Goal: Information Seeking & Learning: Learn about a topic

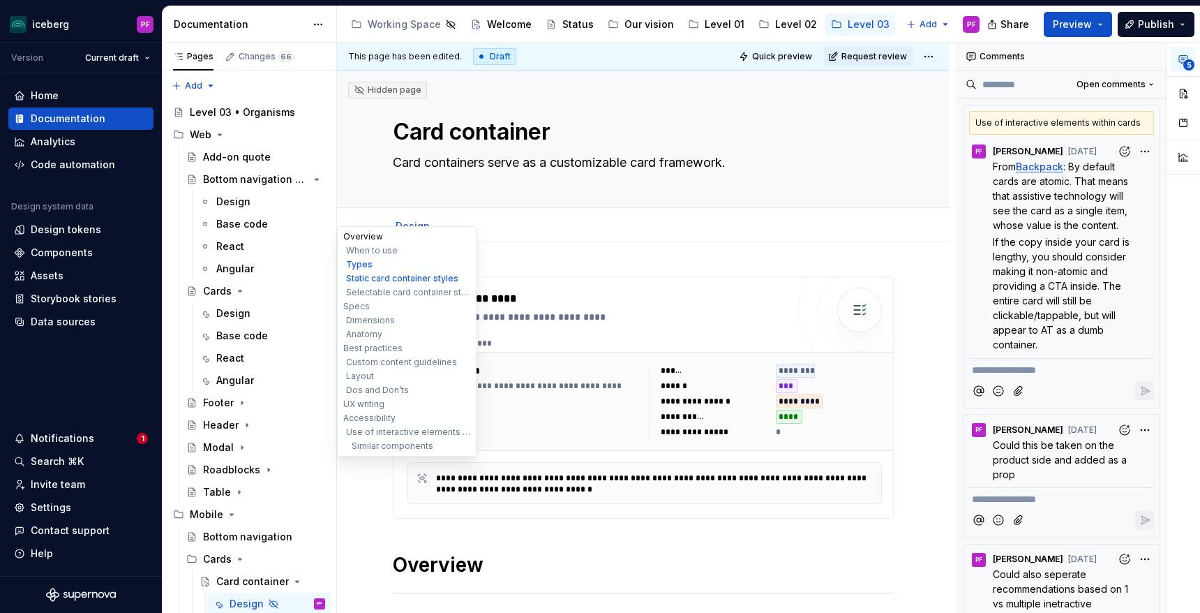
scroll to position [41, 0]
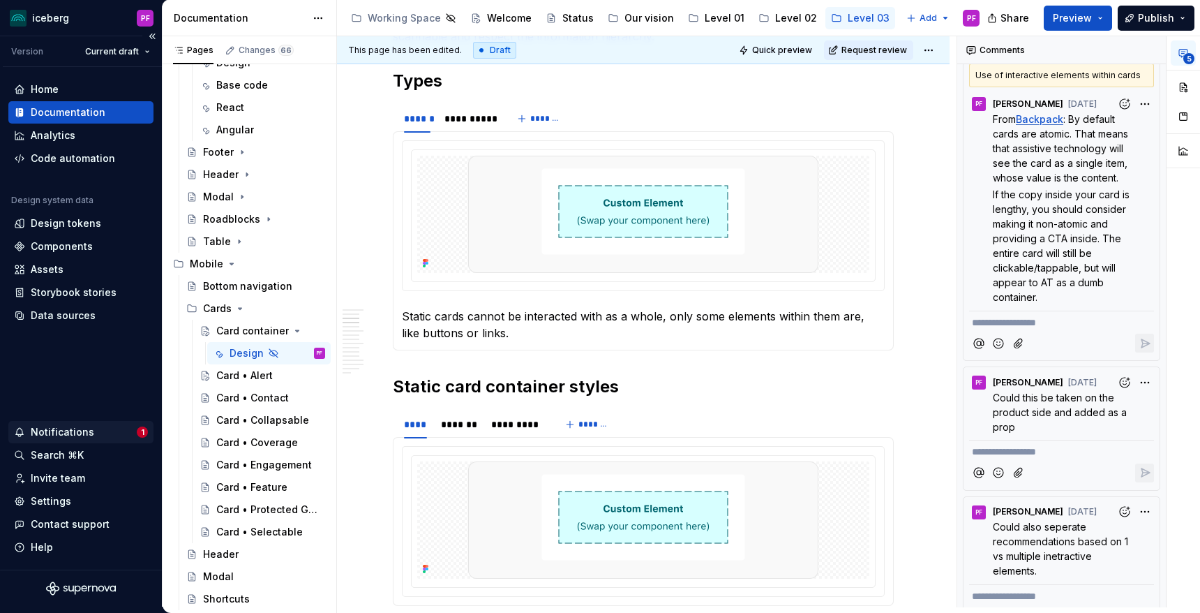
click at [88, 427] on div "Notifications" at bounding box center [62, 432] width 63 height 14
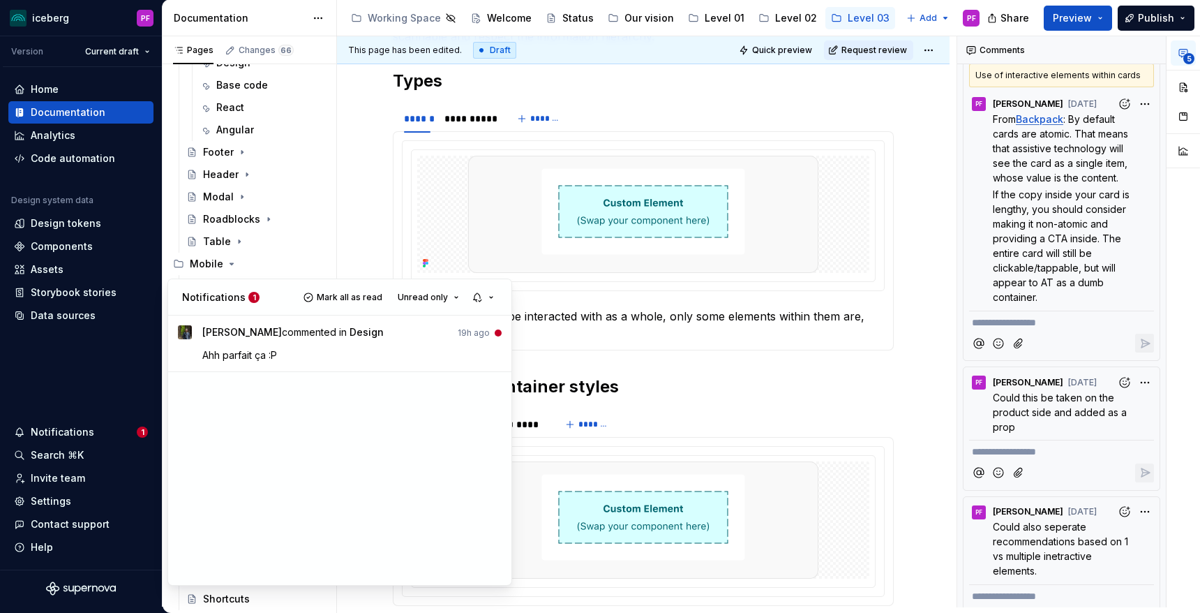
click at [718, 382] on html "iceberg PF Version Current draft Home Documentation Analytics Code automation D…" at bounding box center [600, 306] width 1200 height 613
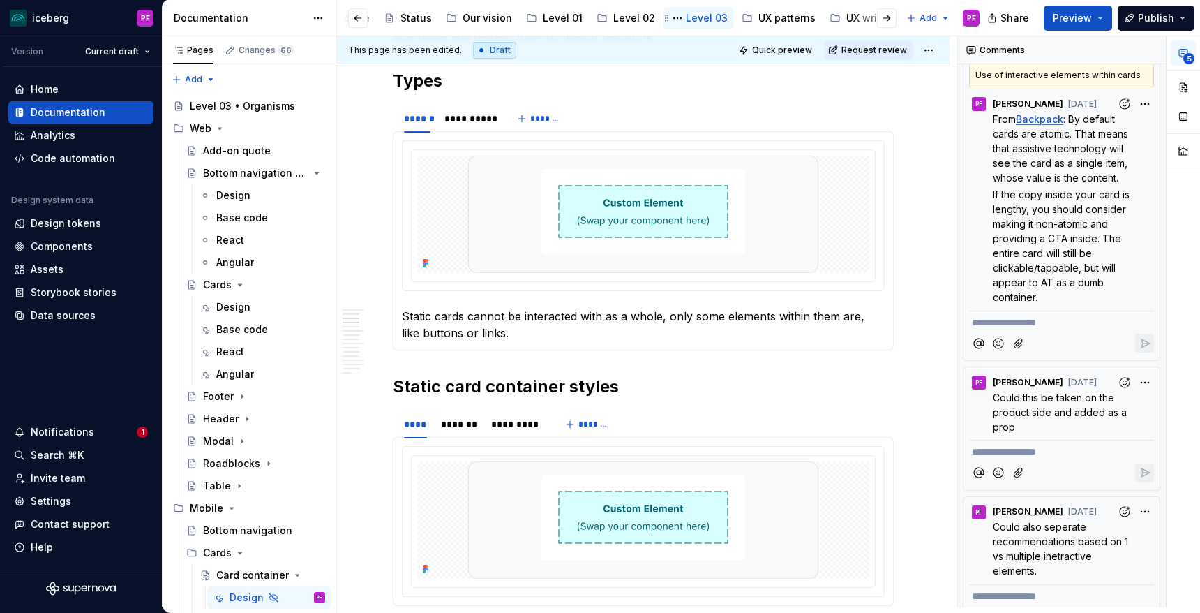
scroll to position [0, 167]
click at [771, 16] on div "UX patterns" at bounding box center [782, 18] width 57 height 14
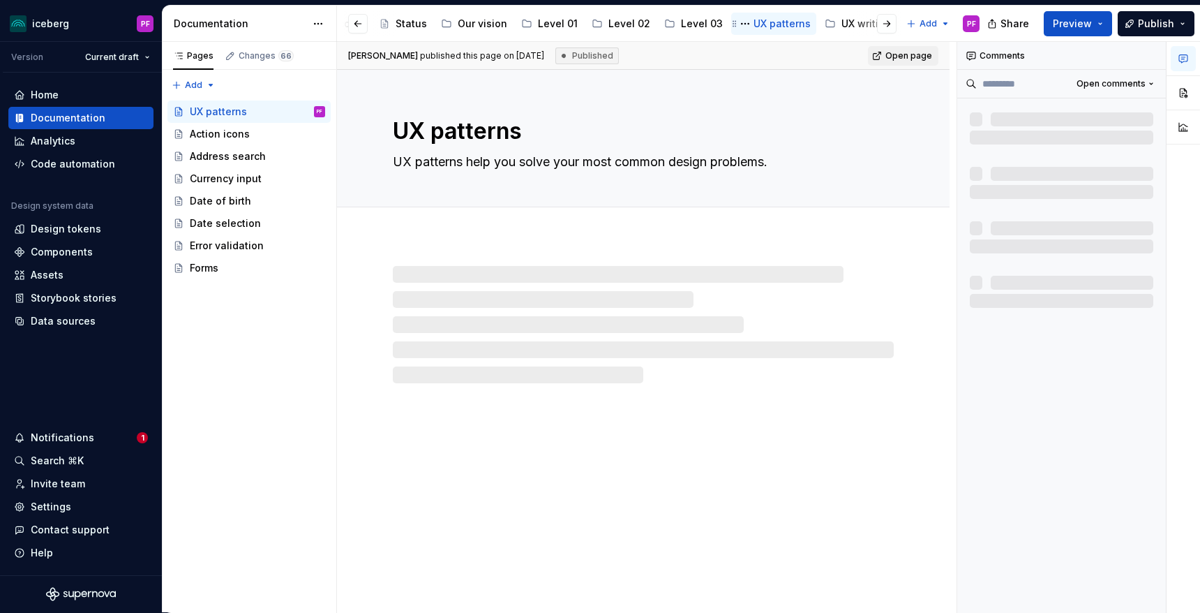
scroll to position [1, 0]
click at [858, 24] on div at bounding box center [875, 23] width 53 height 25
click at [842, 20] on div "UX writing" at bounding box center [866, 24] width 50 height 14
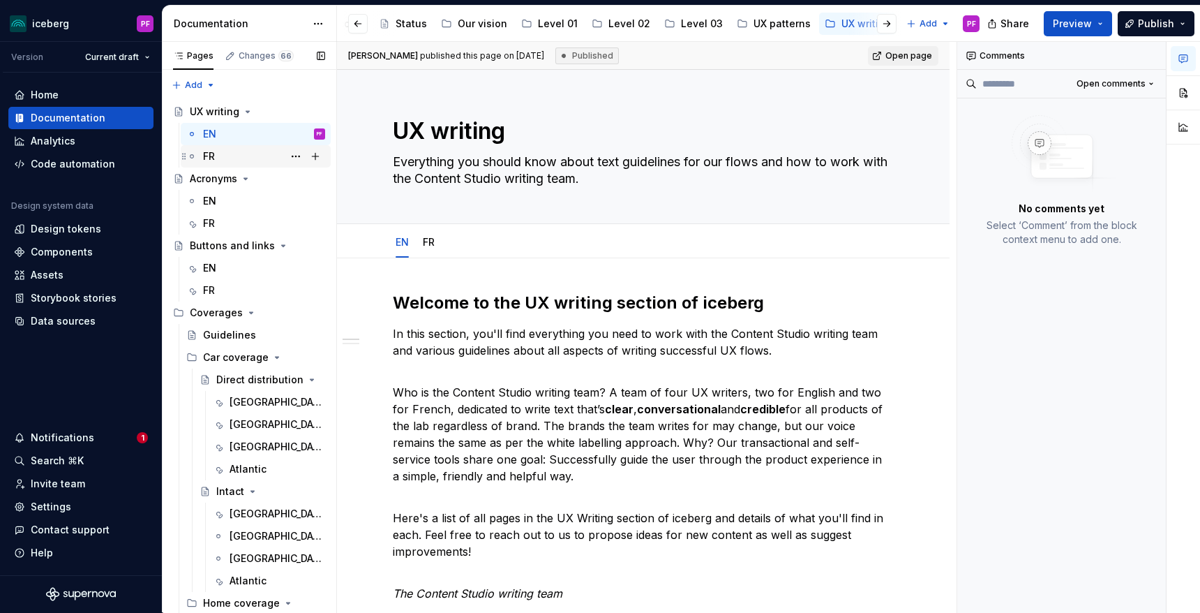
click at [234, 158] on div "FR" at bounding box center [264, 157] width 122 height 20
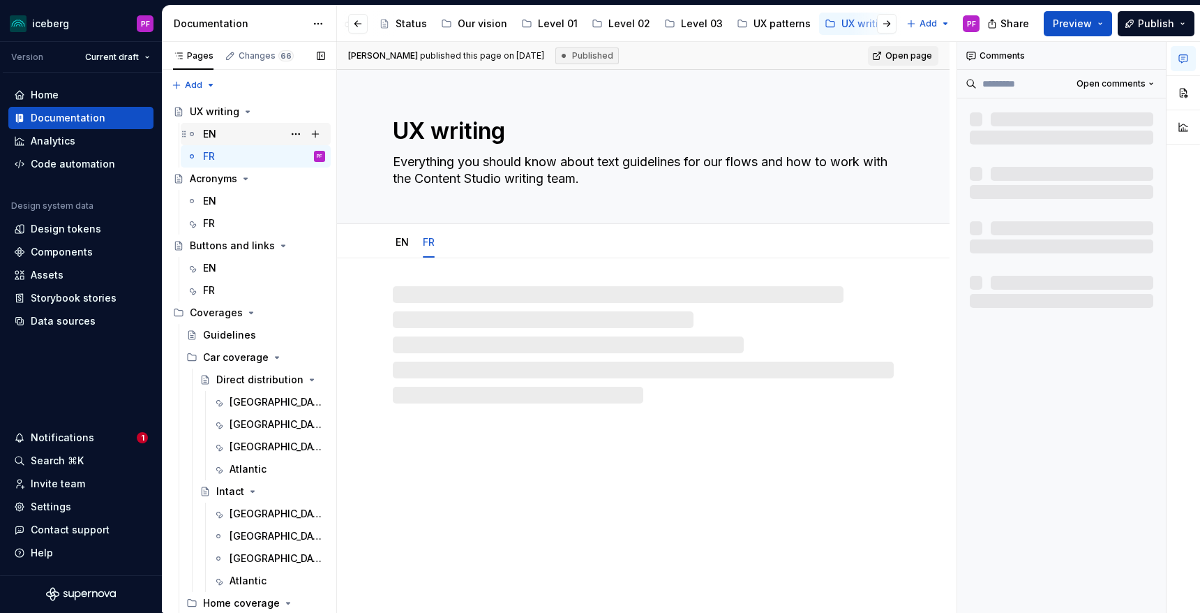
click at [232, 133] on div "EN" at bounding box center [264, 134] width 122 height 20
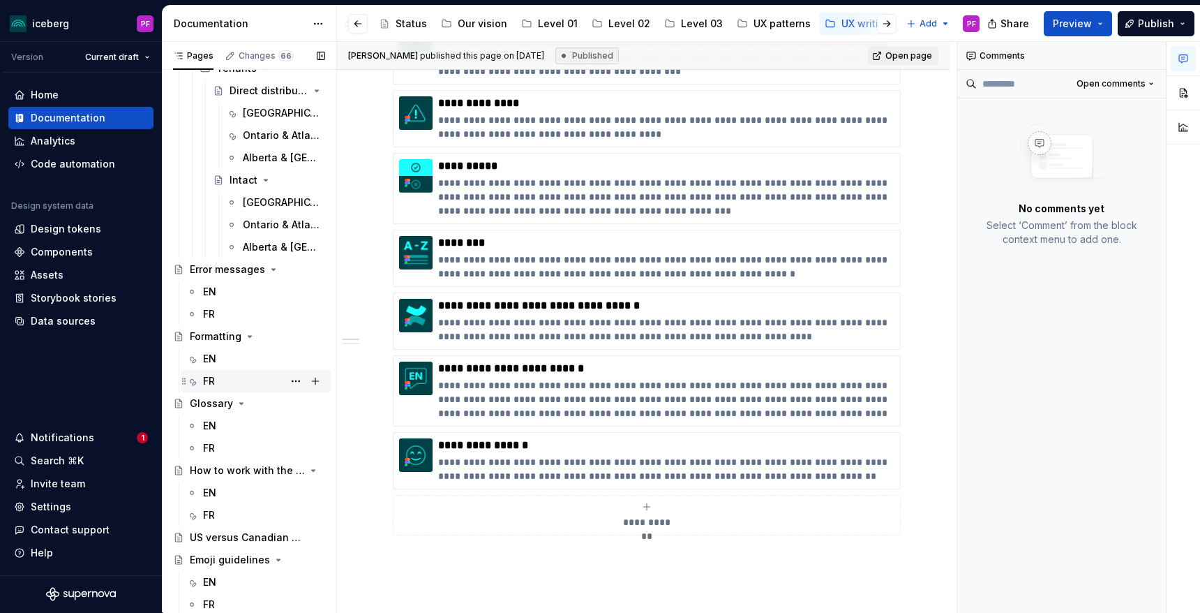
scroll to position [982, 0]
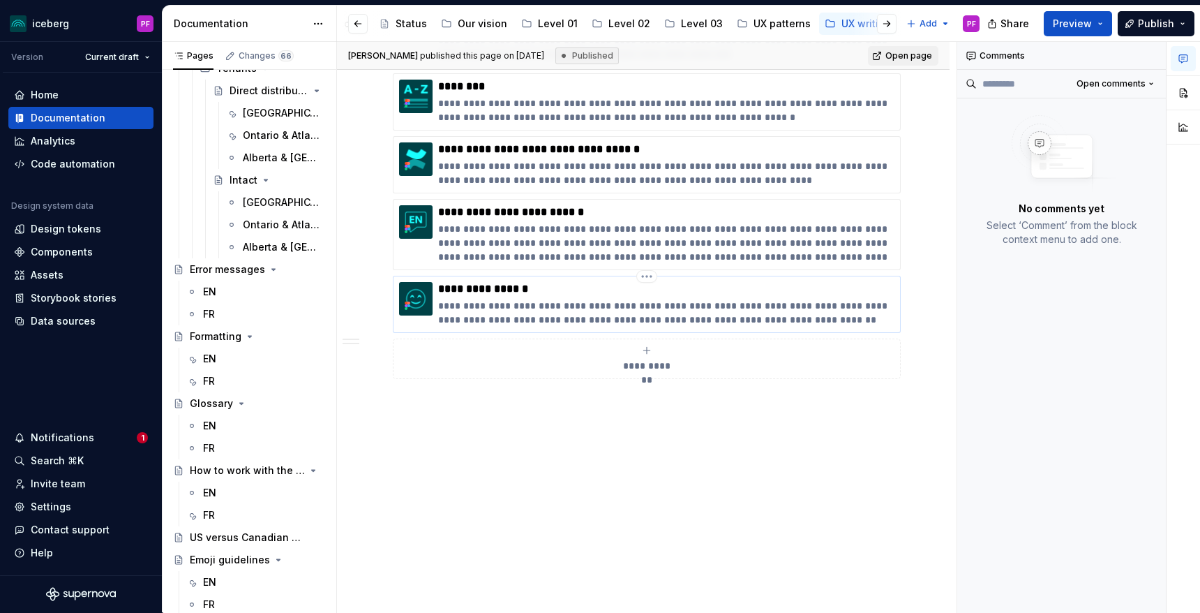
click at [493, 289] on p "**********" at bounding box center [666, 289] width 456 height 14
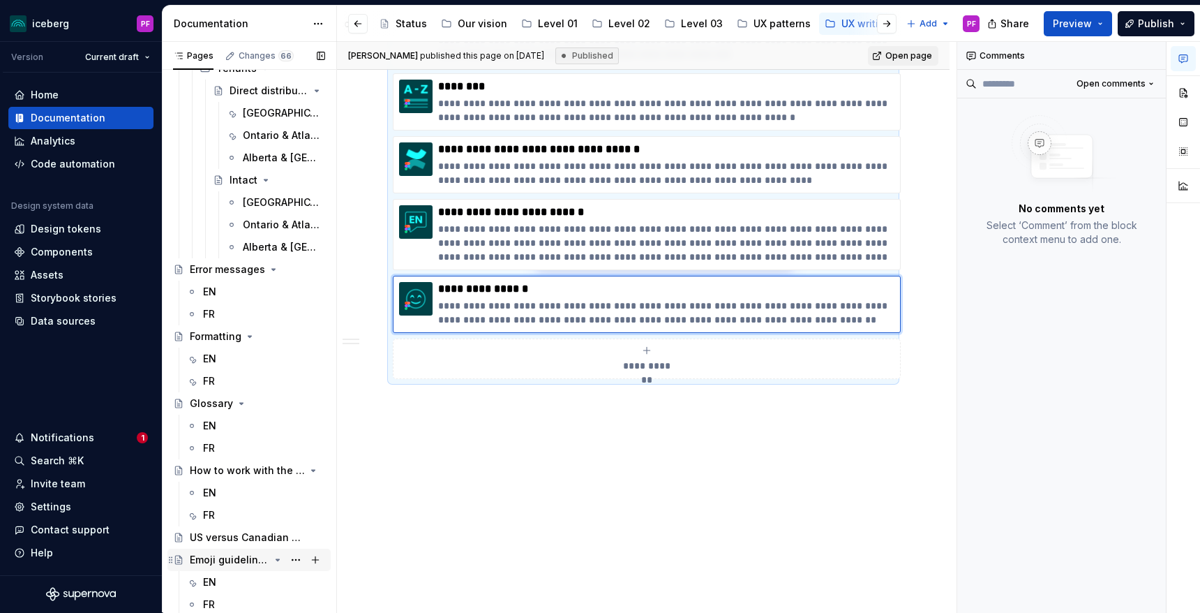
click at [230, 551] on div "Emoji guidelines" at bounding box center [257, 560] width 135 height 20
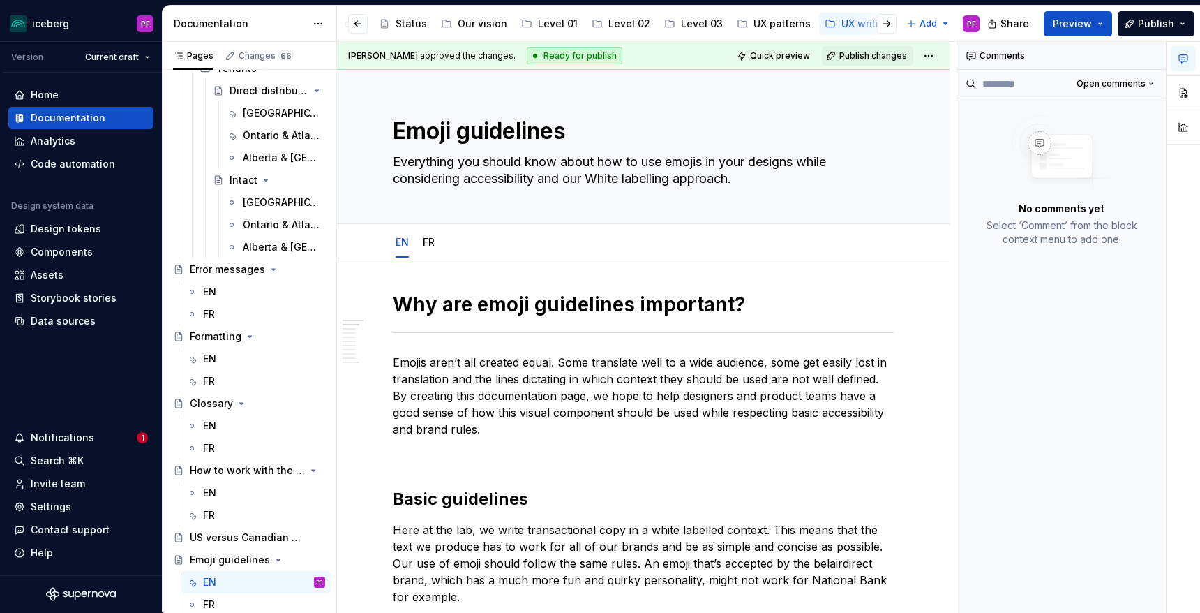
type textarea "*"
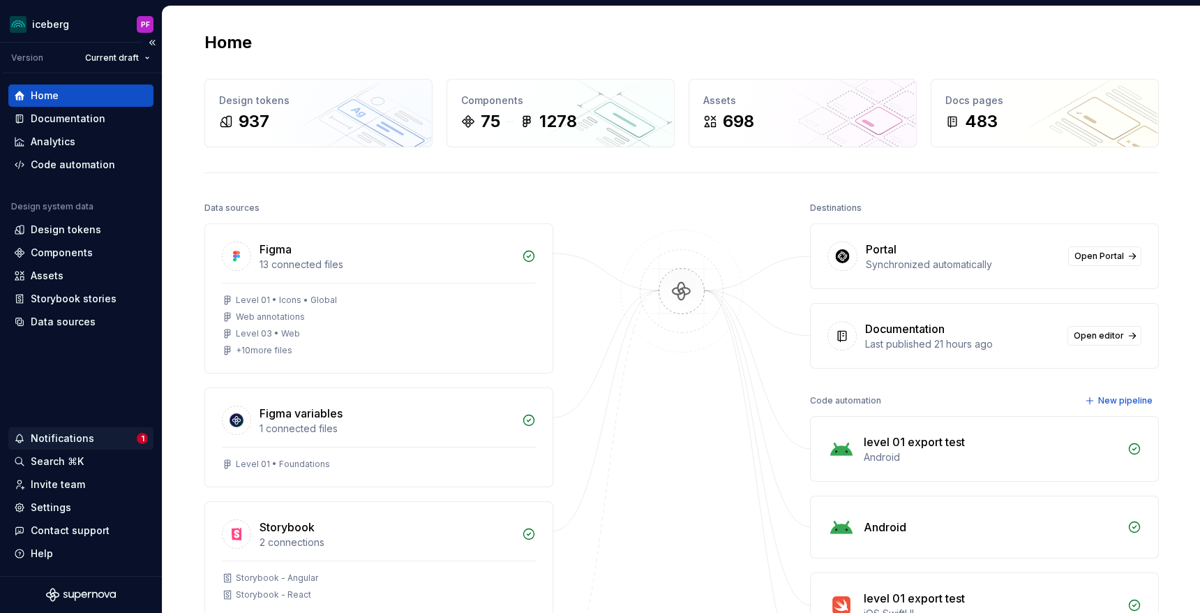
click at [77, 435] on div "Notifications" at bounding box center [62, 438] width 63 height 14
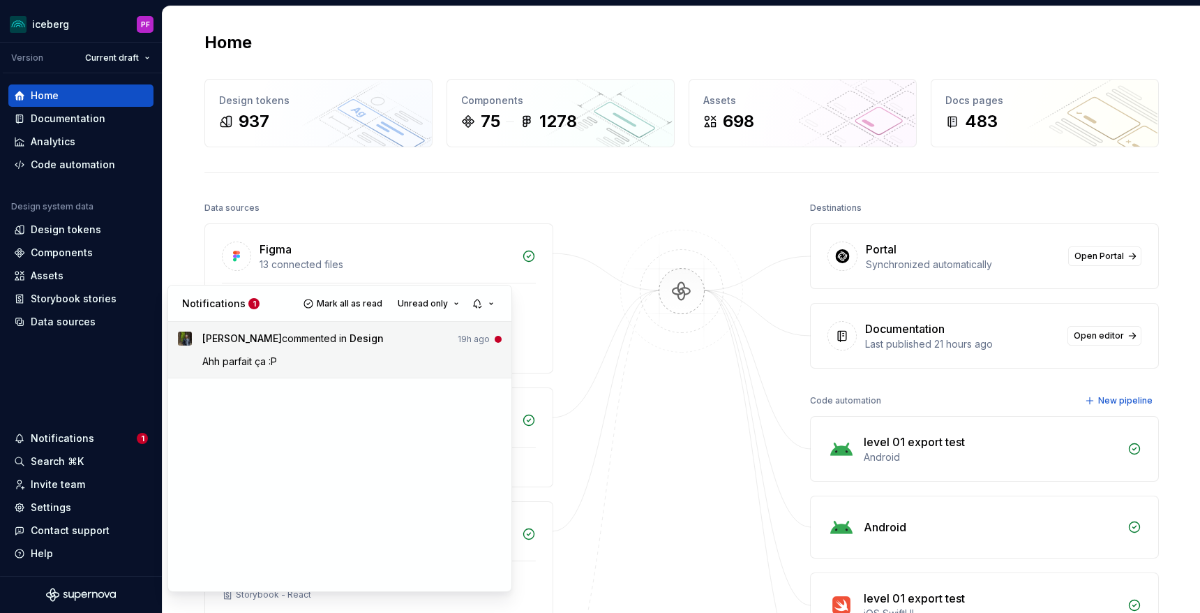
click at [294, 352] on div "[PERSON_NAME] commented in Design 19h ago Ahh parfait ça :P" at bounding box center [352, 349] width 300 height 36
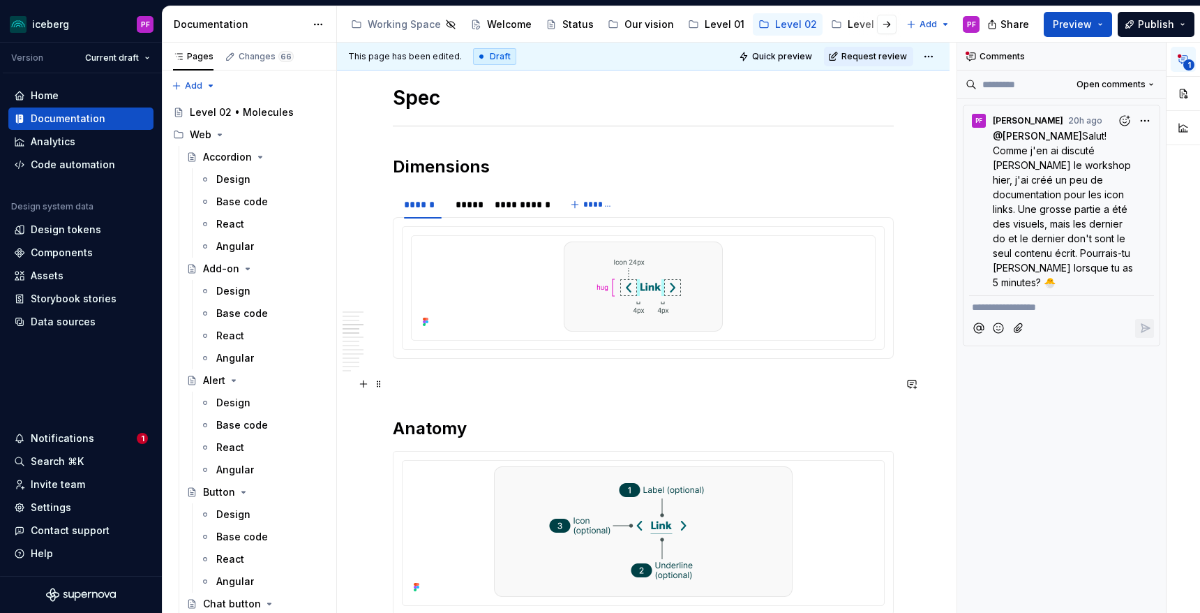
scroll to position [908, 0]
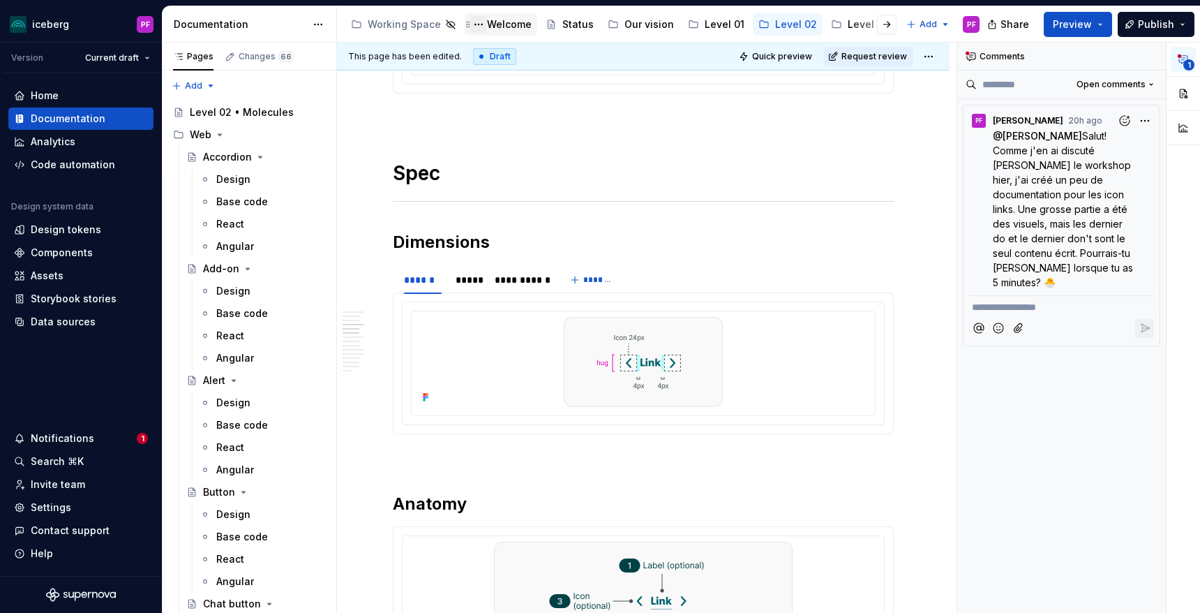
click at [483, 22] on button "Page tree" at bounding box center [478, 24] width 17 height 17
click at [495, 23] on html "iceberg PF Version Current draft Home Documentation Analytics Code automation D…" at bounding box center [600, 306] width 1200 height 613
click at [518, 25] on div "Welcome" at bounding box center [509, 24] width 45 height 14
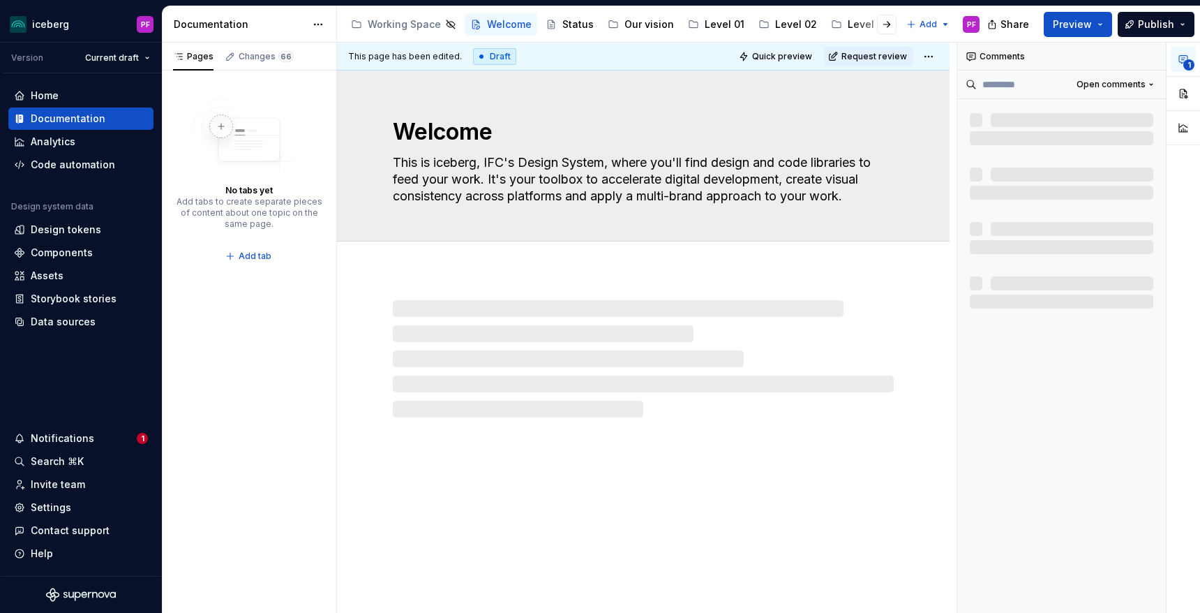
click at [564, 36] on div "Working Space Welcome Status Our vision Level 01 Level 02 Level 03 UX patterns …" at bounding box center [622, 24] width 554 height 28
click at [568, 27] on div "Status" at bounding box center [577, 24] width 31 height 14
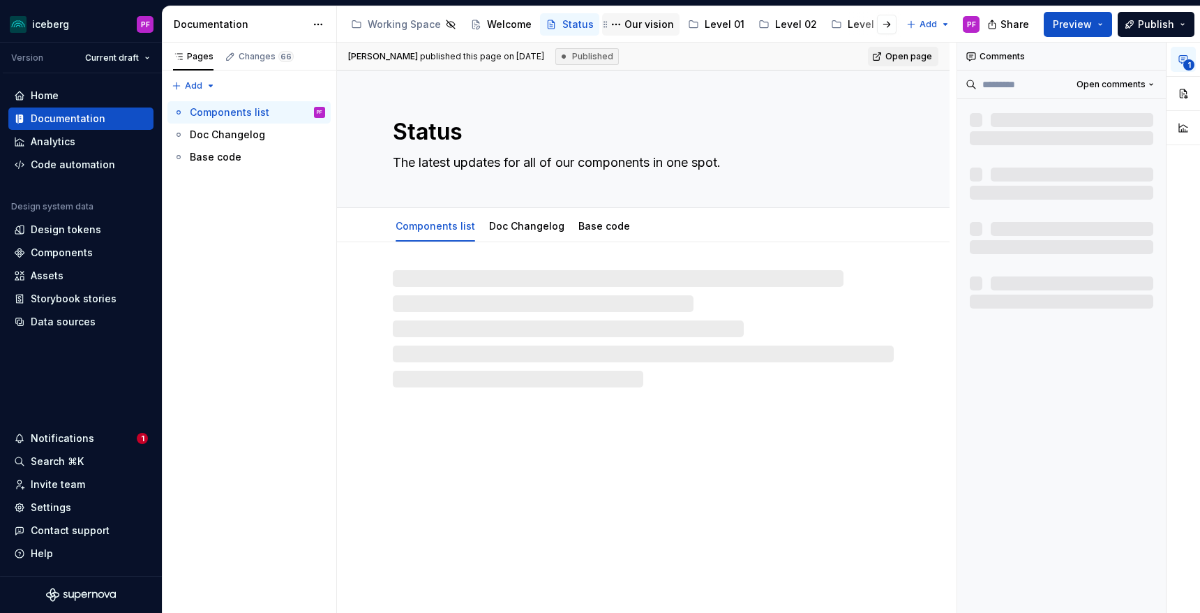
click at [638, 20] on div "Our vision" at bounding box center [649, 24] width 50 height 14
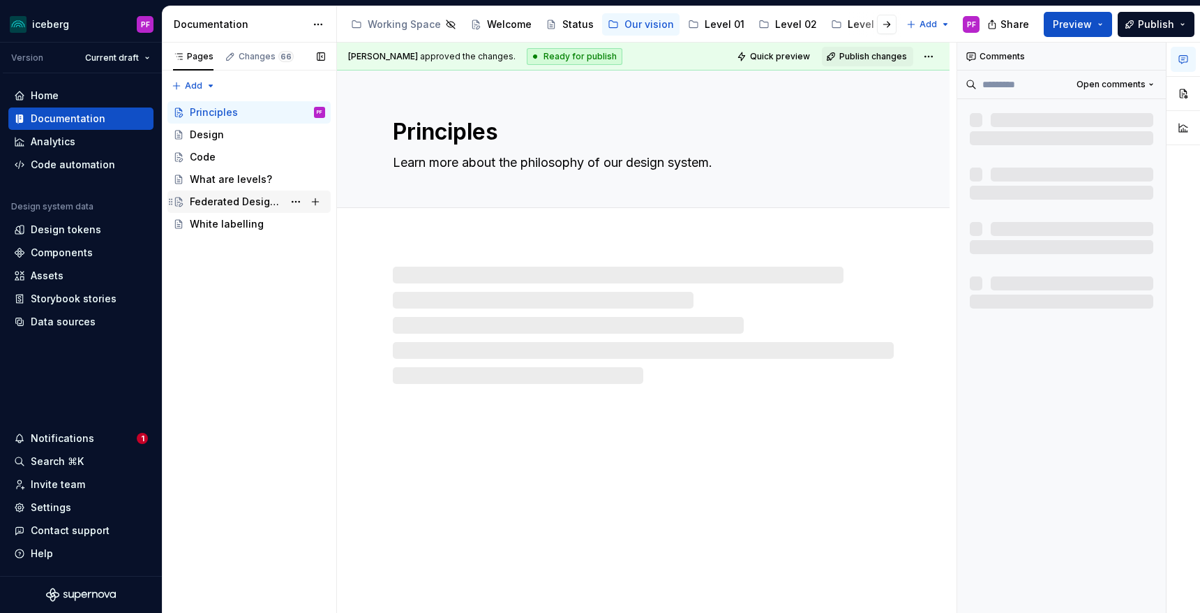
click at [211, 203] on div "Federated Design System" at bounding box center [236, 202] width 93 height 14
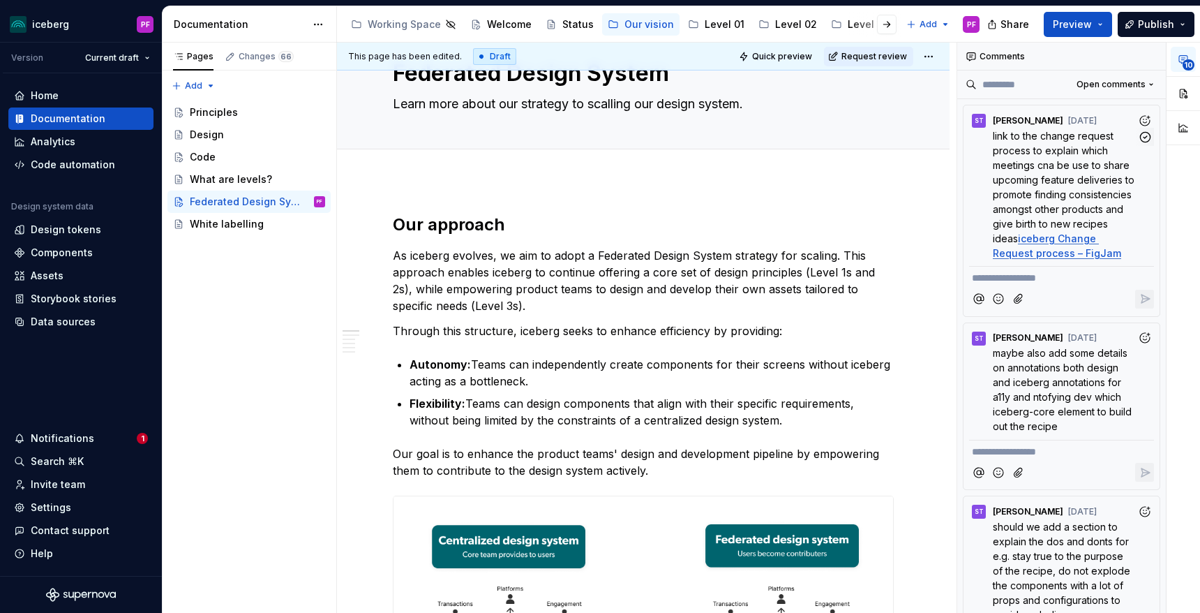
type textarea "*"
click at [1031, 183] on span "link to the change request process to explain which meetings cna be use to shar…" at bounding box center [1065, 187] width 144 height 114
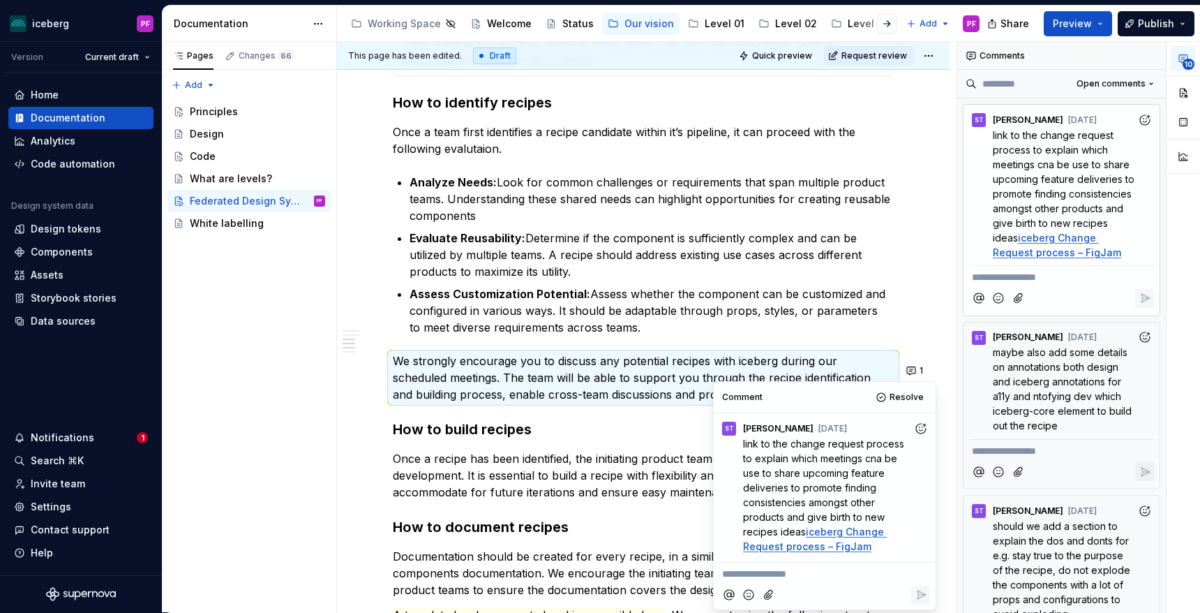
scroll to position [1378, 0]
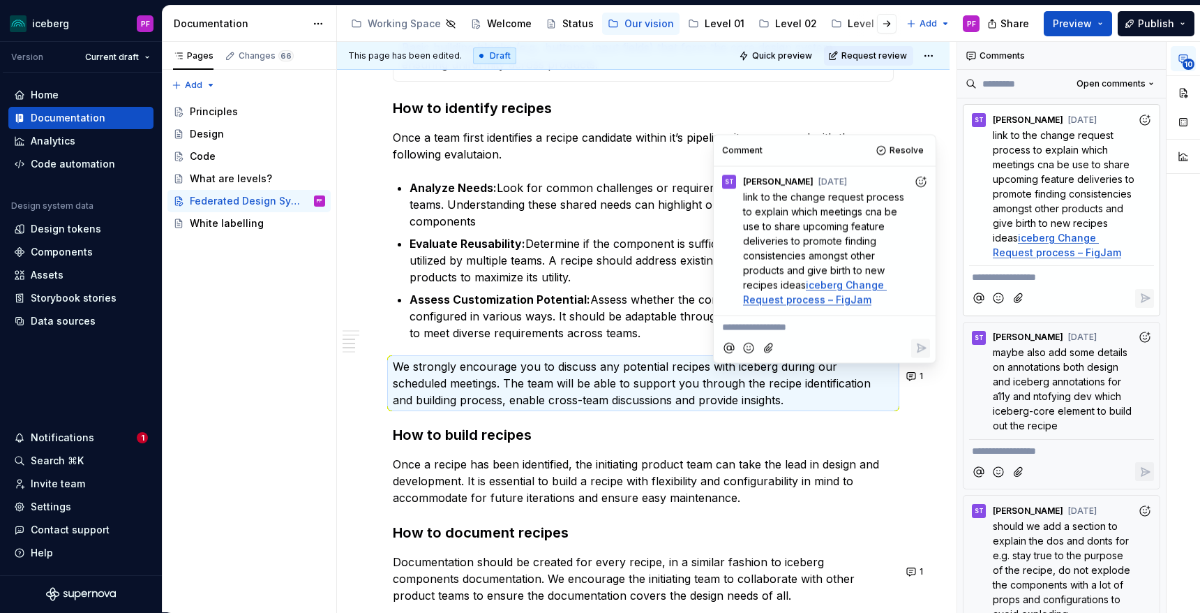
click at [655, 230] on p "Analyze Needs: Look for common challenges or requirements that span multiple pr…" at bounding box center [652, 204] width 484 height 50
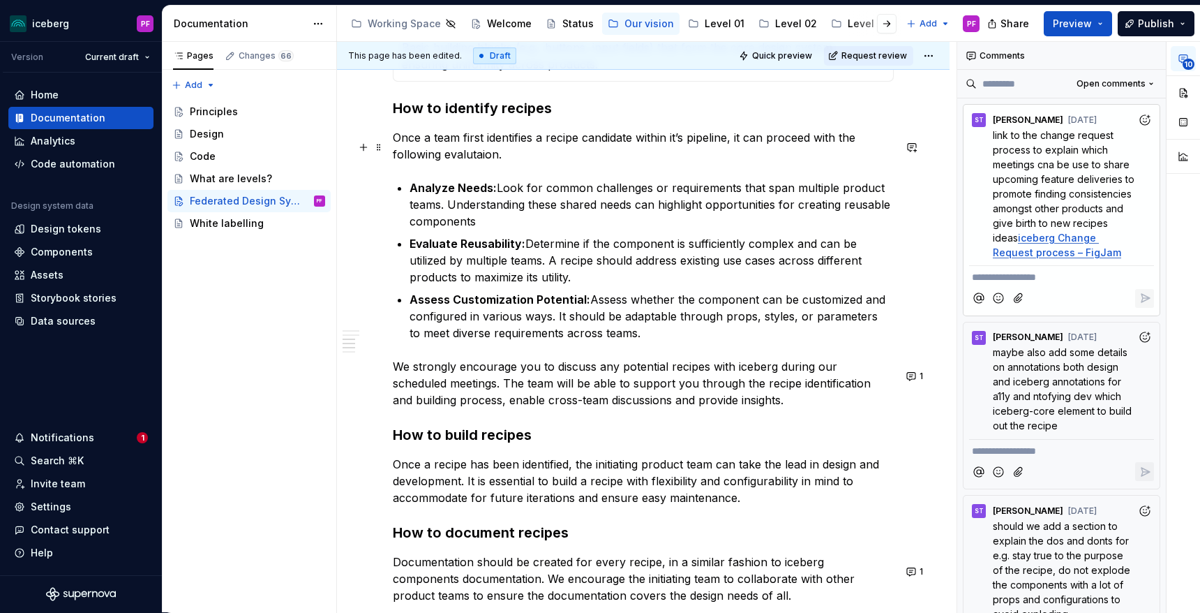
click at [483, 163] on p "Once a team first identifies a recipe candidate within it’s pipeline, it can pr…" at bounding box center [643, 145] width 501 height 33
click at [542, 196] on p "Analyze Needs: Look for common challenges or requirements that span multiple pr…" at bounding box center [652, 204] width 484 height 50
click at [1054, 180] on span "link to the change request process to explain which meetings cna be use to shar…" at bounding box center [1065, 186] width 144 height 114
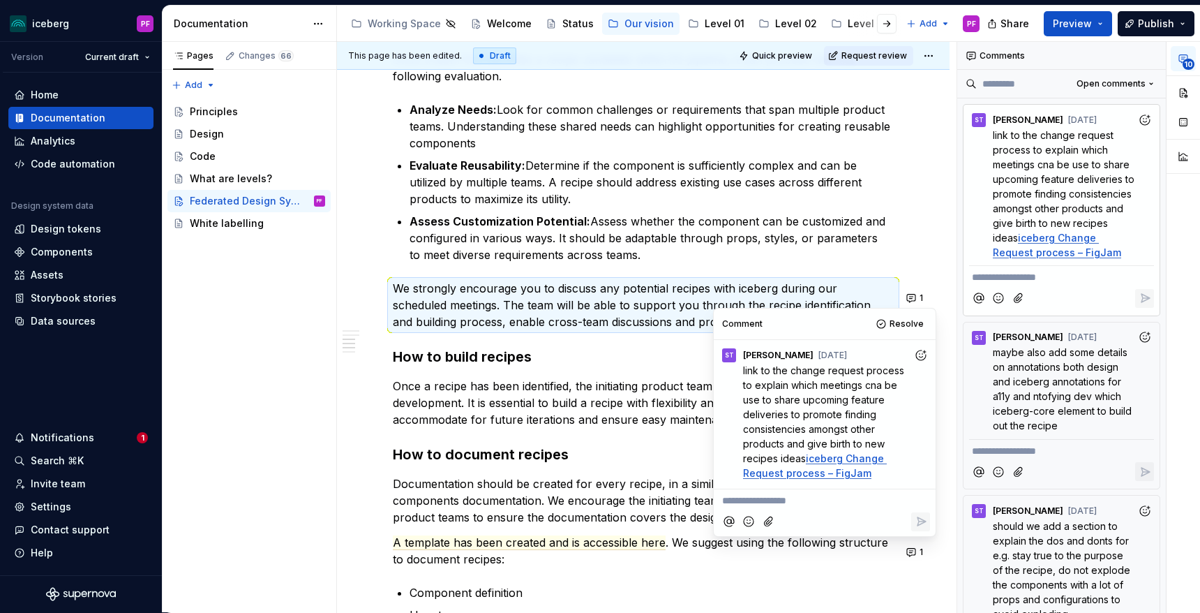
scroll to position [1457, 0]
click at [604, 221] on p "Assess Customization Potential: Assess whether the component can be customized …" at bounding box center [652, 237] width 484 height 50
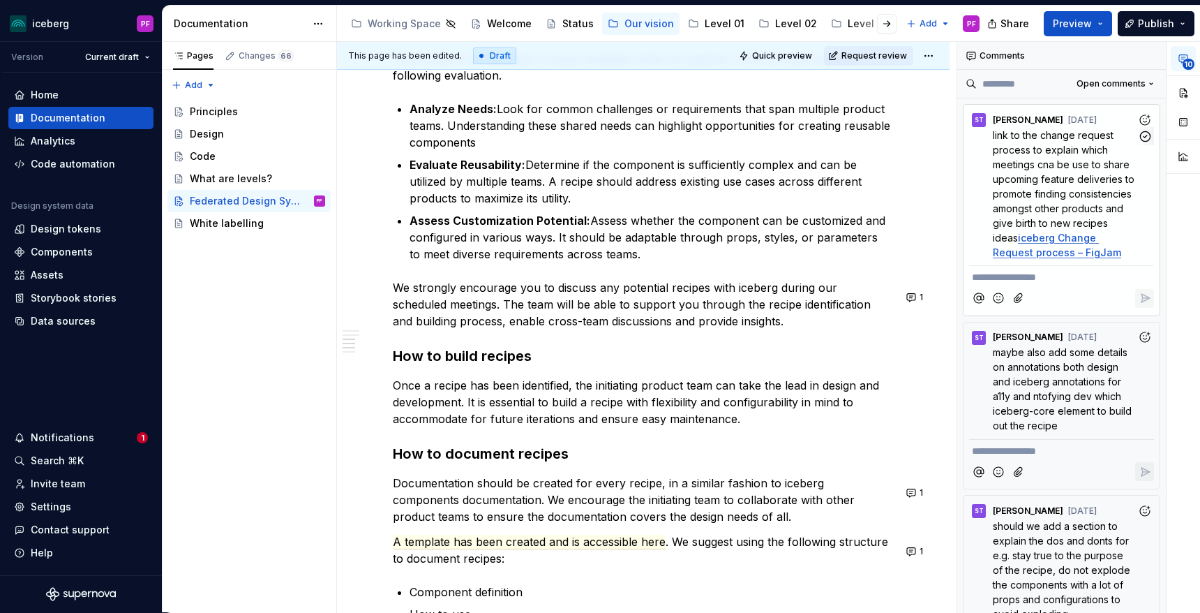
click at [1019, 240] on link "iceberg Change Request process – FigJam" at bounding box center [1057, 245] width 128 height 27
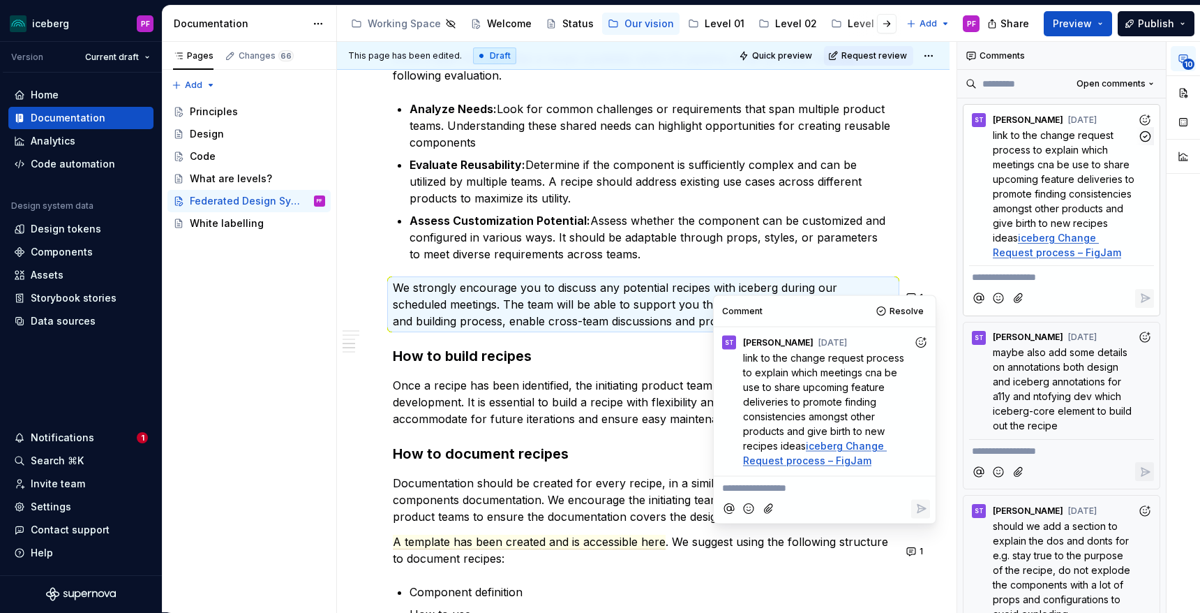
scroll to position [1633, 0]
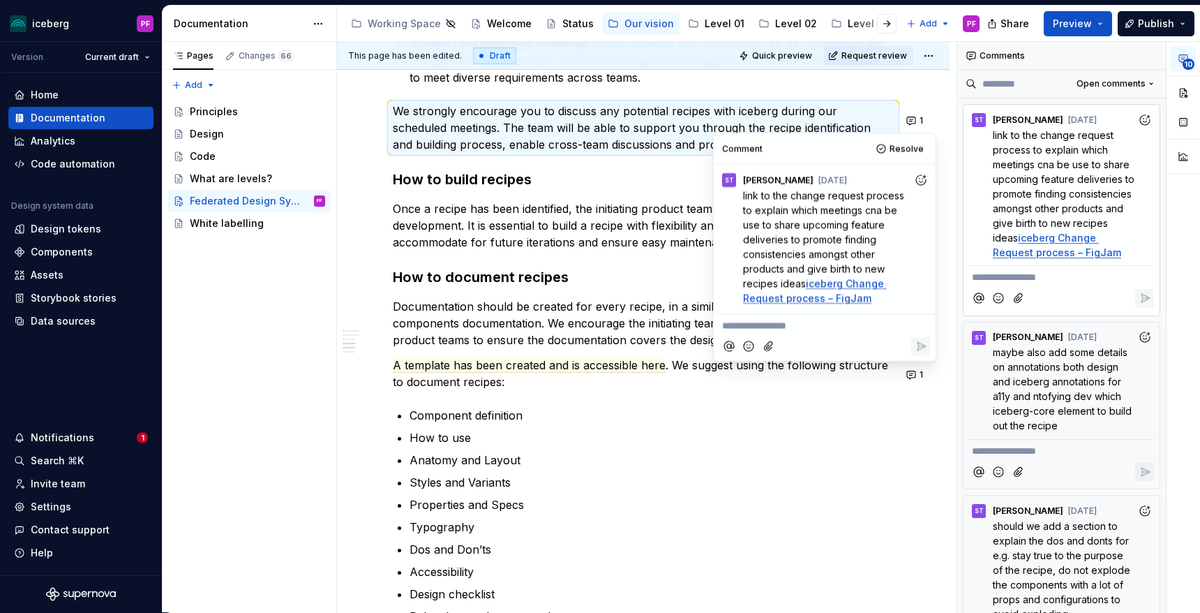
click at [687, 223] on p "Once a recipe has been identified, the initiating product team can take the lea…" at bounding box center [643, 225] width 501 height 50
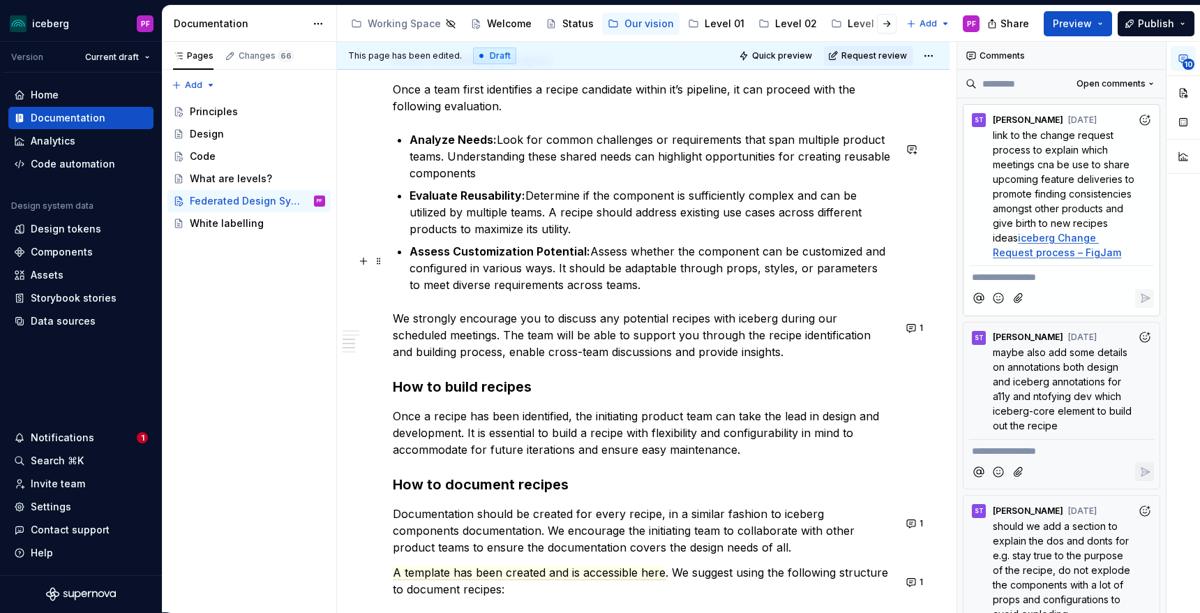
scroll to position [1428, 0]
click at [741, 359] on p "We strongly encourage you to discuss any potential recipes with iceberg during …" at bounding box center [643, 333] width 501 height 50
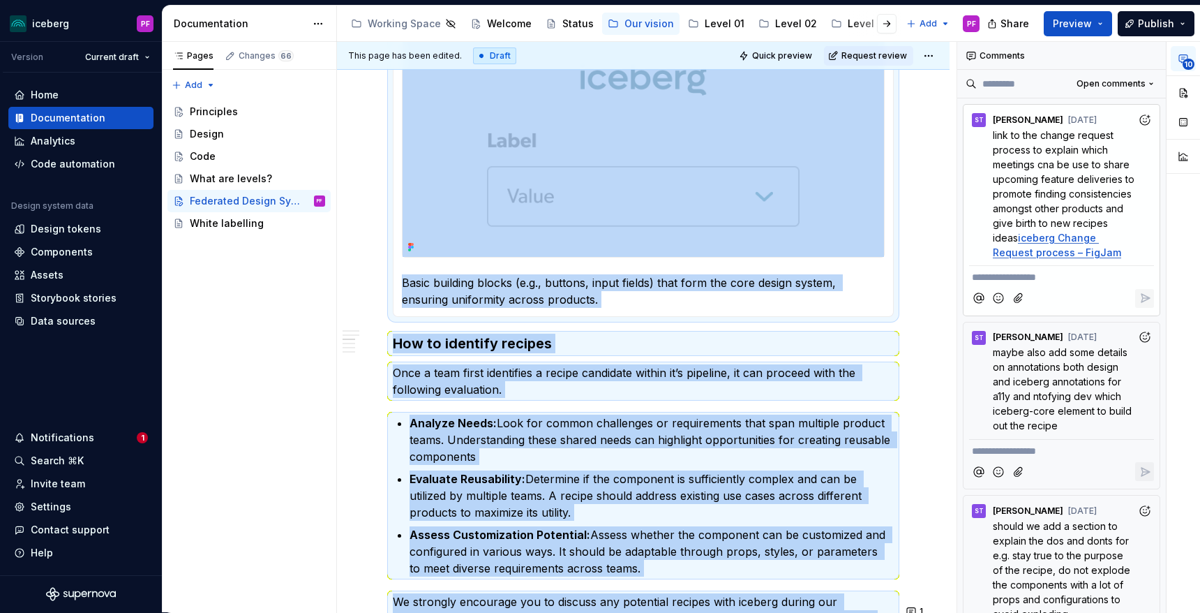
scroll to position [1121, 0]
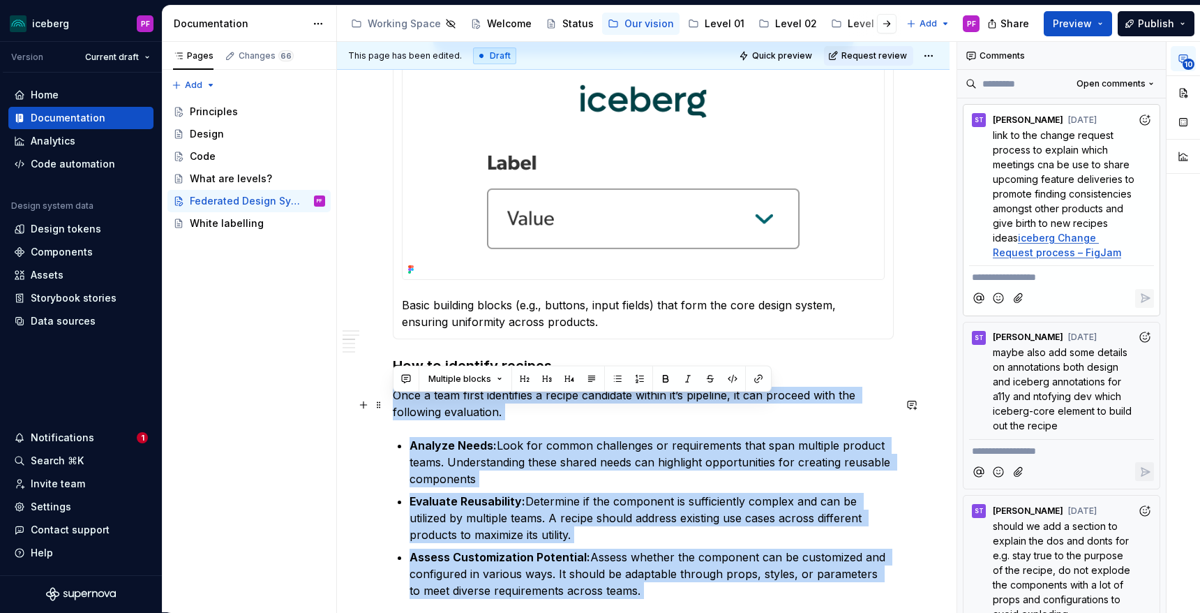
drag, startPoint x: 665, startPoint y: 375, endPoint x: 391, endPoint y: 401, distance: 275.4
click at [391, 401] on div "**********" at bounding box center [643, 460] width 613 height 2687
copy div "Lore i dolo sitam consectetu a elitse doeiusmod tempor in’u laboreet, do mag al…"
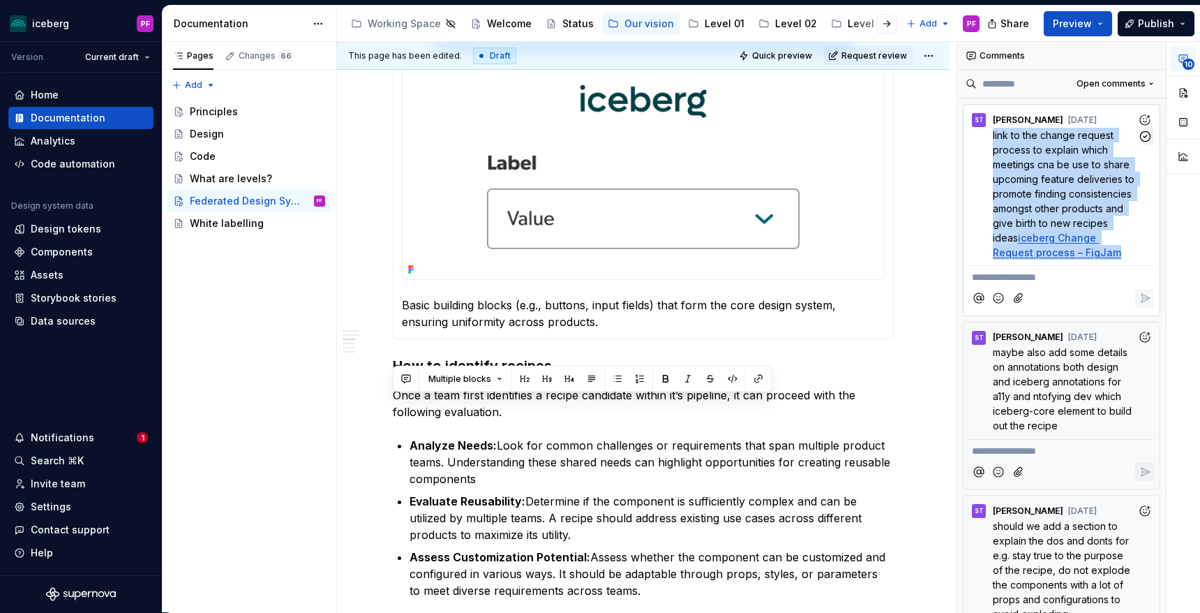
drag, startPoint x: 1090, startPoint y: 253, endPoint x: 989, endPoint y: 133, distance: 157.0
click at [989, 133] on div "link to the change request process to explain which meetings cna be use to shar…" at bounding box center [1061, 194] width 185 height 132
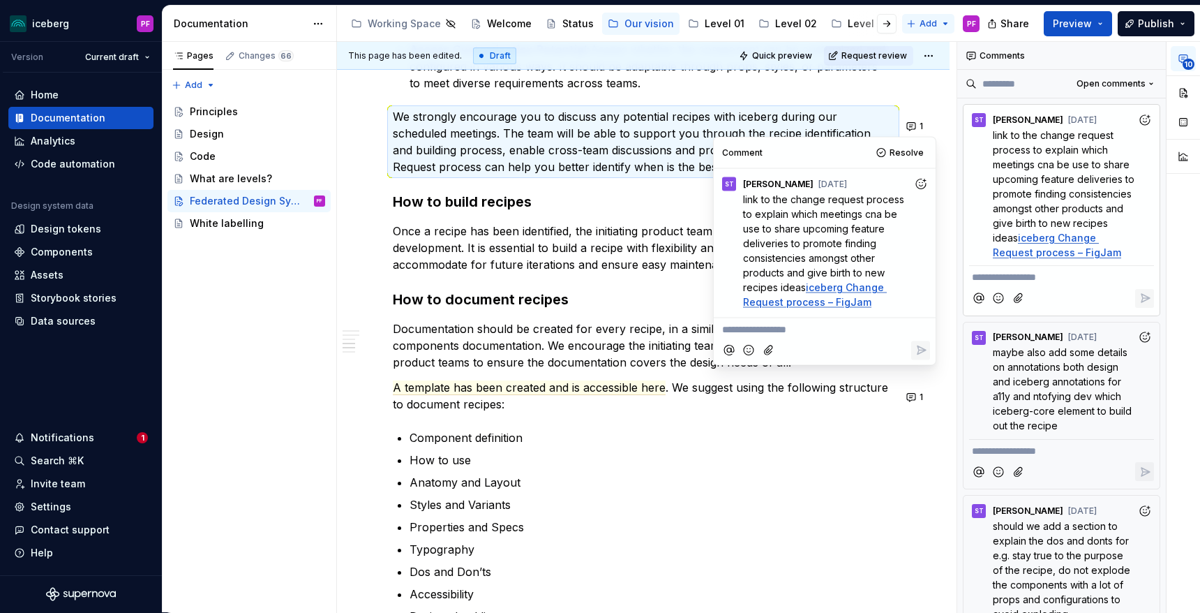
scroll to position [1633, 0]
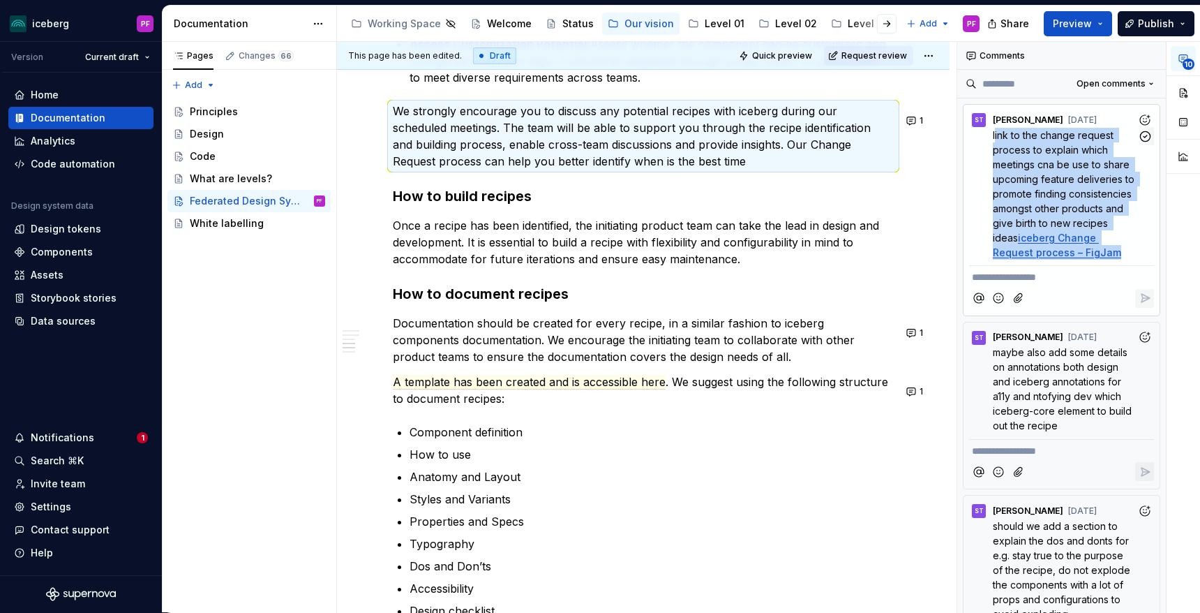
drag, startPoint x: 1086, startPoint y: 255, endPoint x: 994, endPoint y: 140, distance: 147.0
click at [994, 140] on p "link to the change request process to explain which meetings cna be use to shar…" at bounding box center [1065, 194] width 144 height 132
drag, startPoint x: 1093, startPoint y: 253, endPoint x: 985, endPoint y: 135, distance: 159.0
click at [985, 135] on div "link to the change request process to explain which meetings cna be use to shar…" at bounding box center [1061, 194] width 185 height 132
copy p "link to the change request process to explain which meetings cna be use to shar…"
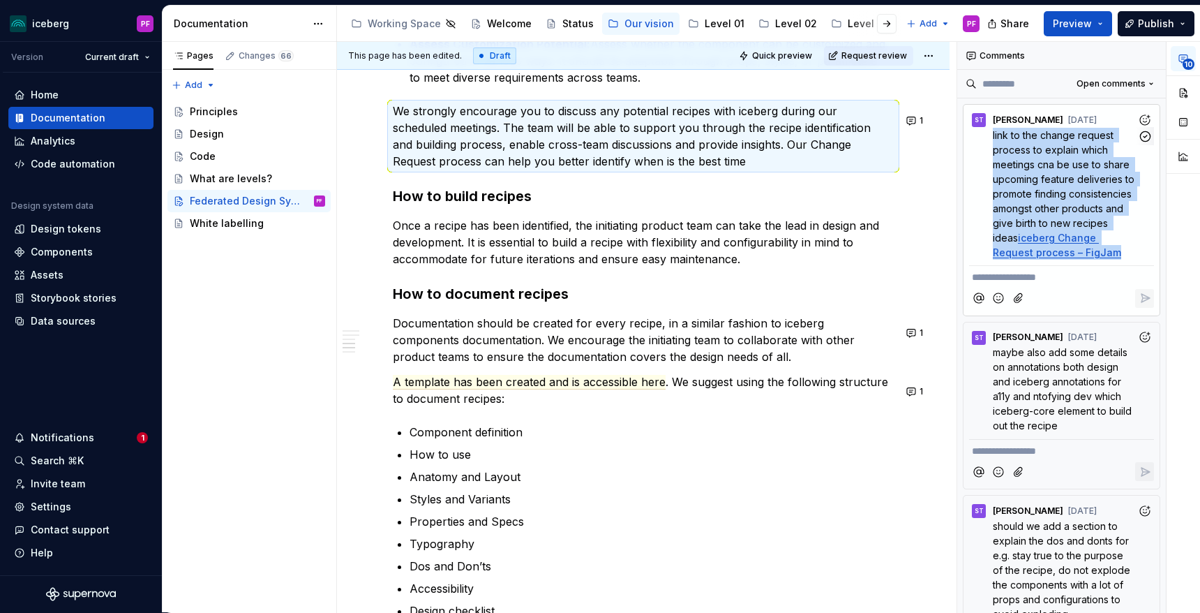
drag, startPoint x: 991, startPoint y: 133, endPoint x: 1077, endPoint y: 253, distance: 147.5
click at [1077, 253] on div "link to the change request process to explain which meetings cna be use to shar…" at bounding box center [1061, 194] width 185 height 132
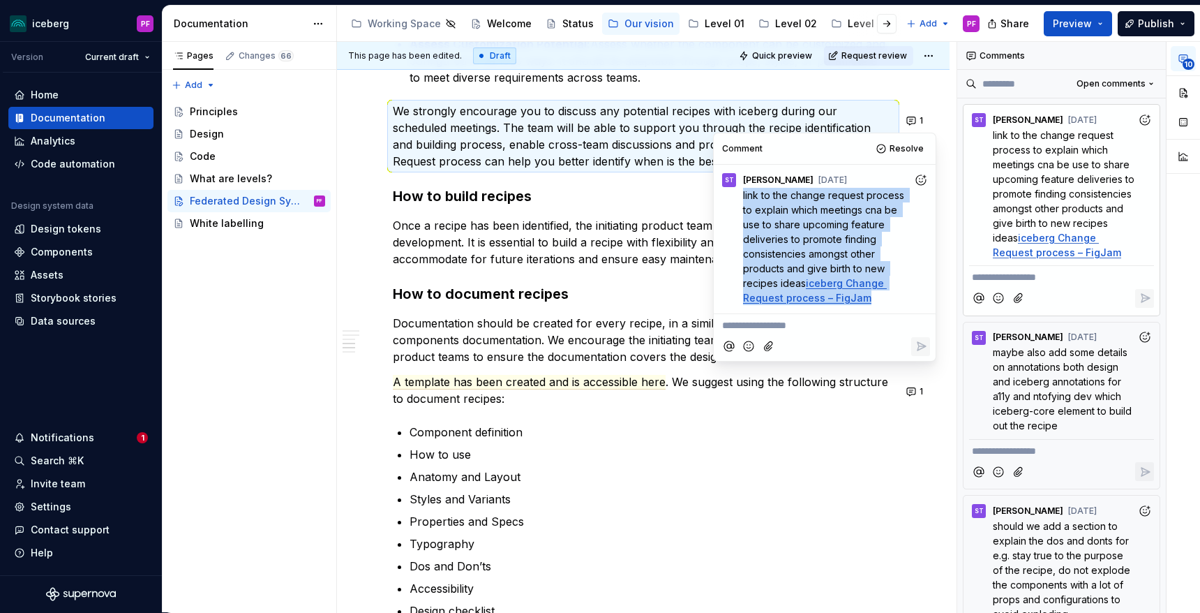
drag, startPoint x: 742, startPoint y: 192, endPoint x: 866, endPoint y: 296, distance: 161.4
click at [866, 296] on p "link to the change request process to explain which meetings cna be use to shar…" at bounding box center [828, 246] width 170 height 117
copy p "link to the change request process to explain which meetings cna be use to shar…"
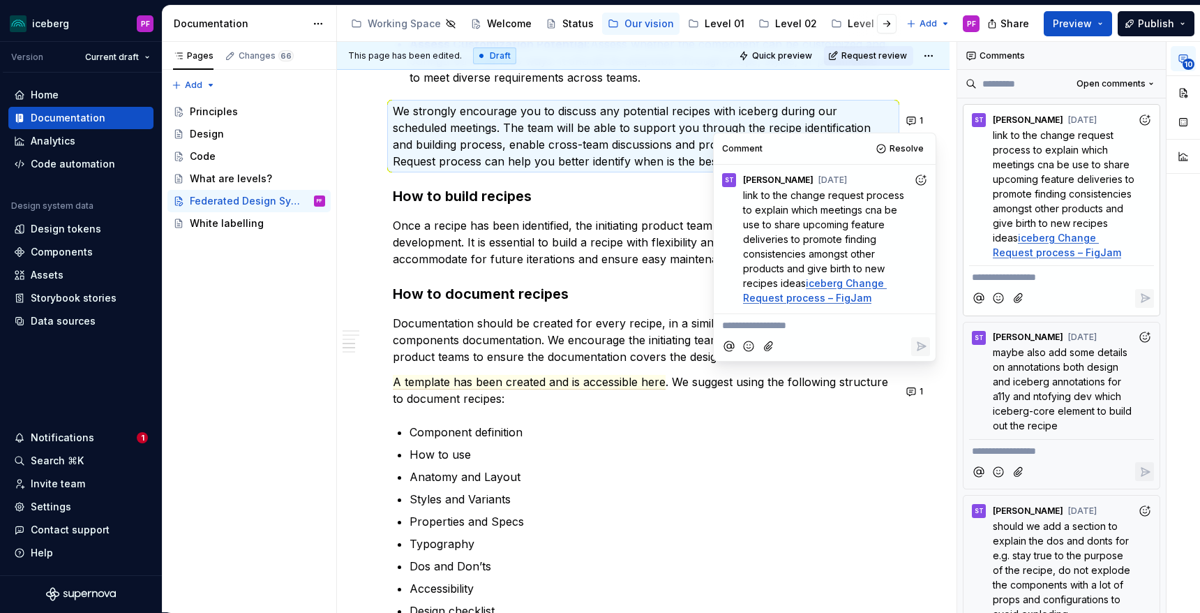
click at [620, 346] on p "Documentation should be created for every recipe, in a similar fashion to icebe…" at bounding box center [643, 340] width 501 height 50
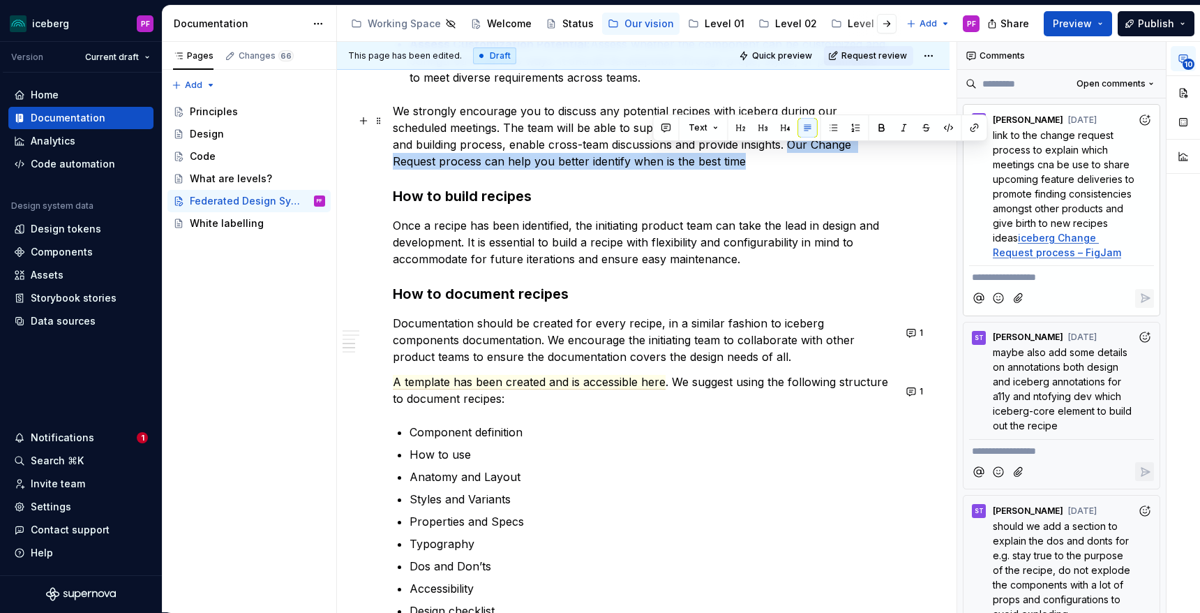
drag, startPoint x: 723, startPoint y: 152, endPoint x: 735, endPoint y: 171, distance: 22.6
click at [735, 170] on p "We strongly encourage you to discuss any potential recipes with iceberg during …" at bounding box center [643, 136] width 501 height 67
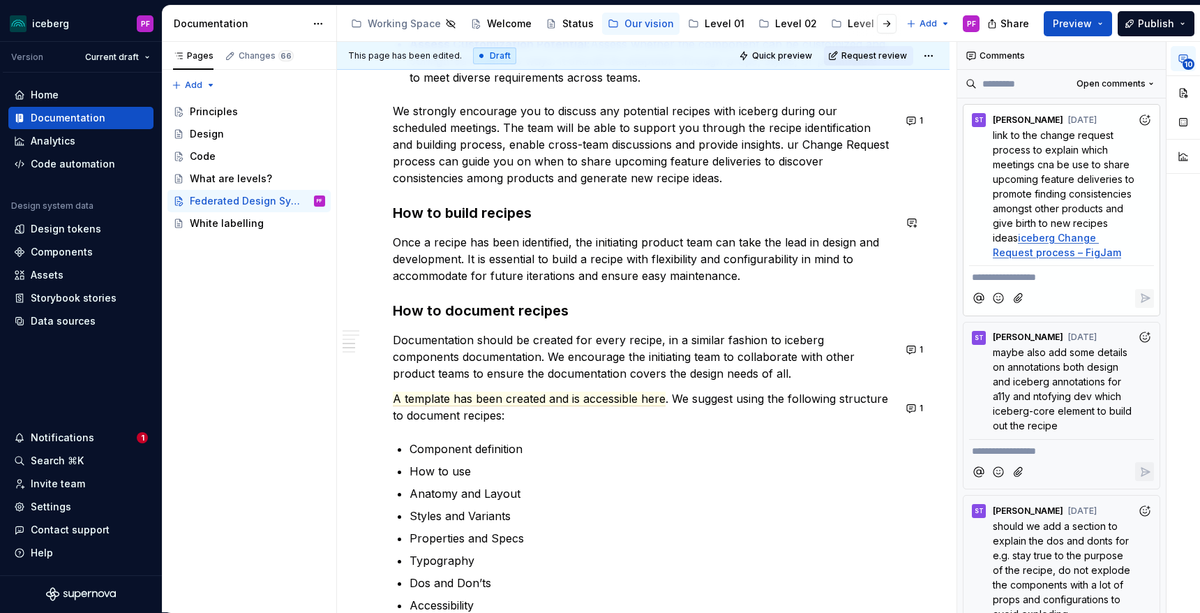
click at [723, 158] on p "We strongly encourage you to discuss any potential recipes with iceberg during …" at bounding box center [643, 145] width 501 height 84
click at [1019, 237] on link "iceberg Change Request process – FigJam" at bounding box center [1057, 245] width 128 height 27
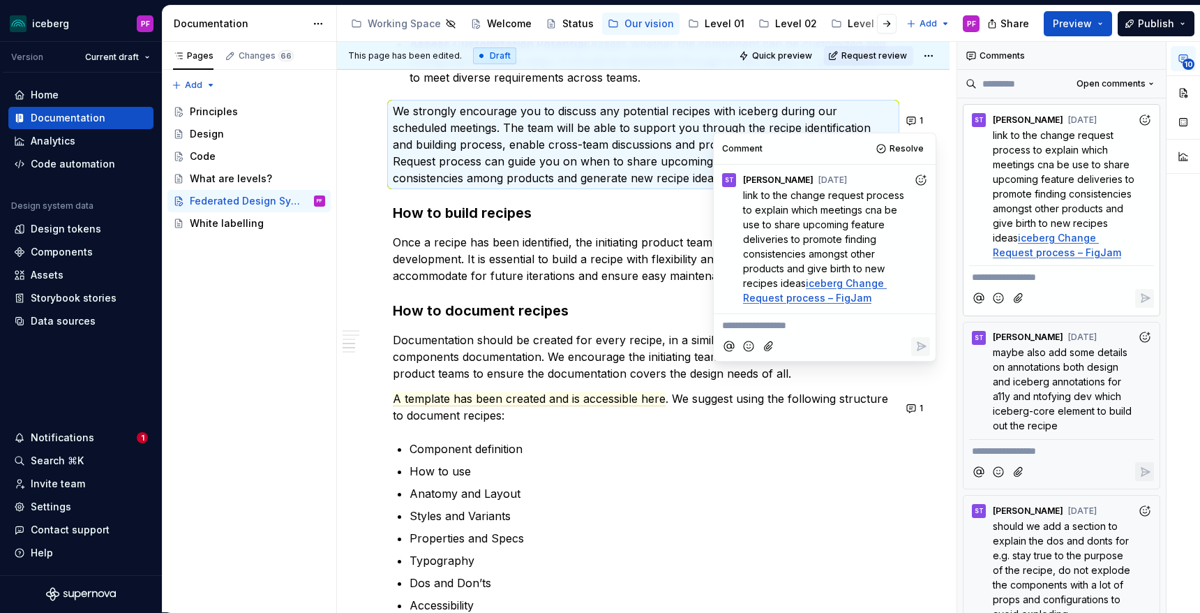
click at [615, 223] on h3 "How to build recipes" at bounding box center [643, 213] width 501 height 20
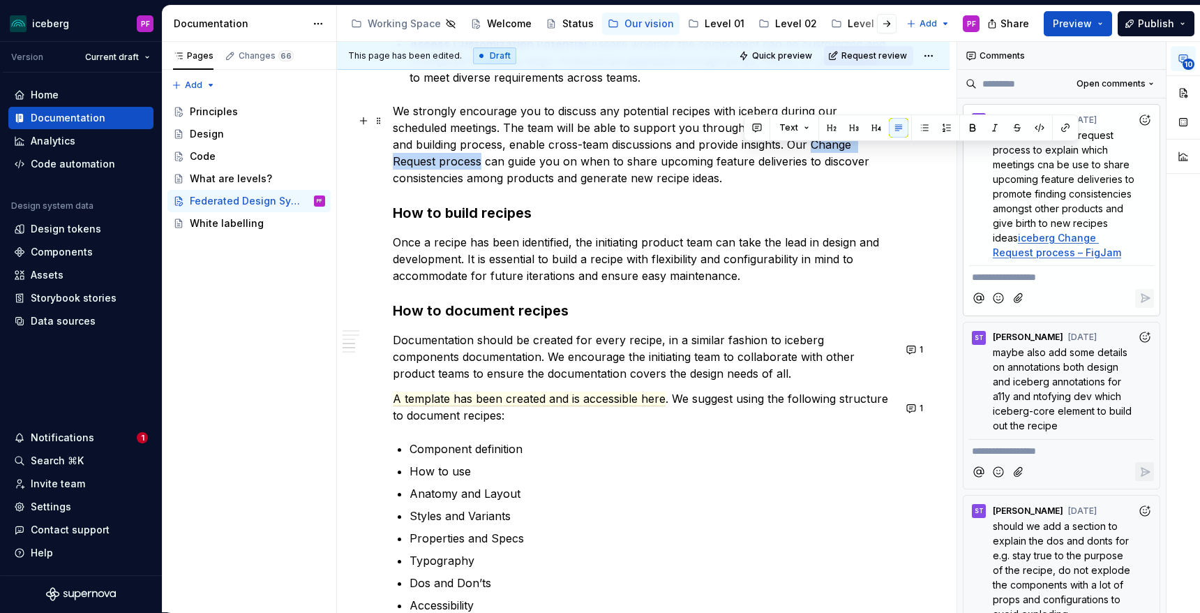
drag, startPoint x: 744, startPoint y: 152, endPoint x: 875, endPoint y: 154, distance: 131.2
click at [875, 154] on p "We strongly encourage you to discuss any potential recipes with iceberg during …" at bounding box center [643, 145] width 501 height 84
click at [910, 200] on div "**********" at bounding box center [647, 327] width 620 height 571
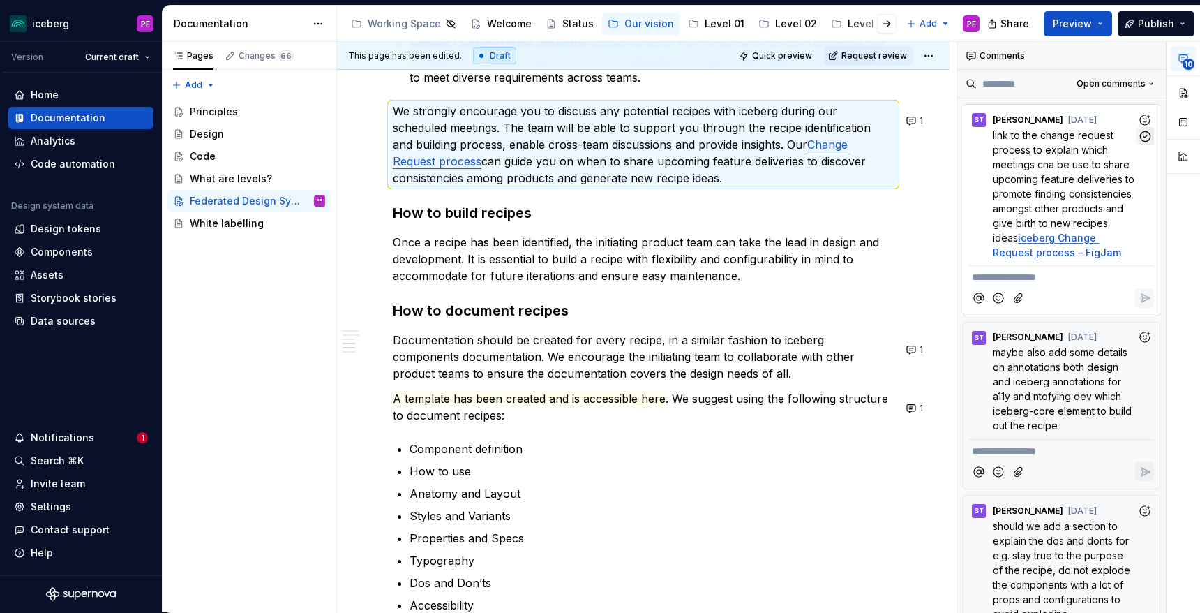
click at [1149, 136] on icon "button" at bounding box center [1145, 136] width 13 height 13
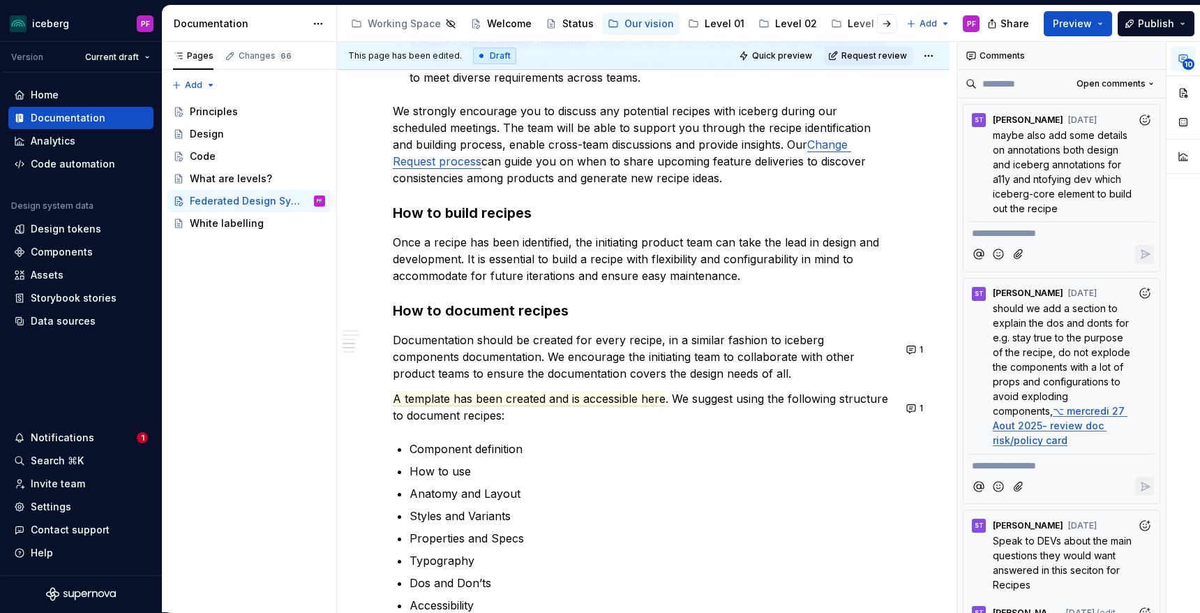
click at [639, 215] on h3 "How to build recipes" at bounding box center [643, 213] width 501 height 20
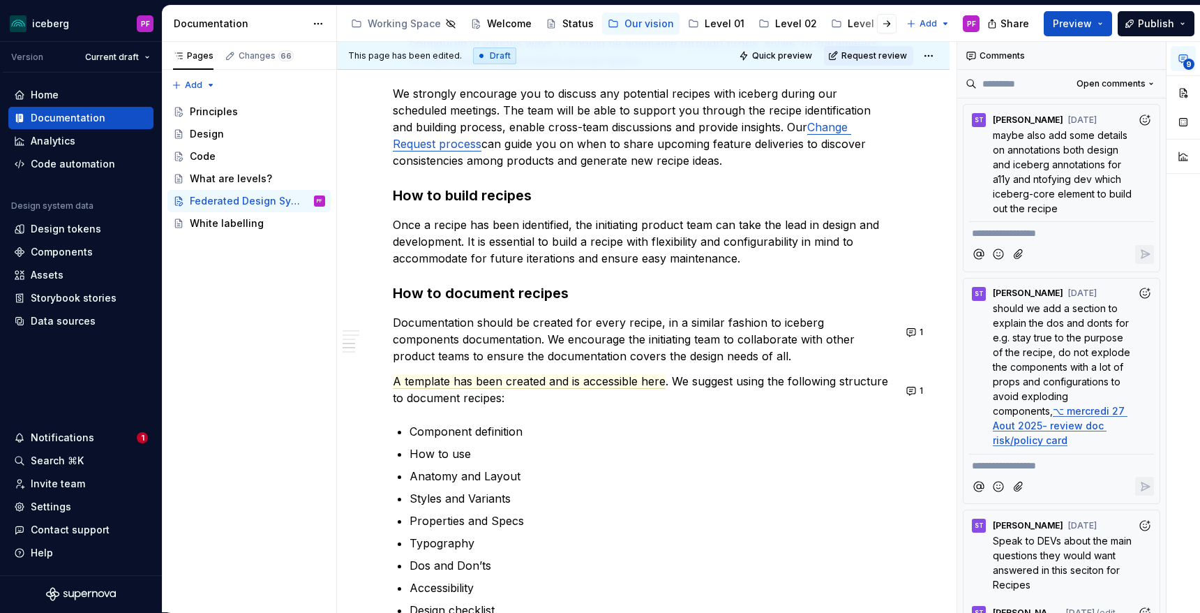
scroll to position [1643, 0]
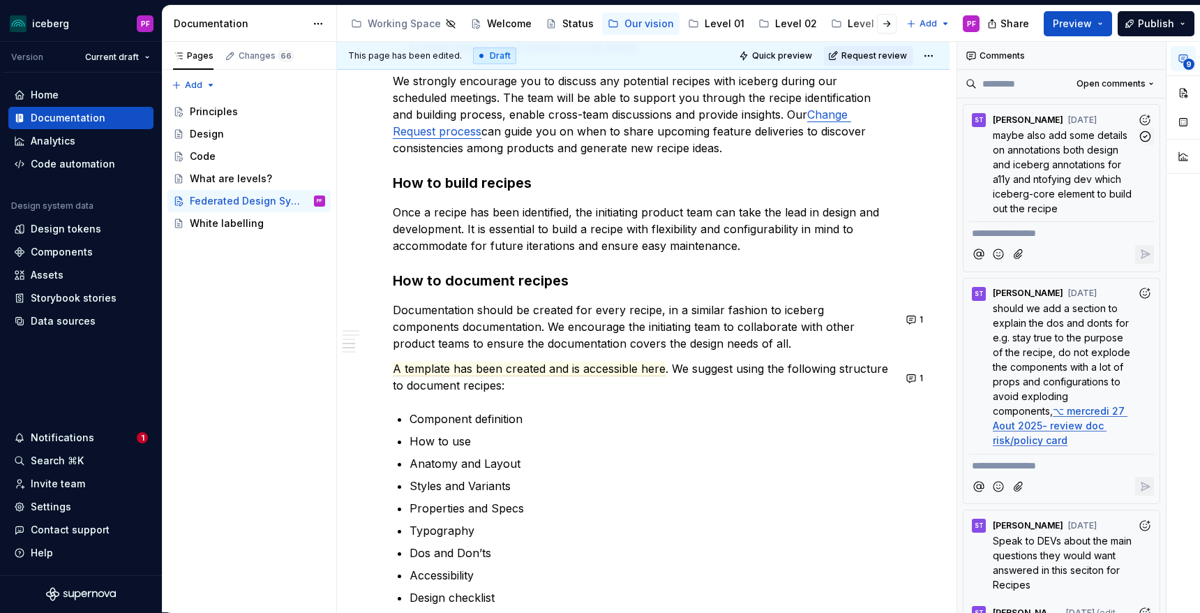
click at [1077, 170] on p "maybe also add some details on annotations both design and iceberg annotations …" at bounding box center [1065, 172] width 144 height 88
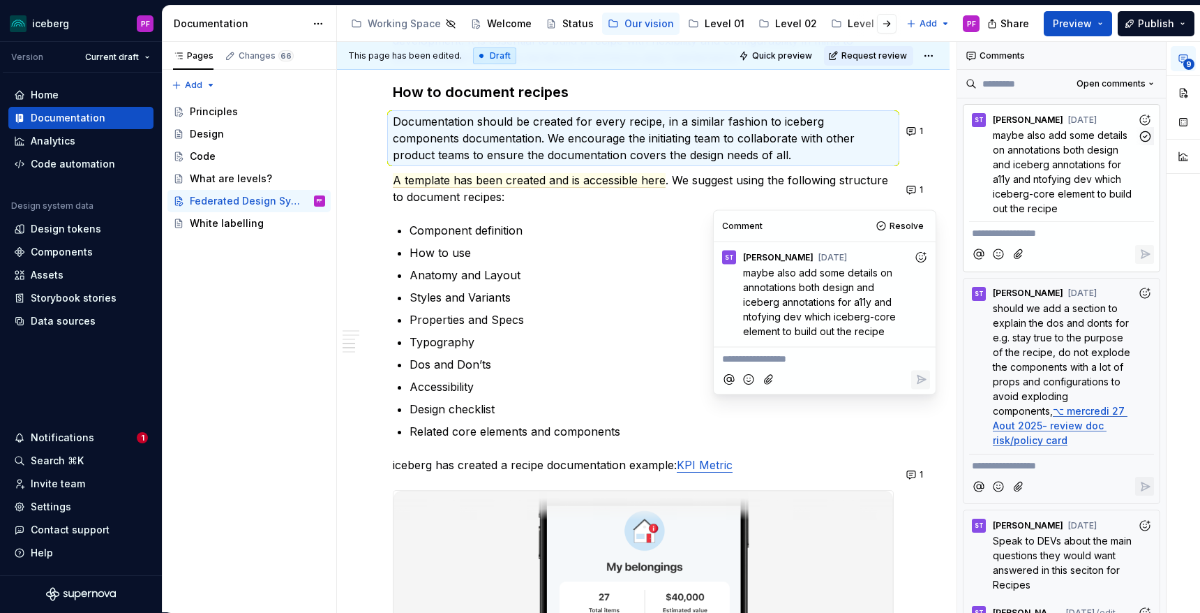
scroll to position [1862, 0]
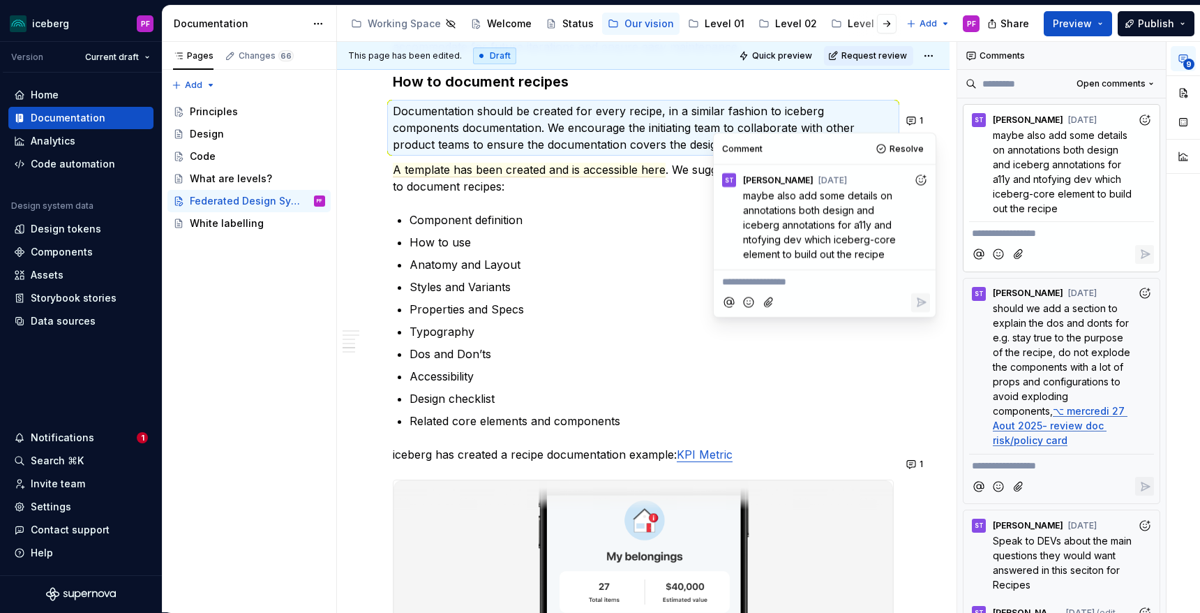
click at [686, 273] on p "Anatomy and Layout" at bounding box center [652, 264] width 484 height 17
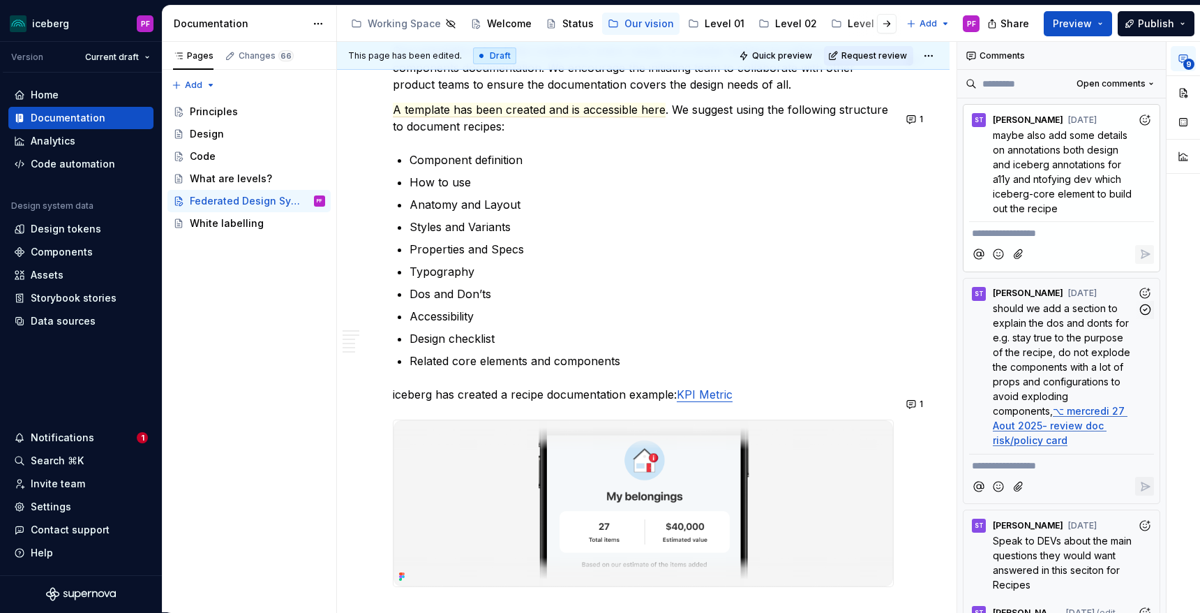
click at [1088, 326] on span "should we add a section to explain the dos and donts for e.g. stay true to the …" at bounding box center [1063, 359] width 140 height 114
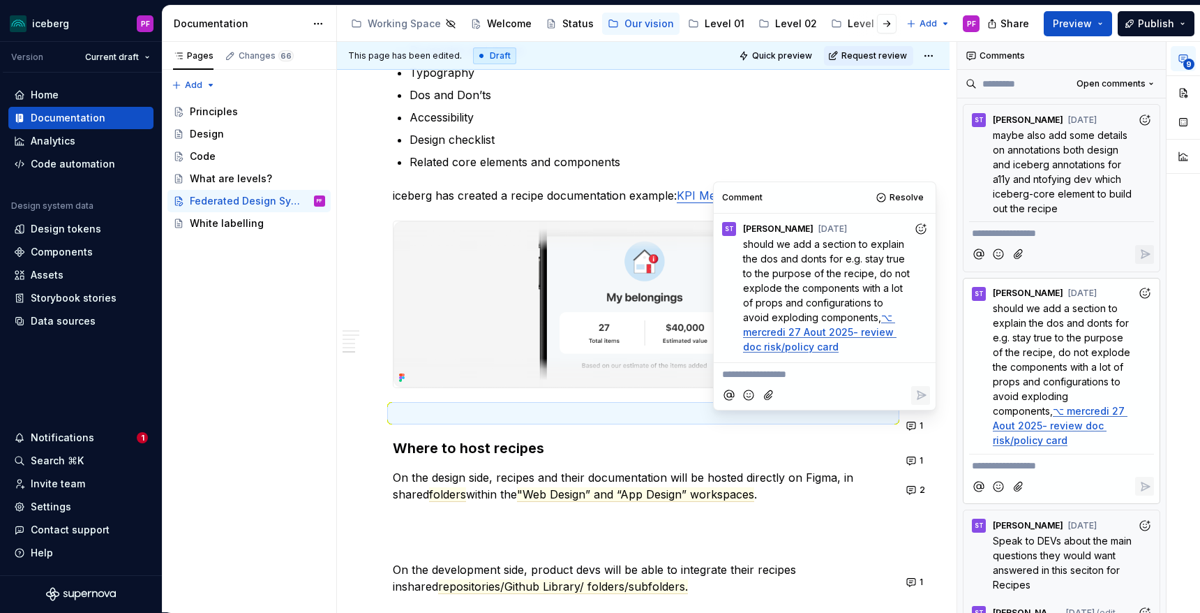
scroll to position [2111, 0]
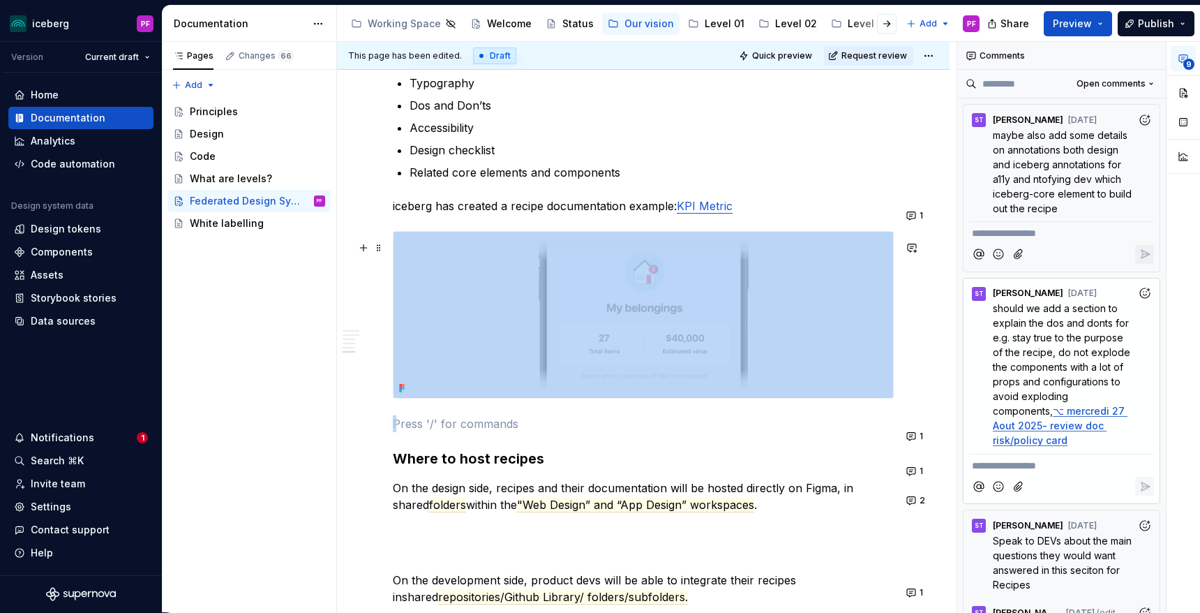
drag, startPoint x: 537, startPoint y: 440, endPoint x: 537, endPoint y: 368, distance: 71.9
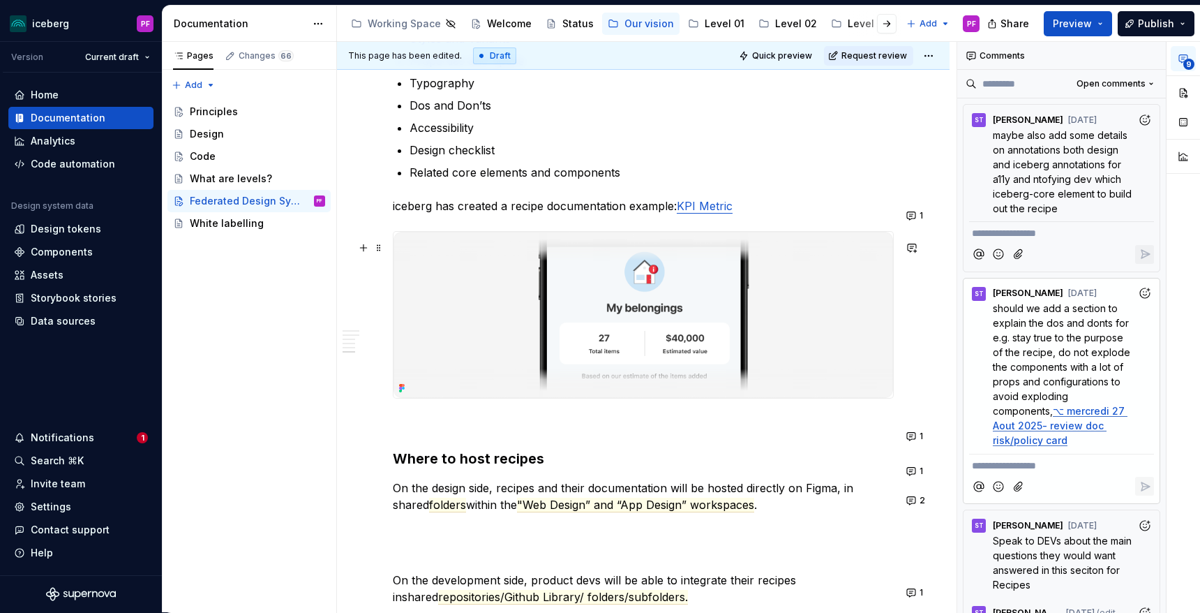
drag, startPoint x: 922, startPoint y: 438, endPoint x: 906, endPoint y: 348, distance: 91.4
click at [521, 432] on p at bounding box center [643, 423] width 501 height 17
click at [721, 468] on h3 "Where to host recipes" at bounding box center [643, 459] width 501 height 20
click at [920, 434] on button "1" at bounding box center [915, 436] width 27 height 20
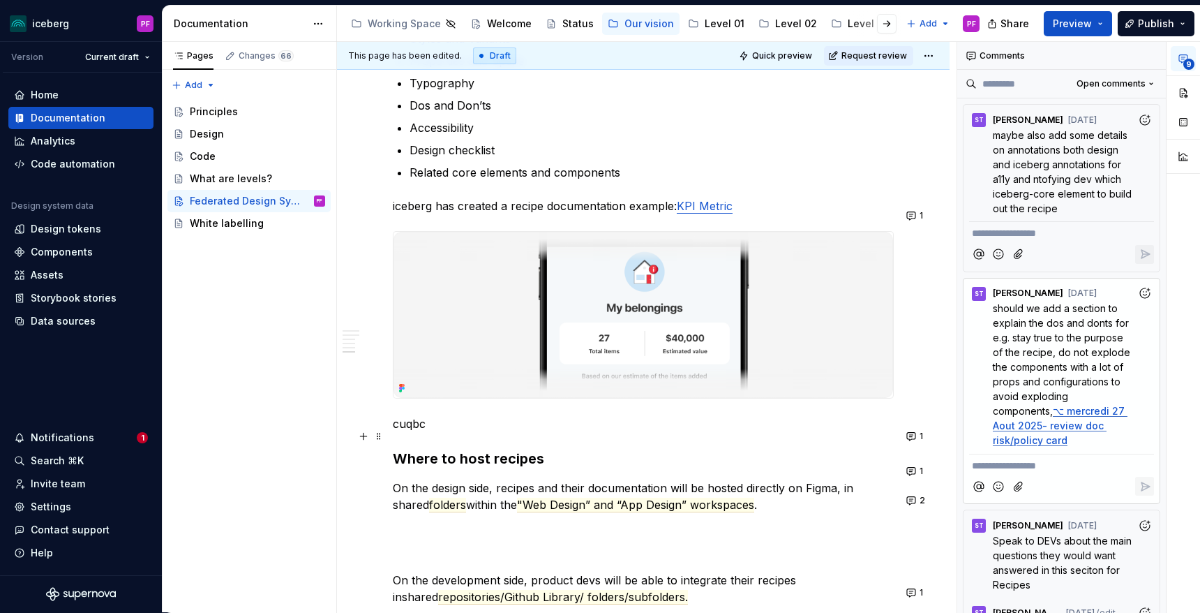
click at [454, 431] on p "cuqbc" at bounding box center [643, 423] width 501 height 17
drag, startPoint x: 442, startPoint y: 431, endPoint x: 401, endPoint y: 432, distance: 41.2
click at [401, 432] on p "cuqbc" at bounding box center [643, 423] width 501 height 17
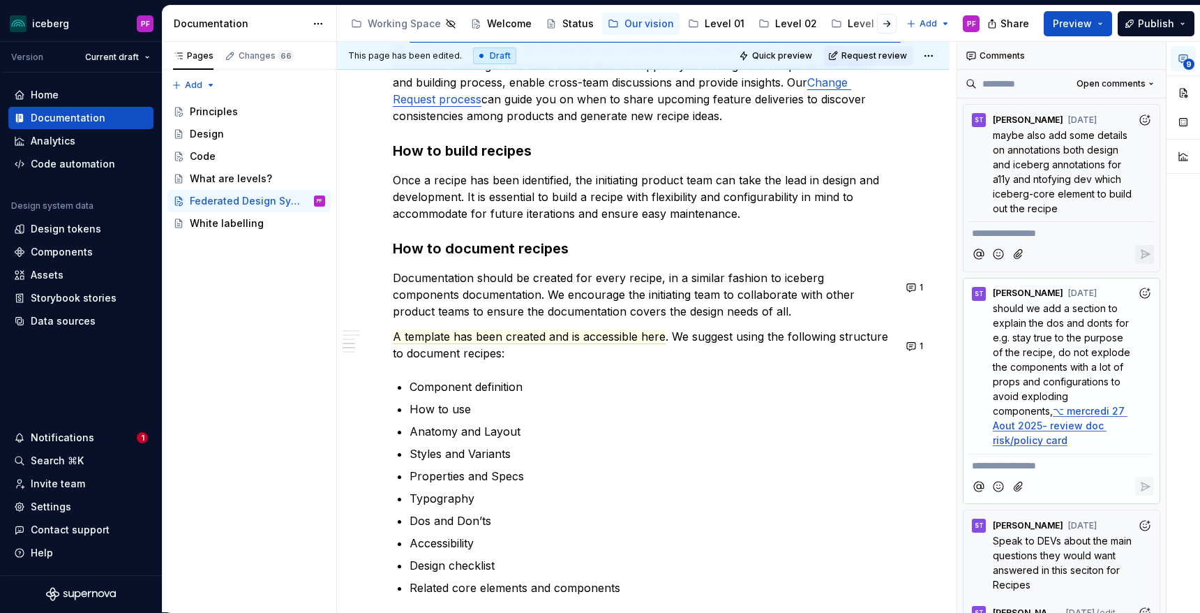
scroll to position [1638, 0]
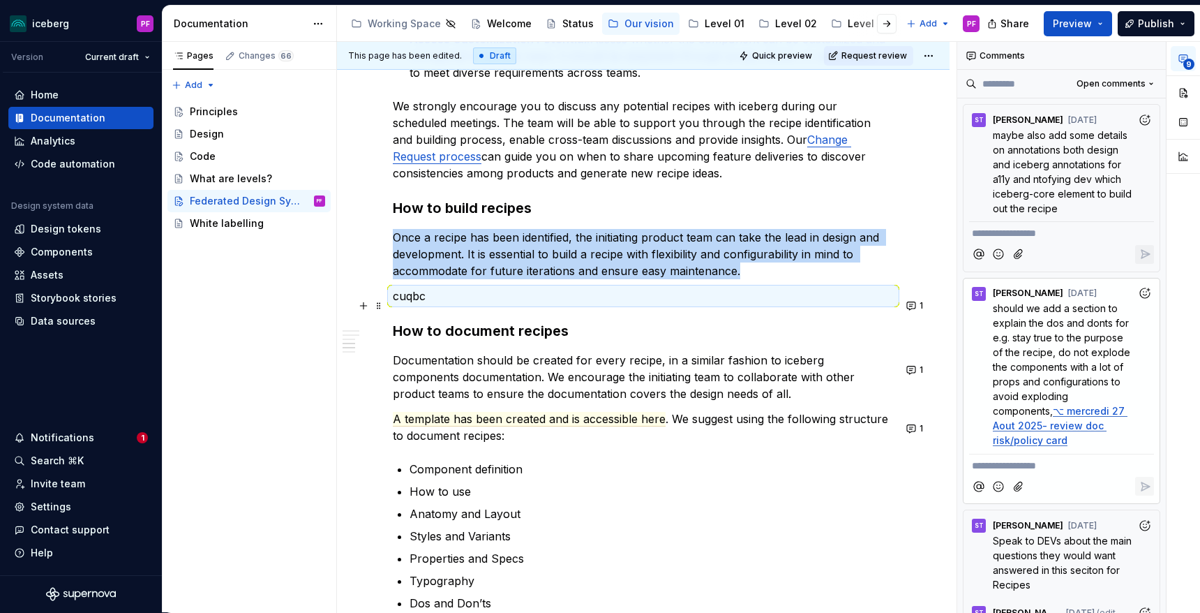
click at [689, 299] on p "cuqbc" at bounding box center [643, 295] width 501 height 17
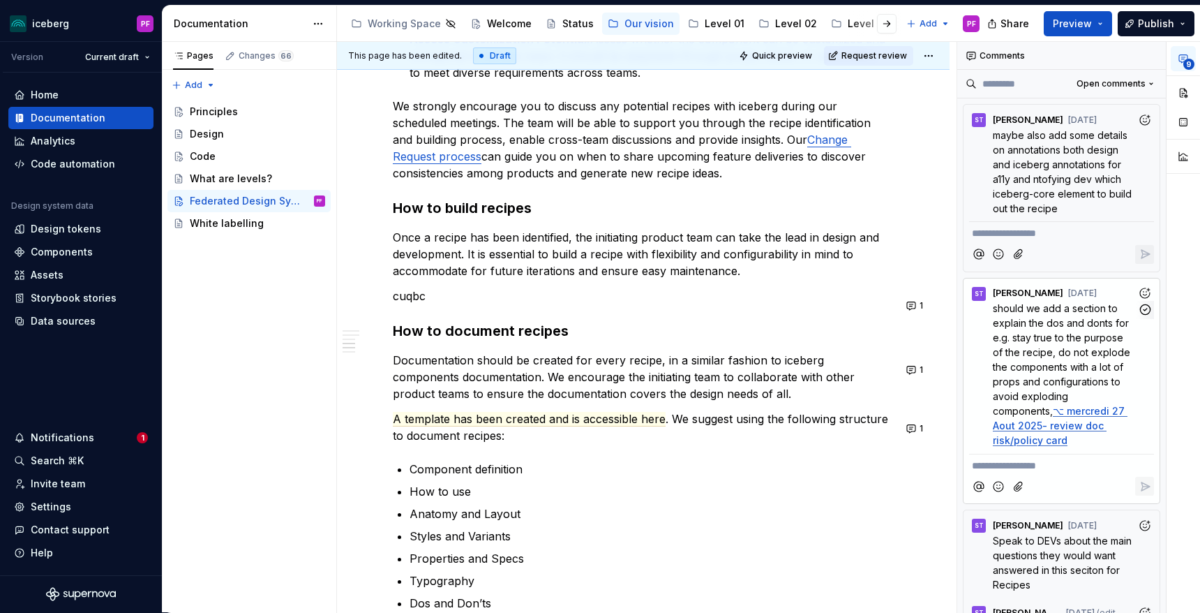
click at [1017, 317] on span "should we add a section to explain the dos and donts for e.g. stay true to the …" at bounding box center [1063, 359] width 140 height 114
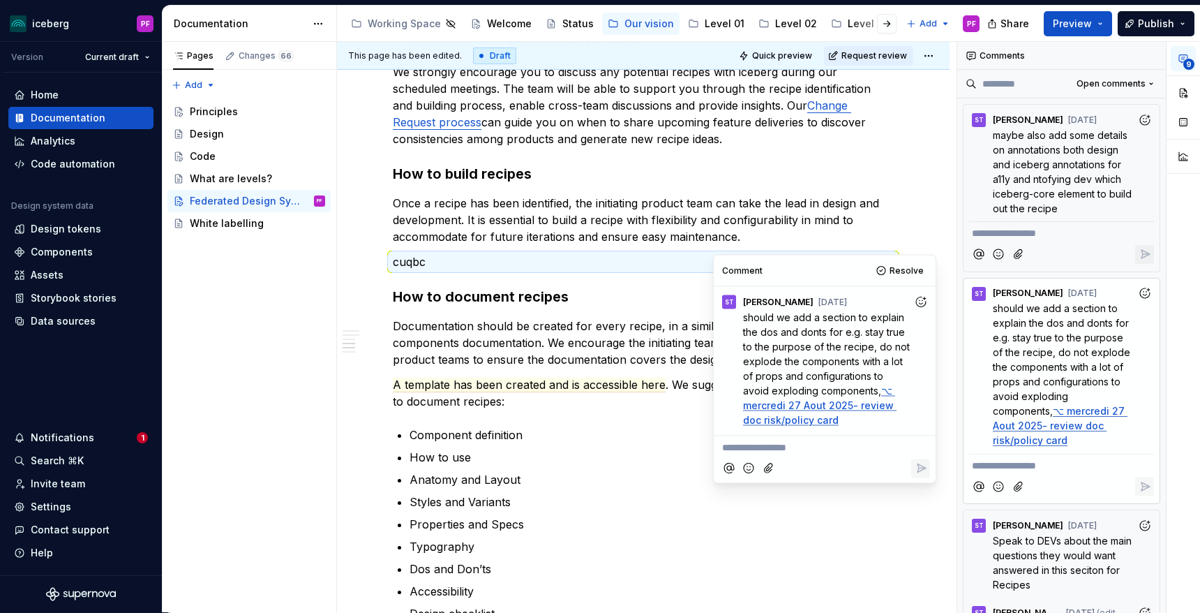
scroll to position [1674, 0]
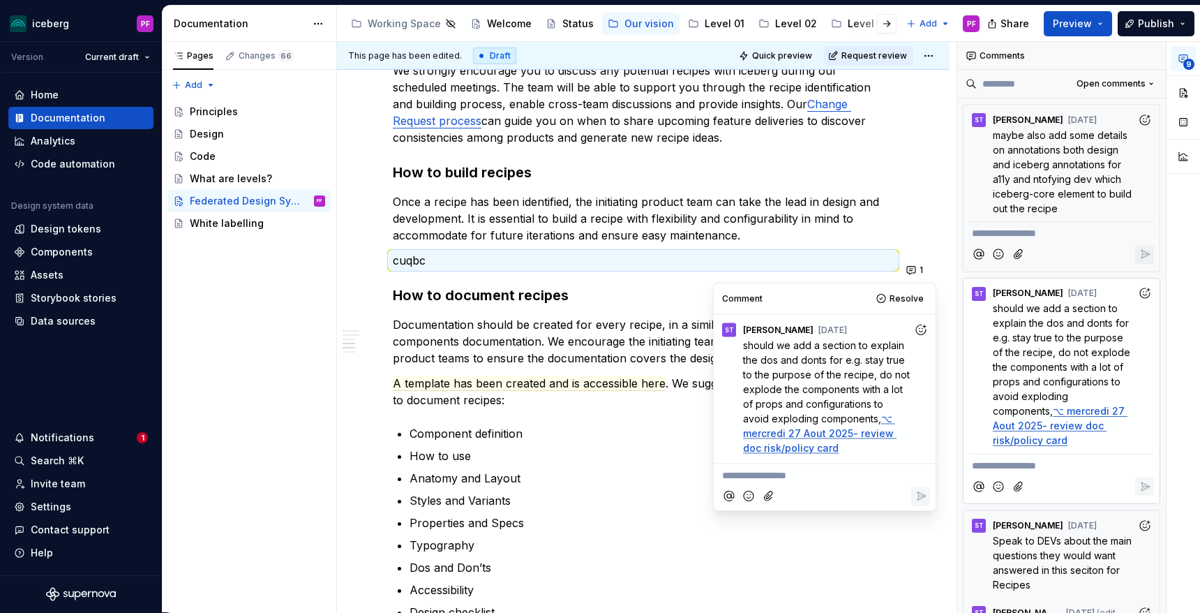
click at [488, 268] on p "cuqbc" at bounding box center [643, 260] width 501 height 17
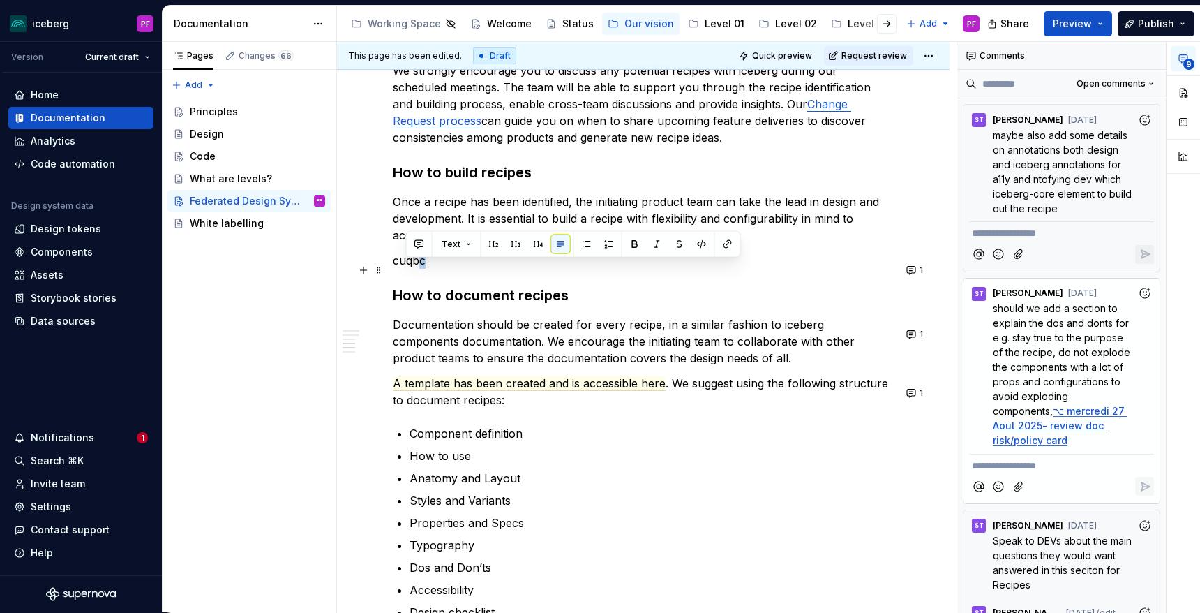
drag, startPoint x: 451, startPoint y: 268, endPoint x: 417, endPoint y: 266, distance: 34.3
click at [417, 266] on p "cuqbc" at bounding box center [643, 260] width 501 height 17
click at [462, 266] on p "cuqbc" at bounding box center [643, 260] width 501 height 17
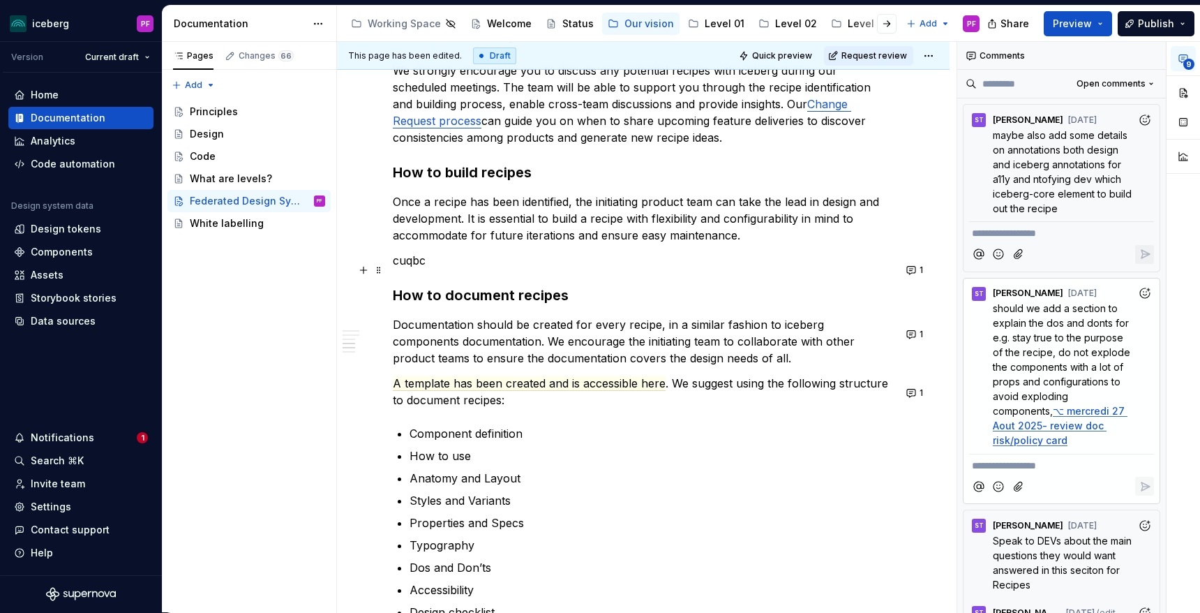
click at [396, 269] on p "cuqbc" at bounding box center [643, 260] width 501 height 17
click at [393, 267] on p "cuqbc" at bounding box center [643, 260] width 501 height 17
click at [452, 269] on p "cuqbc" at bounding box center [643, 260] width 501 height 17
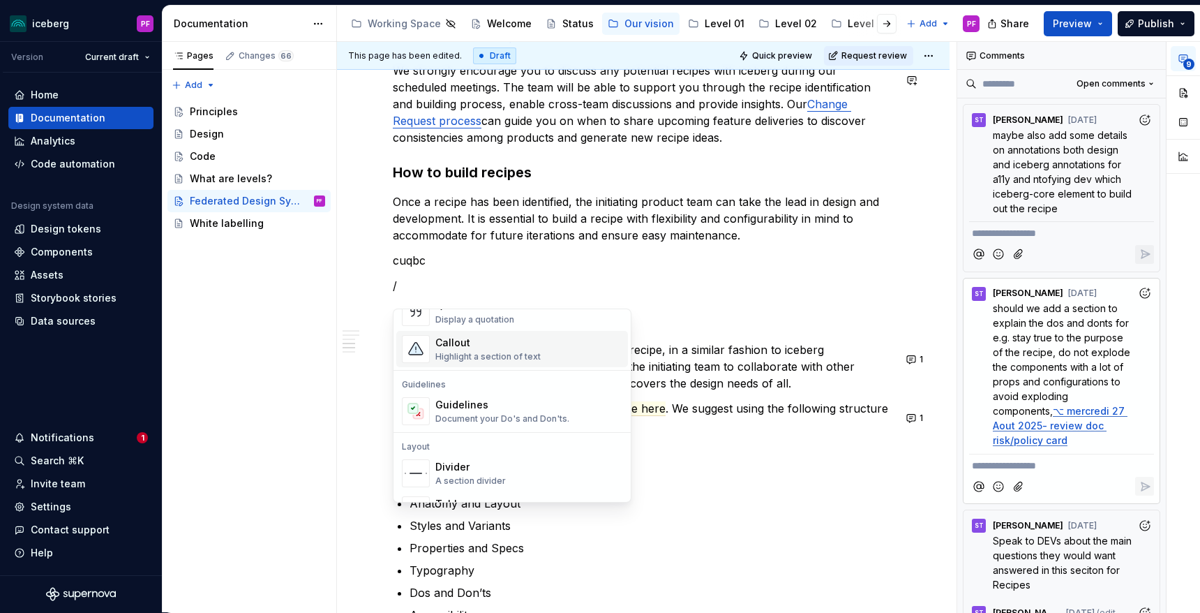
scroll to position [335, 0]
click at [468, 405] on div "Guidelines" at bounding box center [502, 403] width 134 height 14
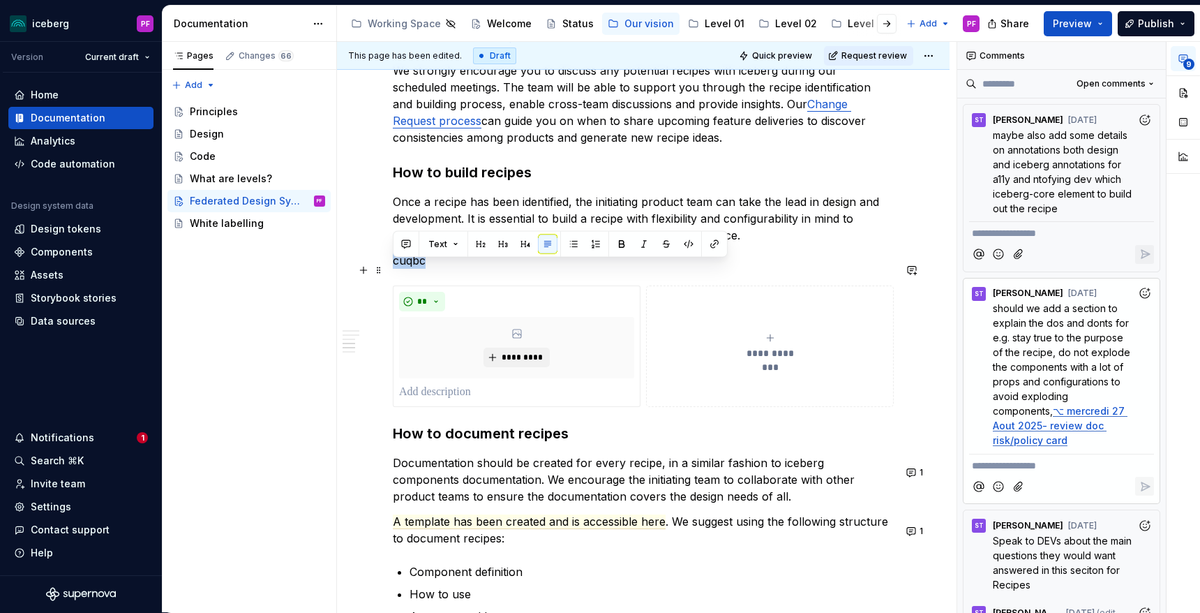
drag, startPoint x: 433, startPoint y: 271, endPoint x: 394, endPoint y: 271, distance: 39.8
click at [394, 269] on p "cuqbc" at bounding box center [643, 260] width 501 height 17
copy p "cuqbc"
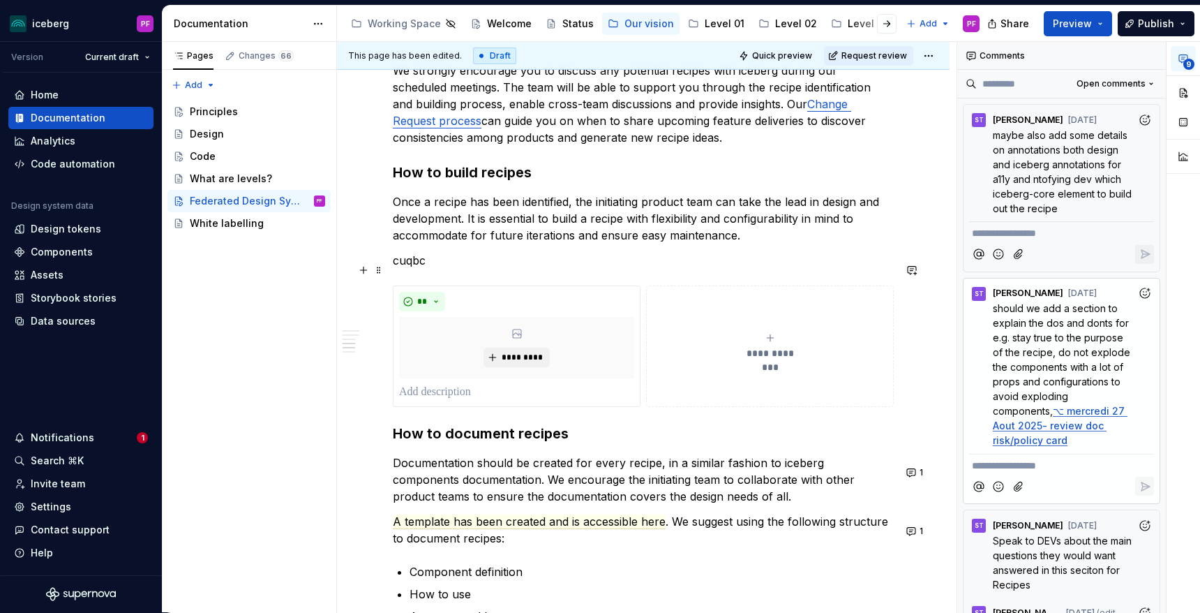
click at [433, 263] on p "cuqbc" at bounding box center [643, 260] width 501 height 17
click at [1066, 348] on span "should we add a section to explain the dos and donts for e.g. stay true to the …" at bounding box center [1063, 359] width 140 height 114
drag, startPoint x: 1133, startPoint y: 394, endPoint x: 992, endPoint y: 308, distance: 165.0
click at [992, 308] on div "should we add a section to explain the dos and donts for e.g. stay true to the …" at bounding box center [1061, 374] width 185 height 147
copy span "should we add a section to explain the dos and donts for e.g. stay true to the …"
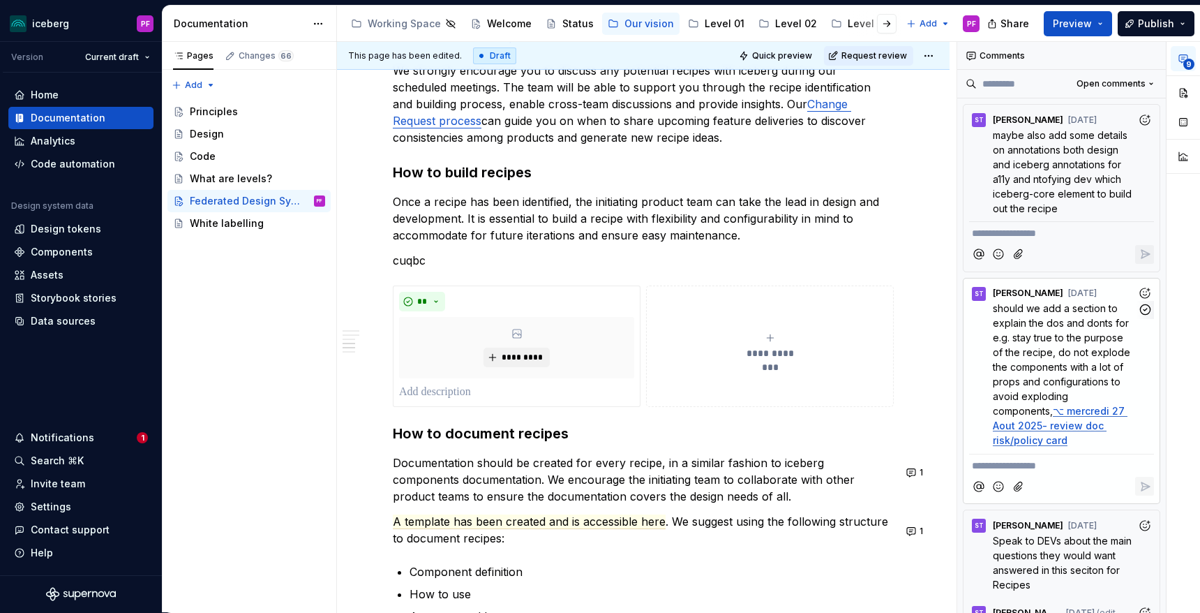
click at [1026, 363] on span "should we add a section to explain the dos and donts for e.g. stay true to the …" at bounding box center [1063, 359] width 140 height 114
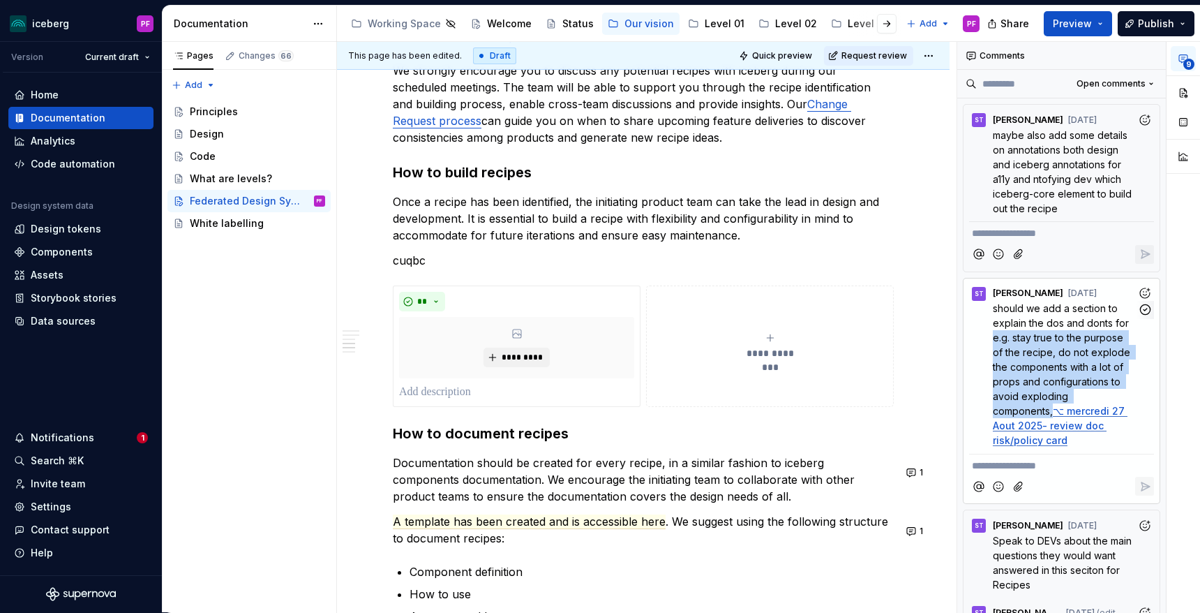
drag, startPoint x: 995, startPoint y: 338, endPoint x: 1129, endPoint y: 391, distance: 144.1
click at [1129, 391] on span "should we add a section to explain the dos and donts for e.g. stay true to the …" at bounding box center [1063, 359] width 140 height 114
copy span "e.g. stay true to the purpose of the recipe, do not explode the components with…"
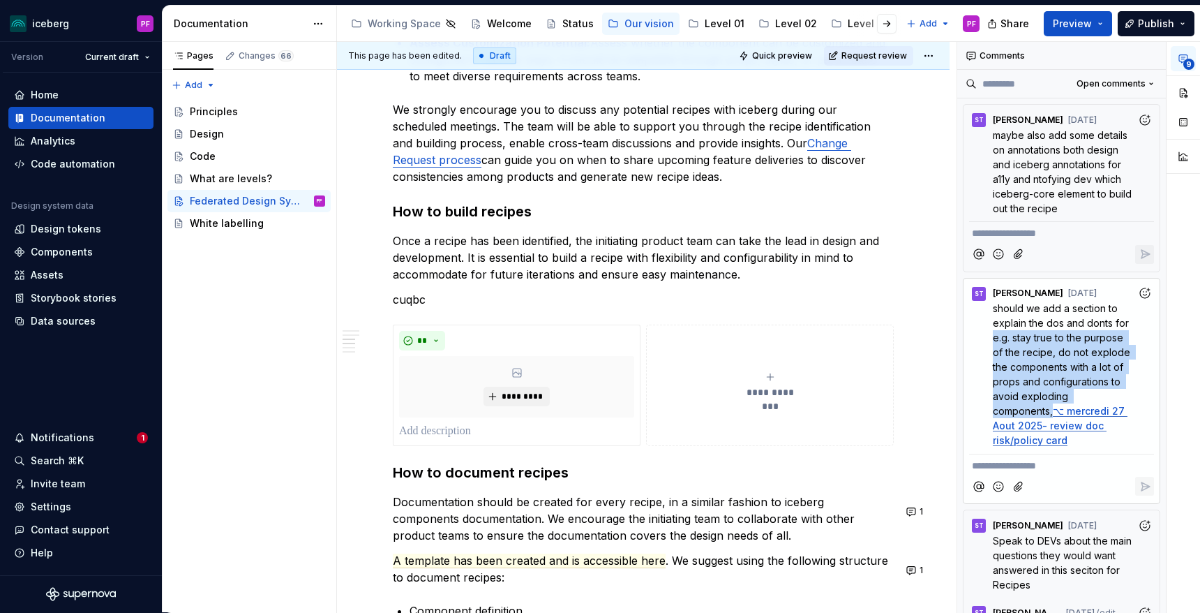
scroll to position [1650, 0]
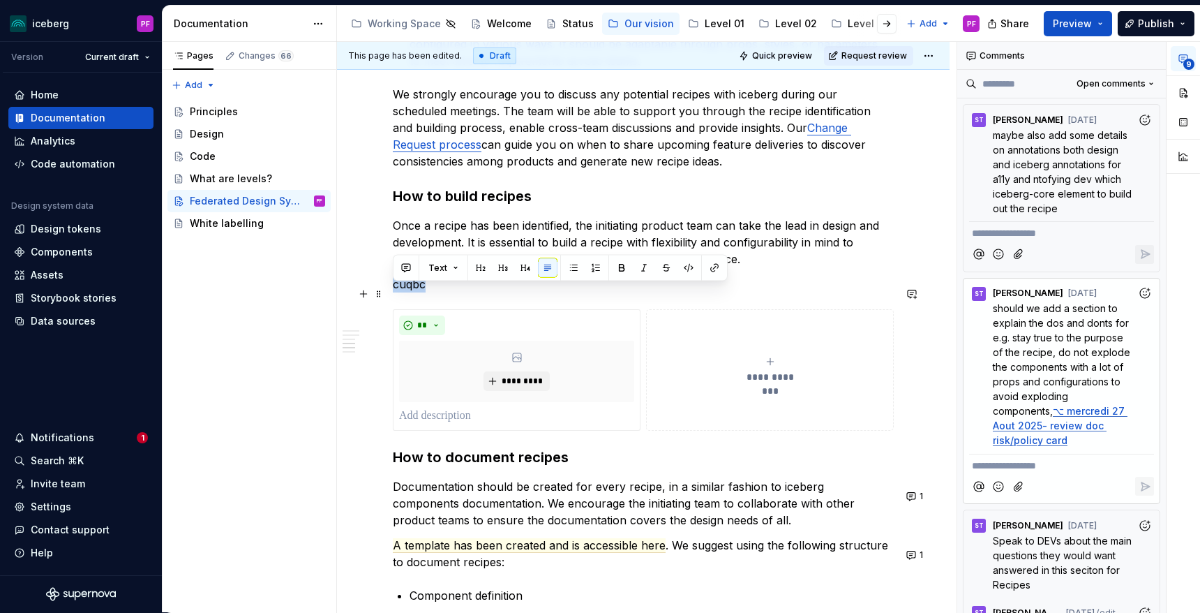
drag, startPoint x: 427, startPoint y: 294, endPoint x: 394, endPoint y: 294, distance: 33.5
click at [394, 292] on p "cuqbc" at bounding box center [643, 284] width 501 height 17
click at [474, 292] on p at bounding box center [643, 284] width 501 height 17
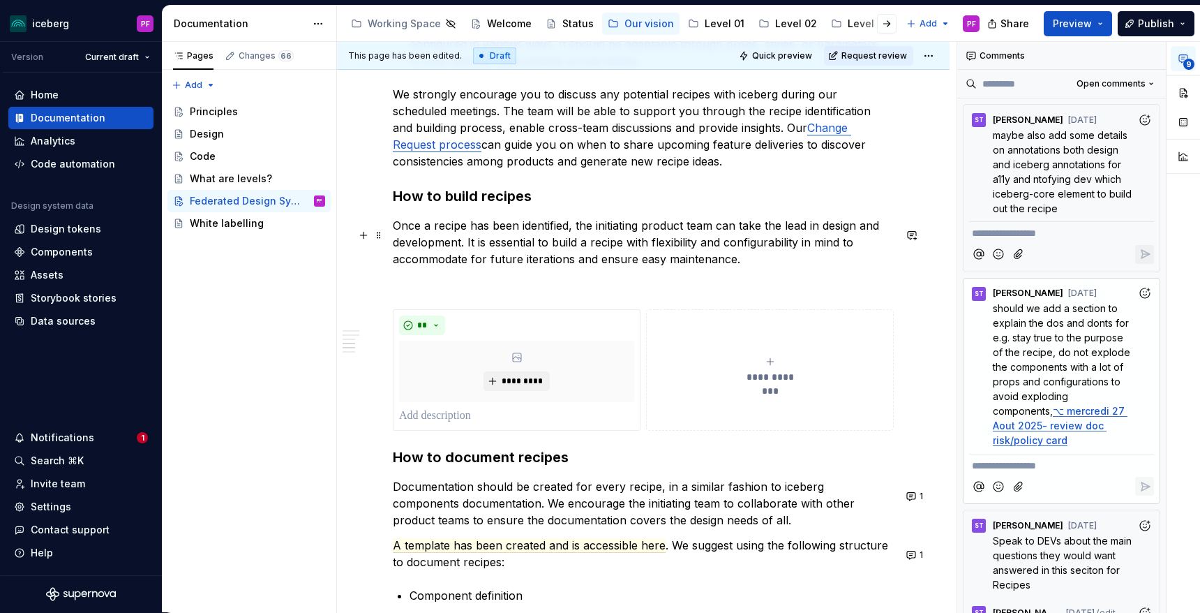
click at [479, 239] on p "Once a recipe has been identified, the initiating product team can take the lea…" at bounding box center [643, 242] width 501 height 50
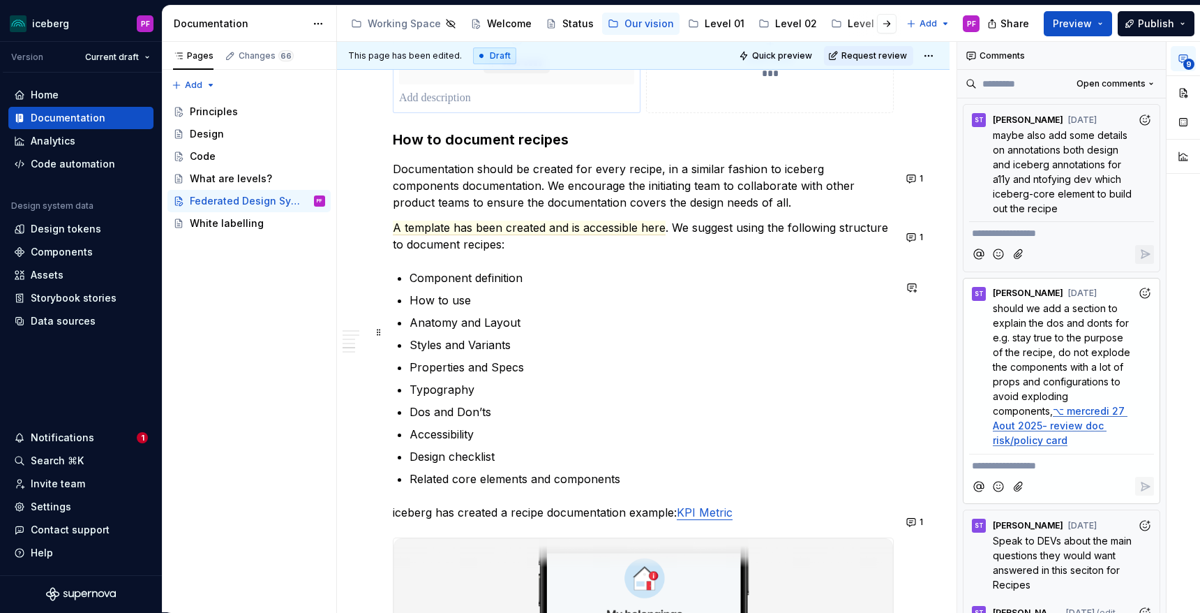
scroll to position [1997, 0]
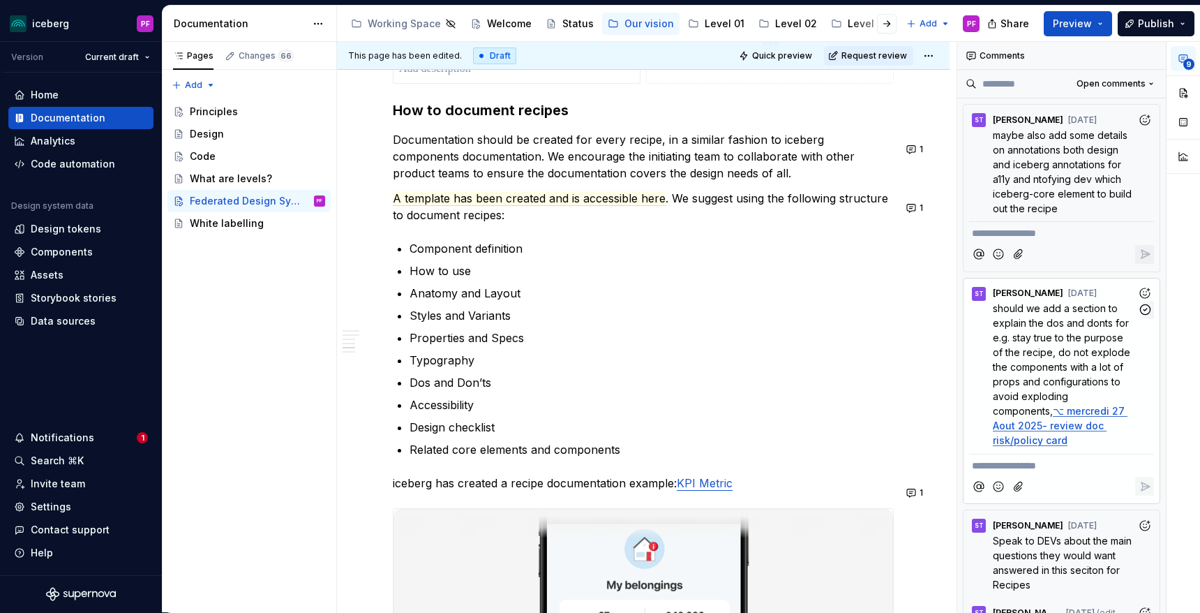
click at [1050, 341] on span "should we add a section to explain the dos and donts for e.g. stay true to the …" at bounding box center [1063, 359] width 140 height 114
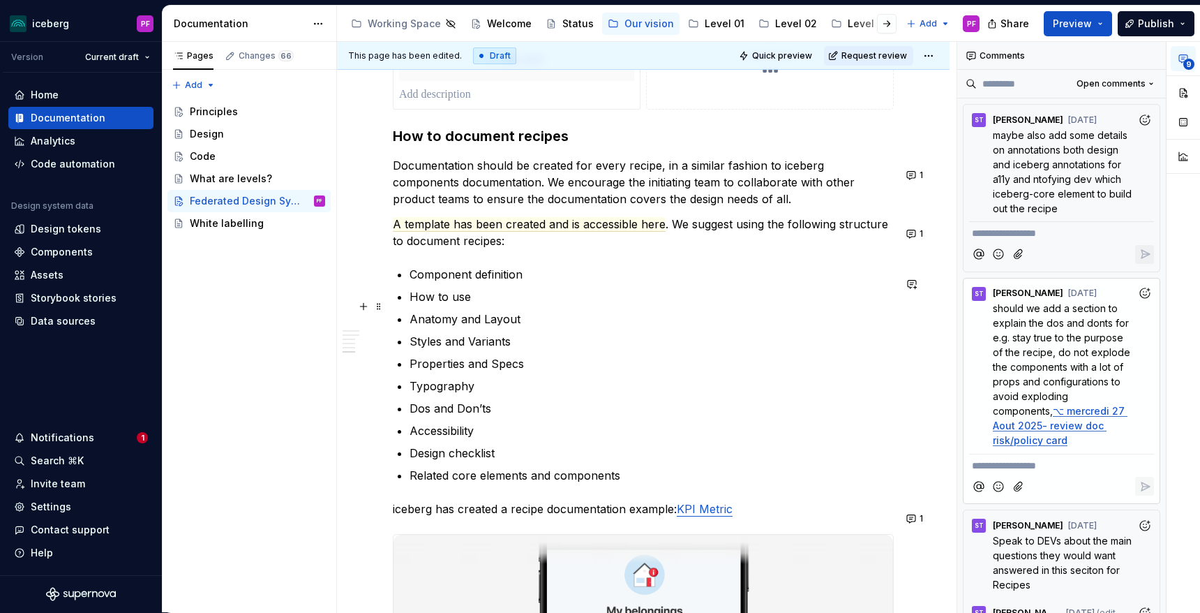
scroll to position [1962, 0]
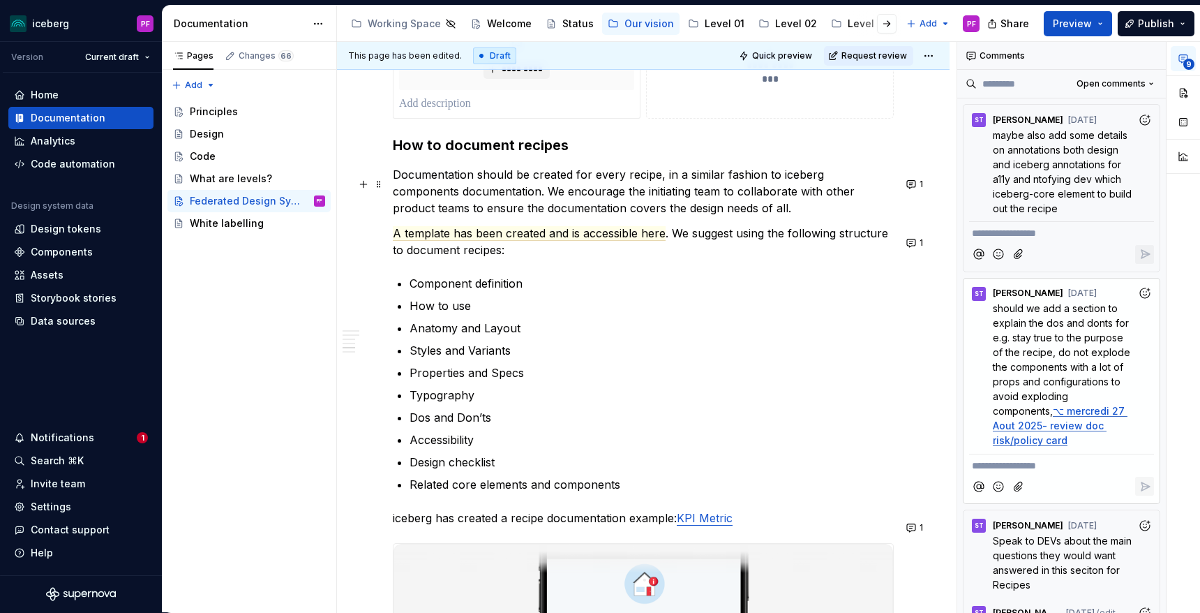
click at [663, 204] on p "Documentation should be created for every recipe, in a similar fashion to icebe…" at bounding box center [643, 191] width 501 height 50
click at [1084, 137] on span "maybe also add some details on annotations both design and iceberg annotations …" at bounding box center [1064, 171] width 142 height 85
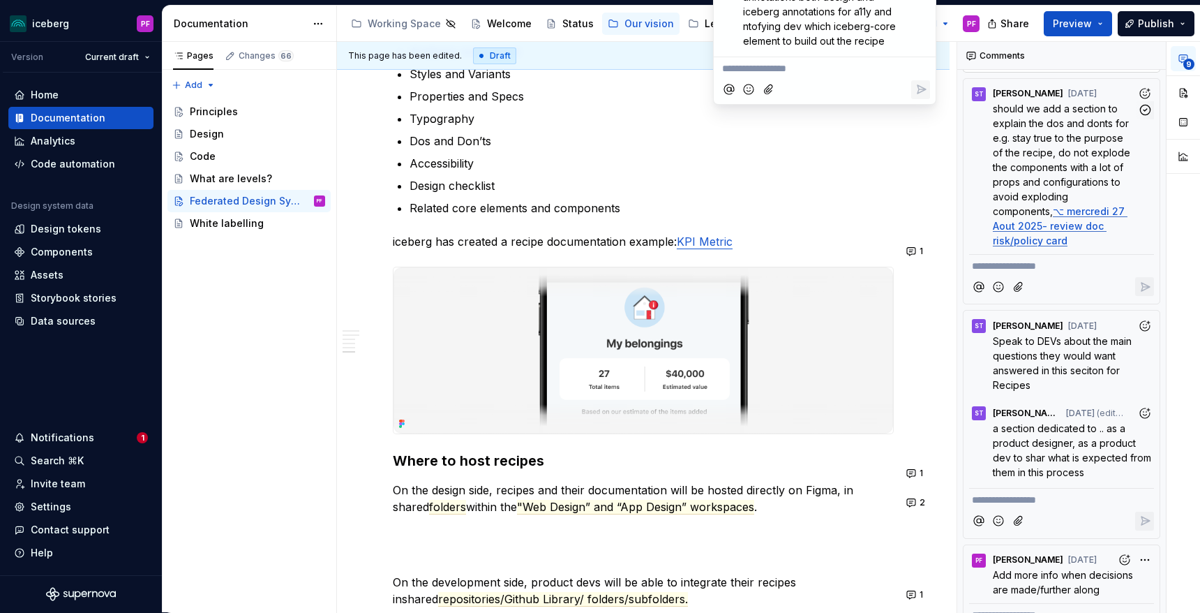
scroll to position [203, 0]
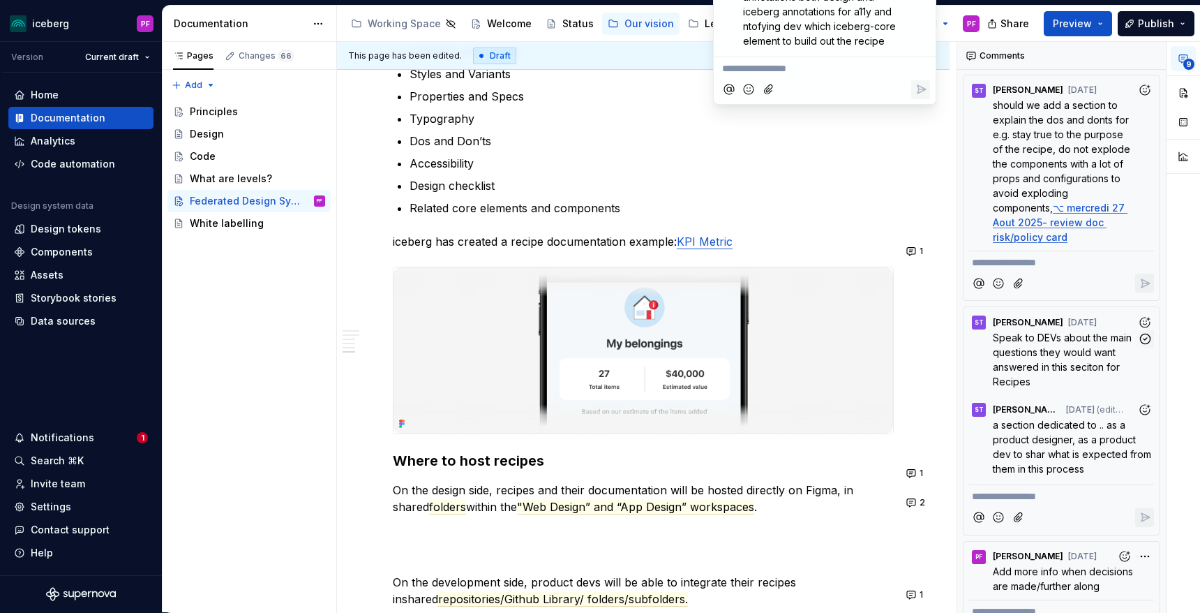
click at [1075, 347] on span "Speak to DEVs about the main questions they would want answered in this seciton…" at bounding box center [1064, 359] width 142 height 56
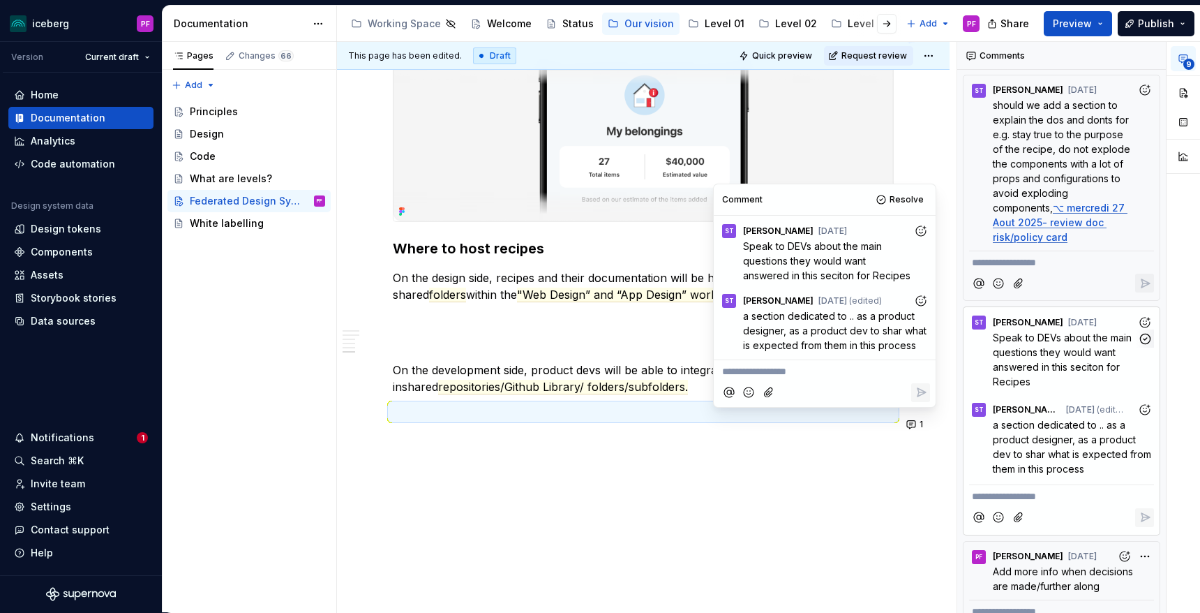
scroll to position [2471, 0]
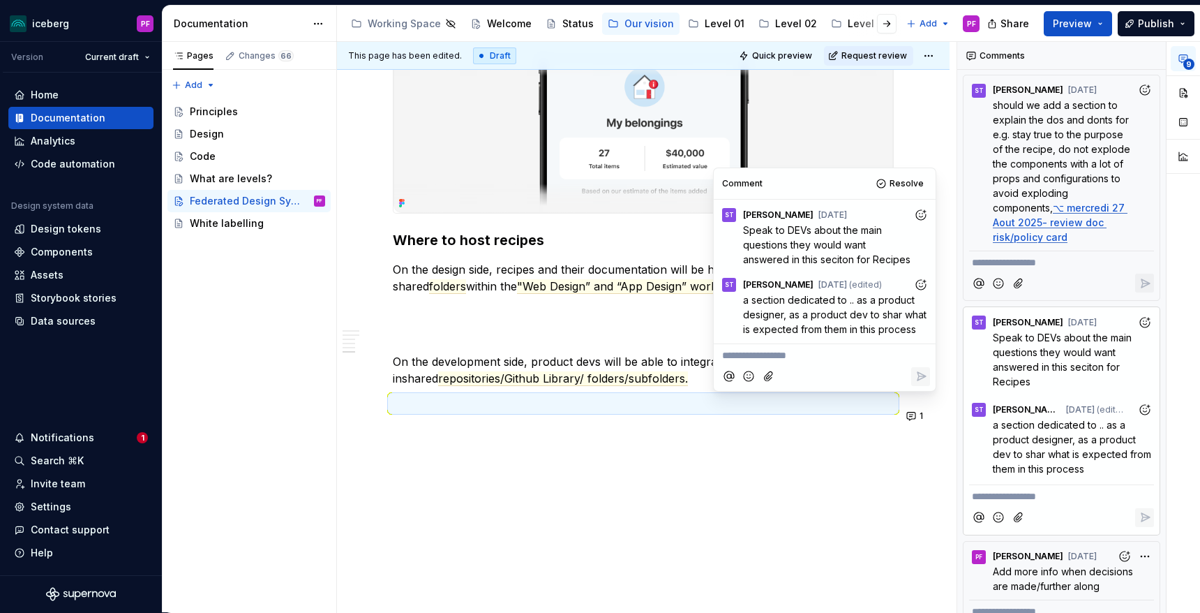
click at [613, 332] on p at bounding box center [643, 336] width 501 height 17
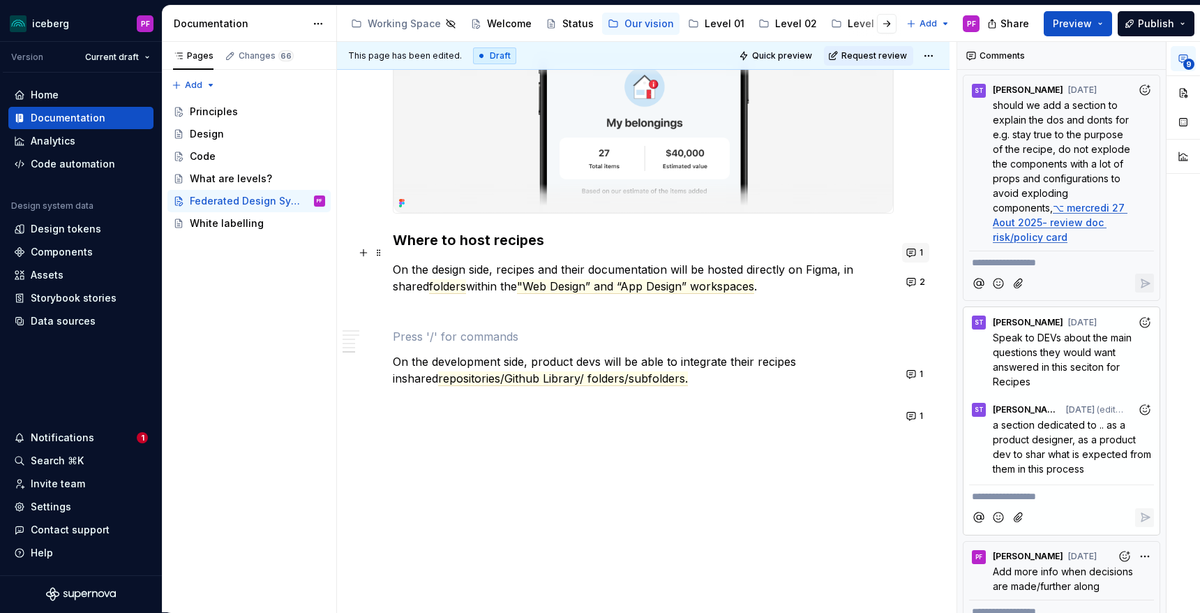
click at [918, 244] on button "1" at bounding box center [915, 253] width 27 height 20
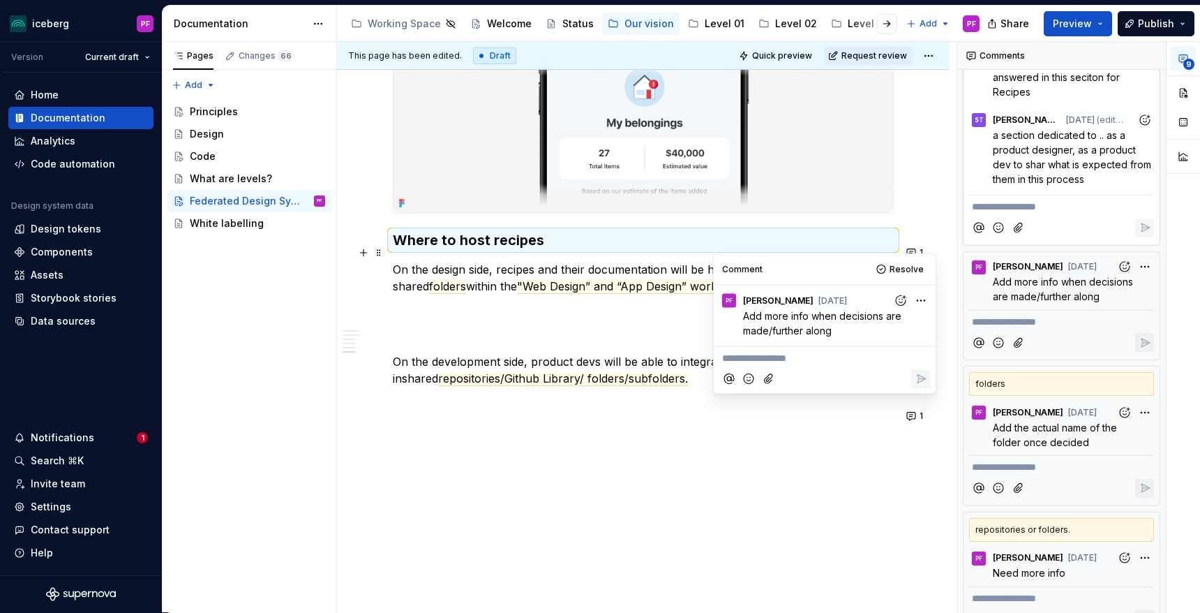
scroll to position [494, 0]
click at [1060, 422] on span "Add the actual name of the folder once decided" at bounding box center [1056, 433] width 127 height 27
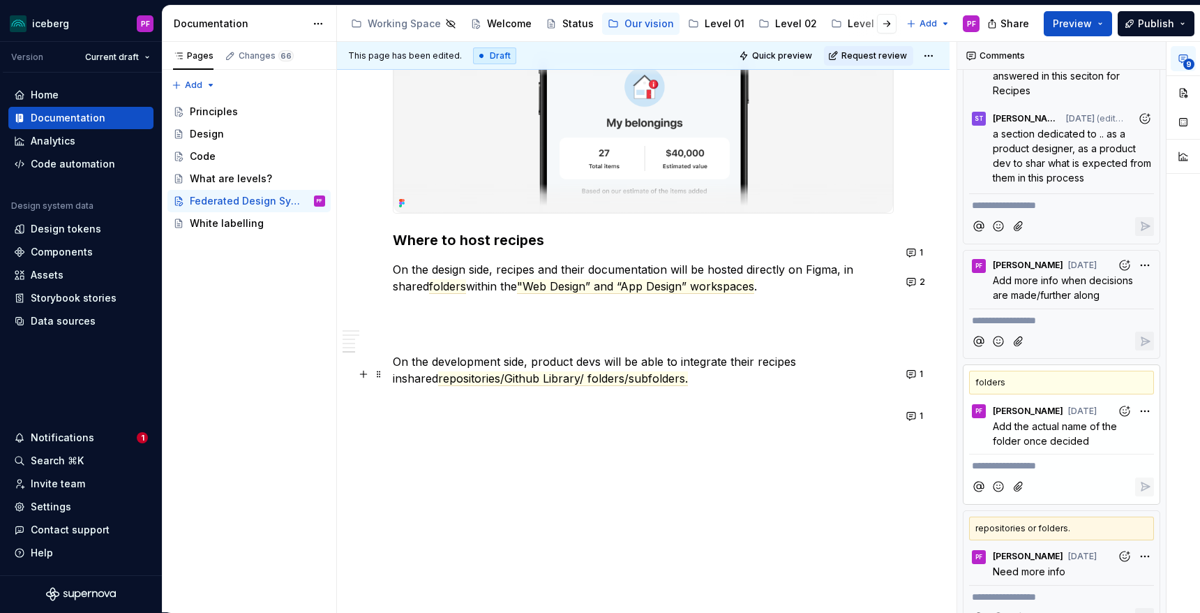
click at [733, 371] on p "On the development side, product devs will be able to integrate their recipes i…" at bounding box center [643, 369] width 501 height 33
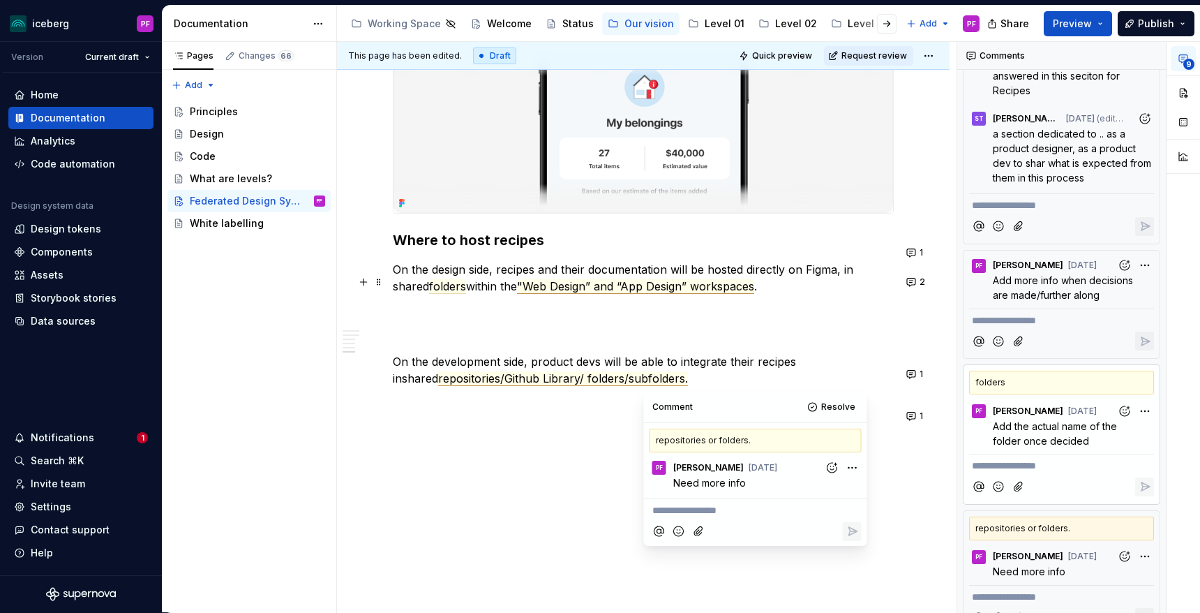
click at [639, 294] on p "On the design side, recipes and their documentation will be hosted directly on …" at bounding box center [643, 277] width 501 height 33
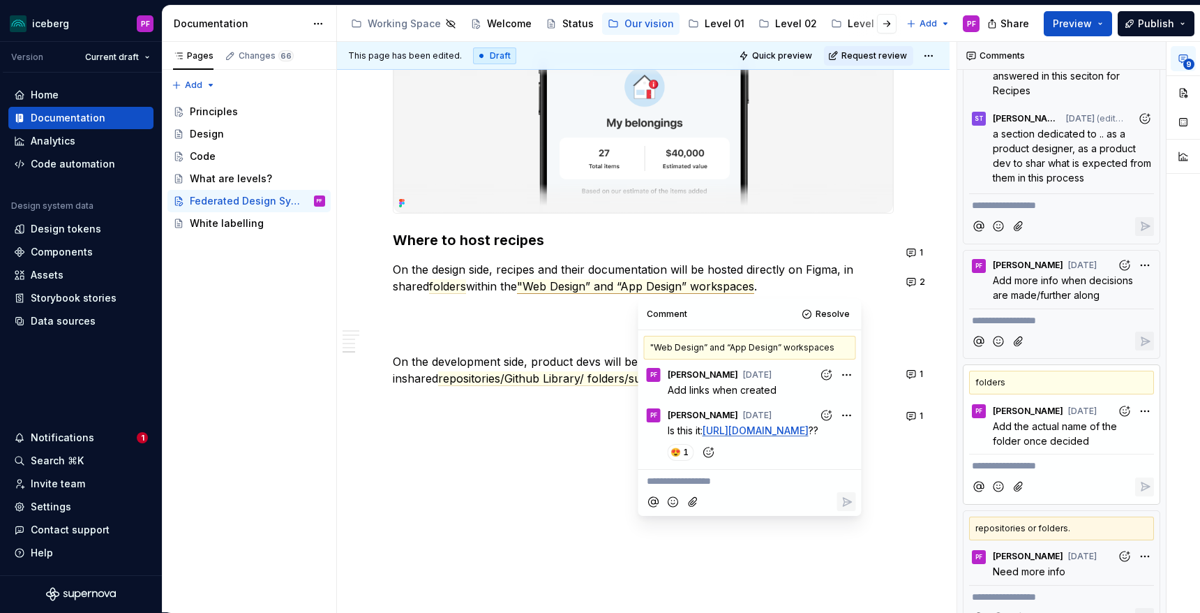
click at [775, 436] on link "[URL][DOMAIN_NAME]" at bounding box center [756, 430] width 106 height 12
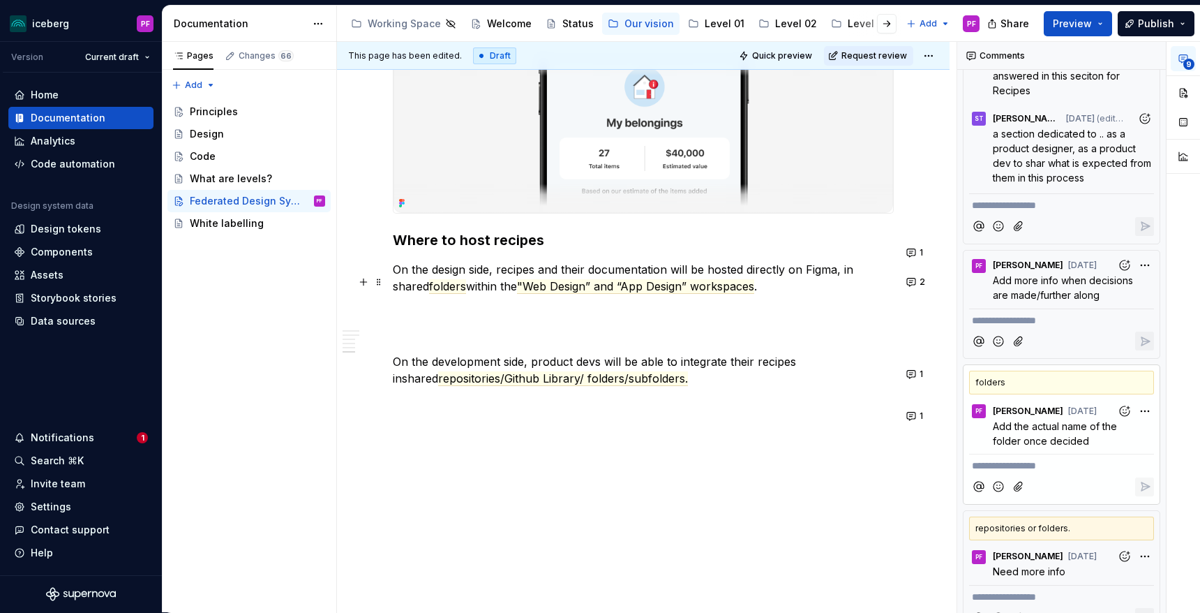
click at [451, 280] on p "On the design side, recipes and their documentation will be hosted directly on …" at bounding box center [643, 277] width 501 height 33
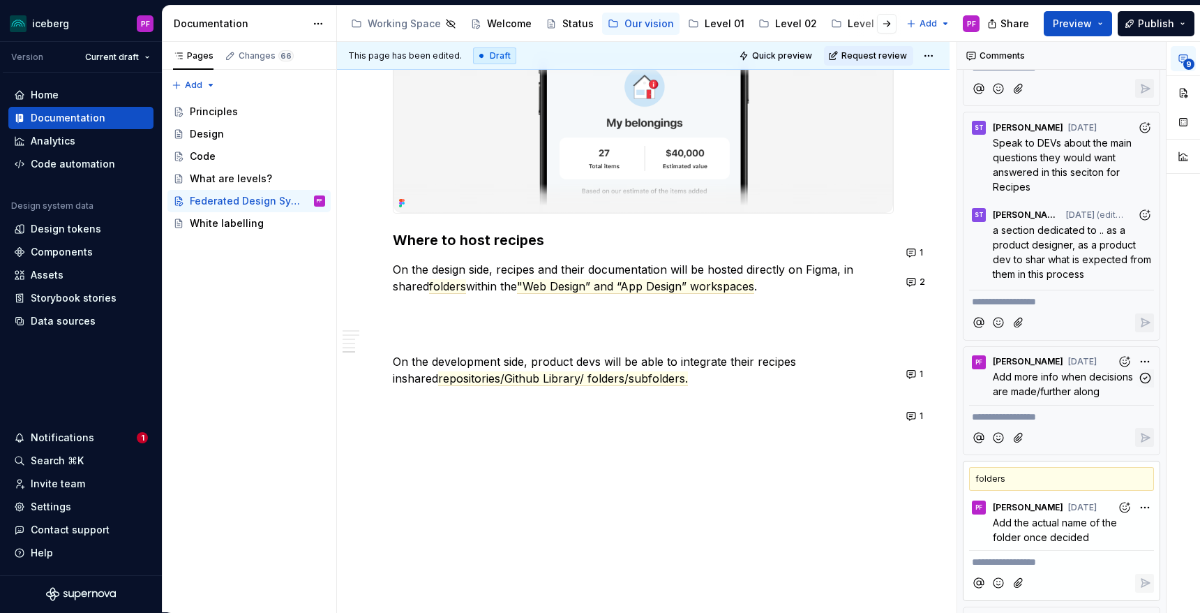
scroll to position [390, 0]
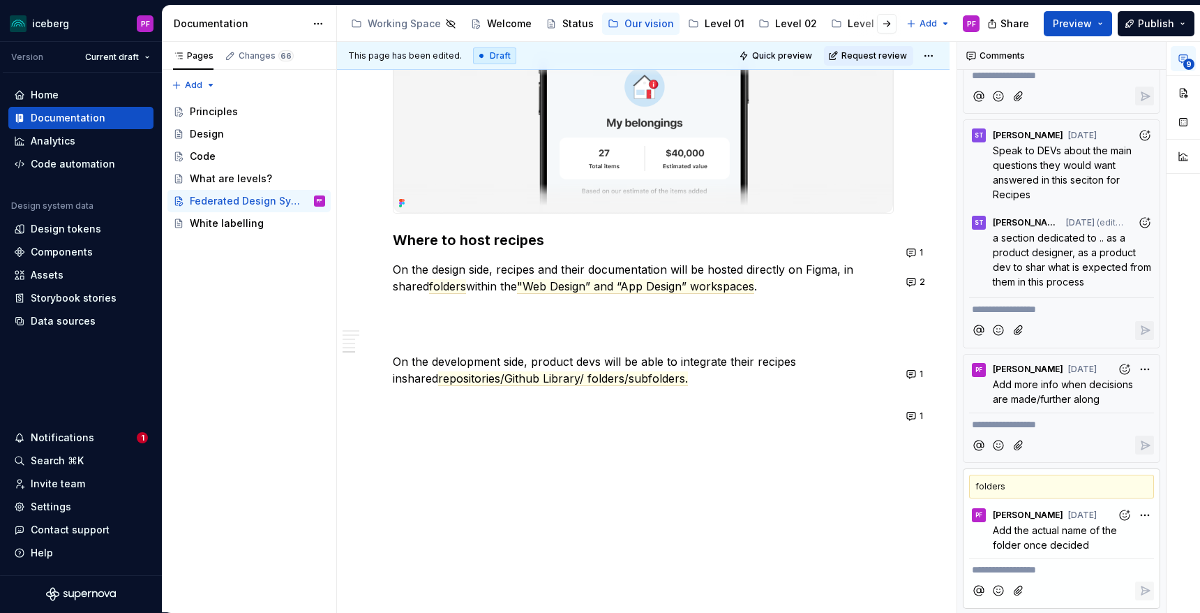
click at [1089, 232] on span "a section dedicated to .. as a product designer, as a product dev to shar what …" at bounding box center [1073, 260] width 161 height 56
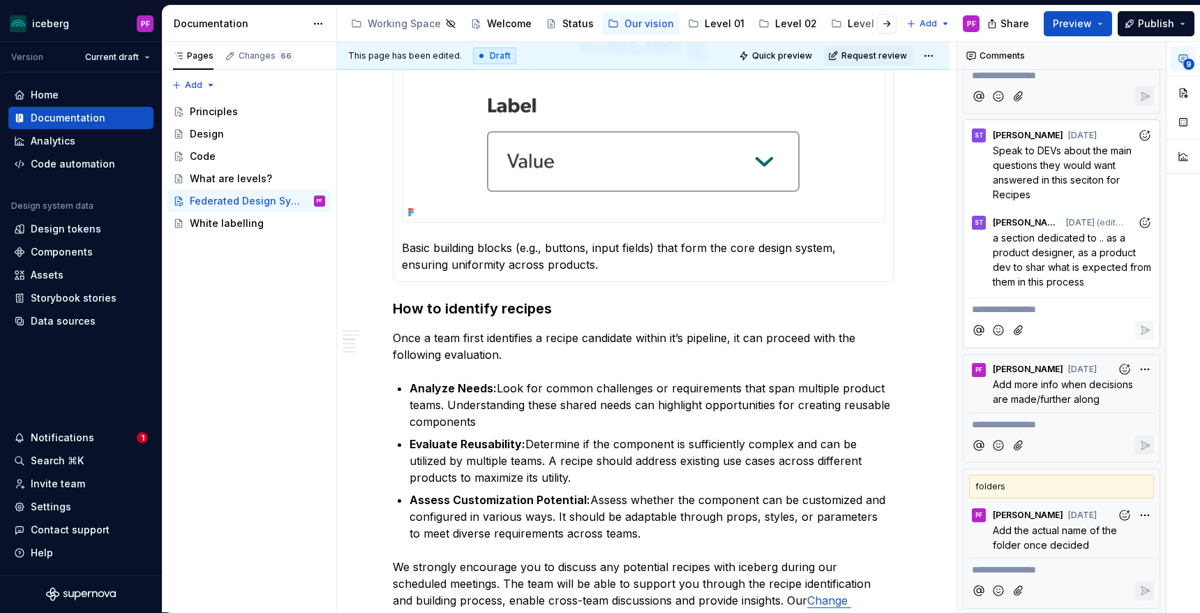
scroll to position [1181, 0]
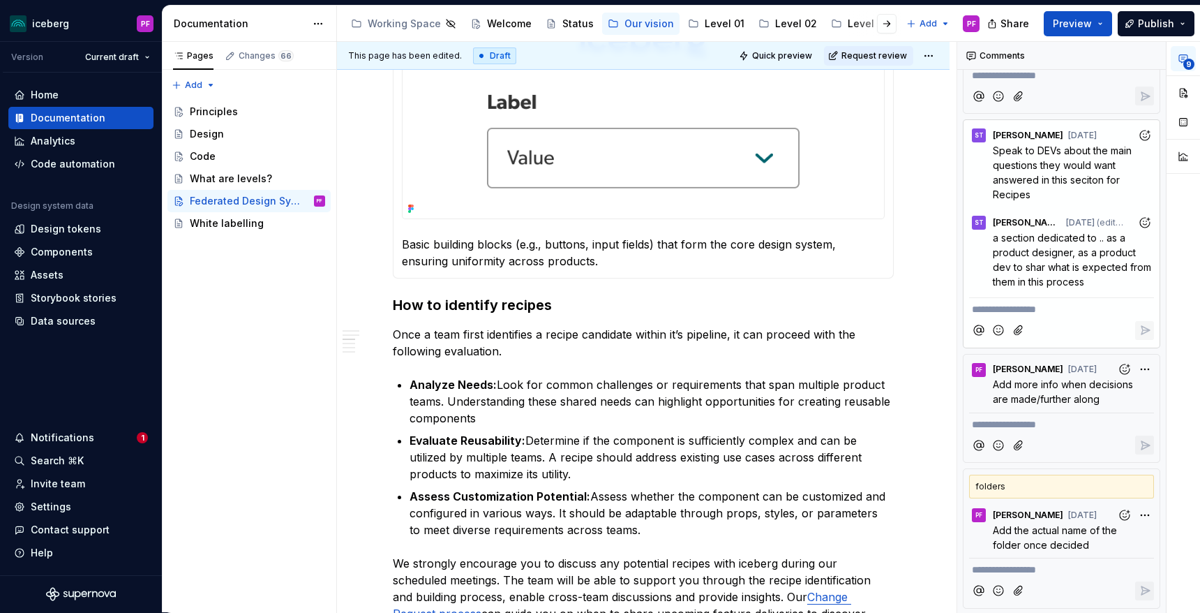
drag, startPoint x: 1093, startPoint y: 269, endPoint x: 993, endPoint y: 227, distance: 107.9
click at [993, 230] on p "a section dedicated to .. as a product designer, as a product dev to shar what …" at bounding box center [1073, 259] width 161 height 59
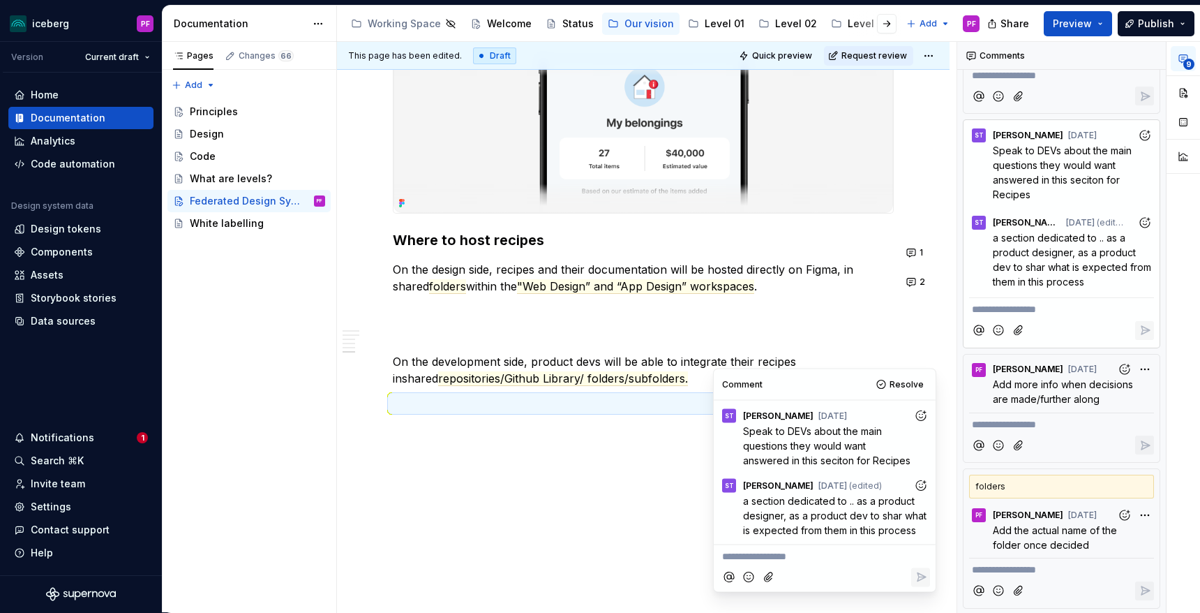
scroll to position [2471, 0]
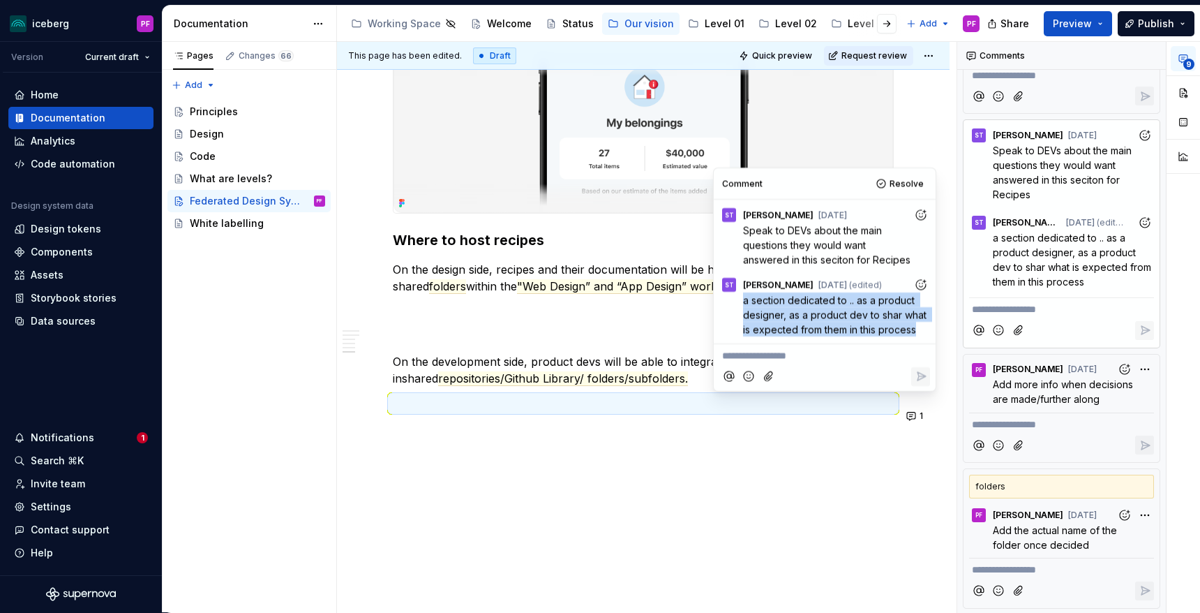
drag, startPoint x: 914, startPoint y: 329, endPoint x: 743, endPoint y: 299, distance: 173.4
click at [743, 299] on span "a section dedicated to .. as a product designer, as a product dev to shar what …" at bounding box center [836, 314] width 186 height 41
copy span "a section dedicated to .. as a product designer, as a product dev to shar what …"
click at [894, 135] on div at bounding box center [643, 130] width 501 height 168
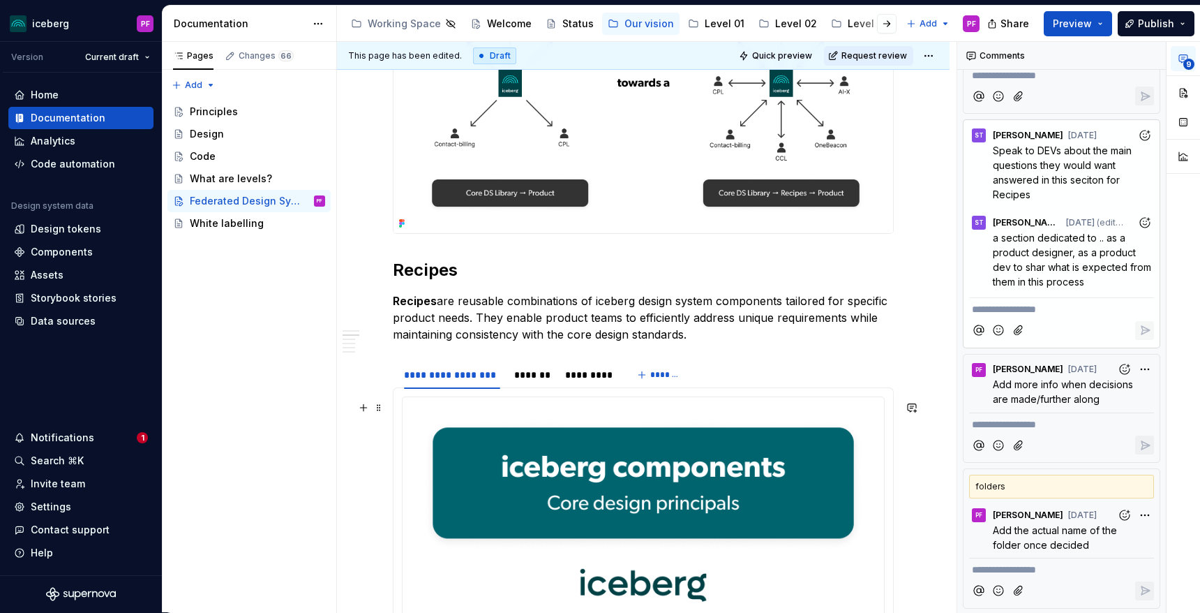
scroll to position [0, 0]
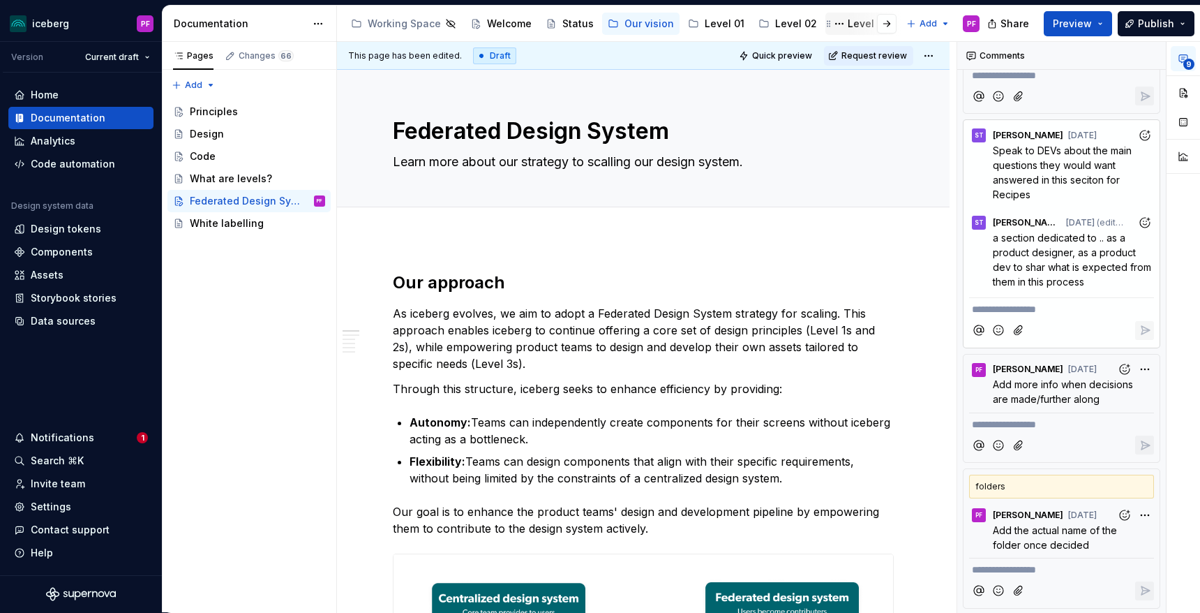
click at [848, 25] on div "Level 03" at bounding box center [869, 24] width 42 height 14
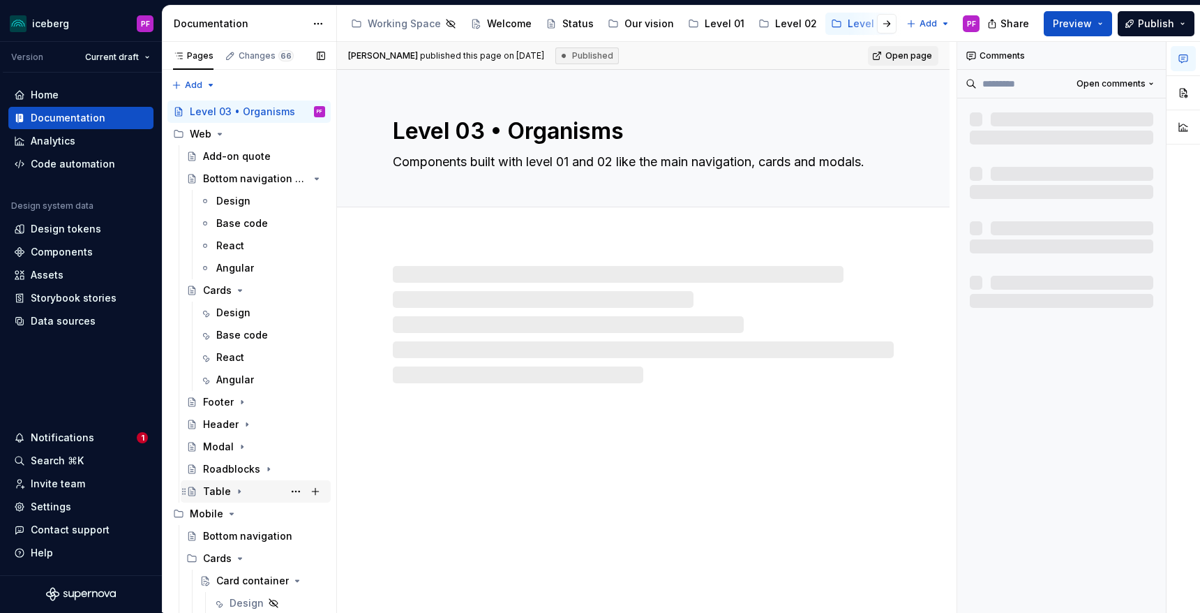
scroll to position [244, 0]
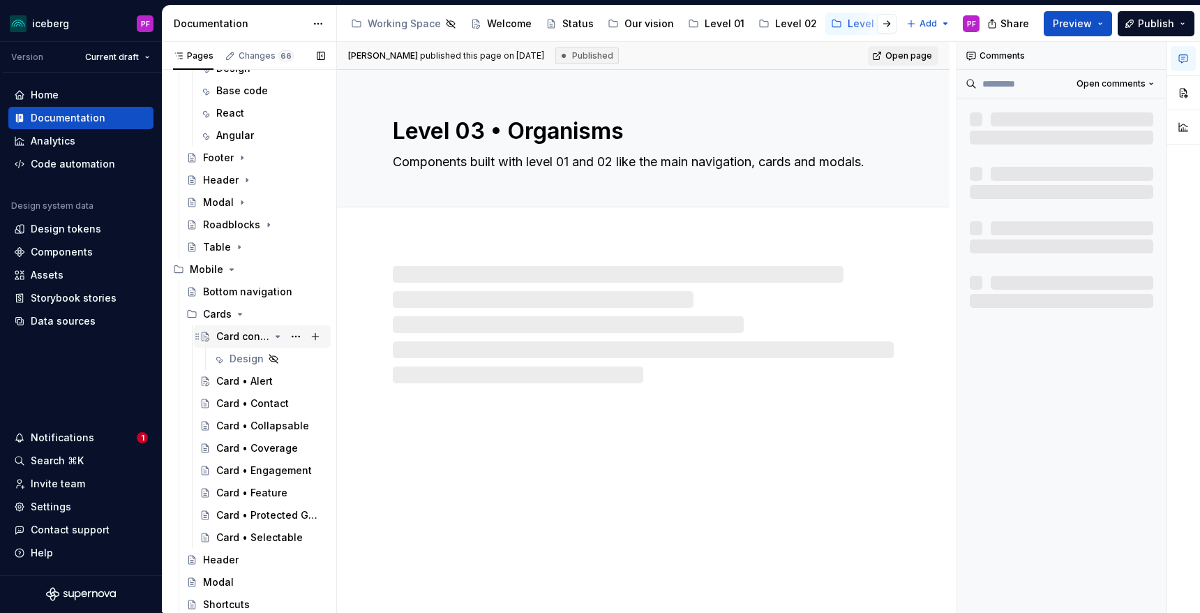
click at [241, 341] on div "Card container" at bounding box center [242, 336] width 53 height 14
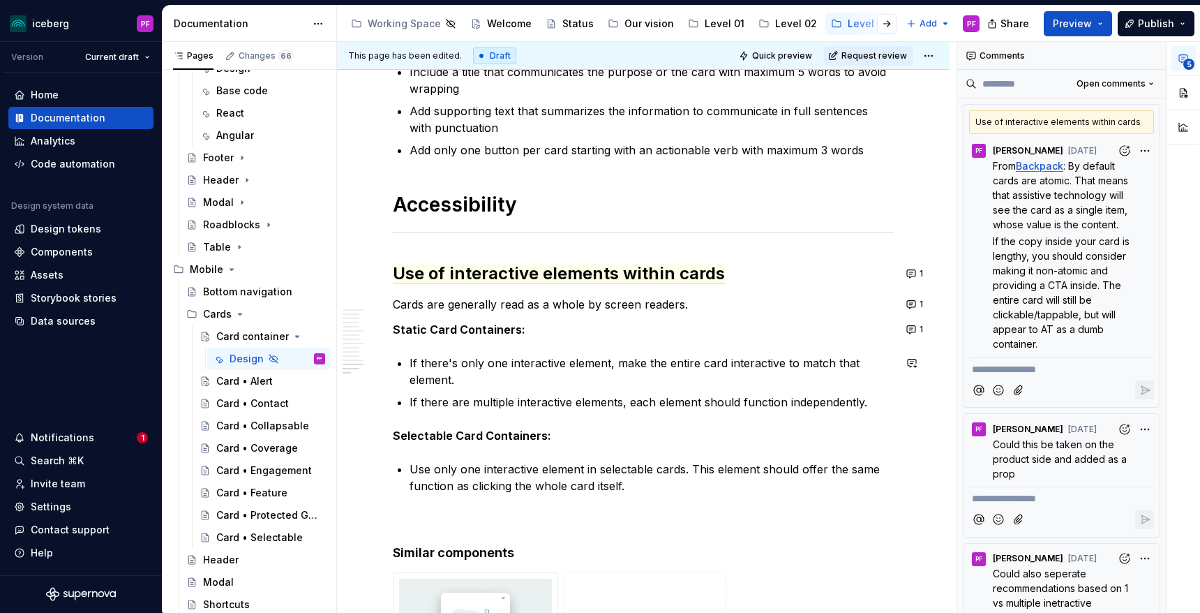
scroll to position [4968, 0]
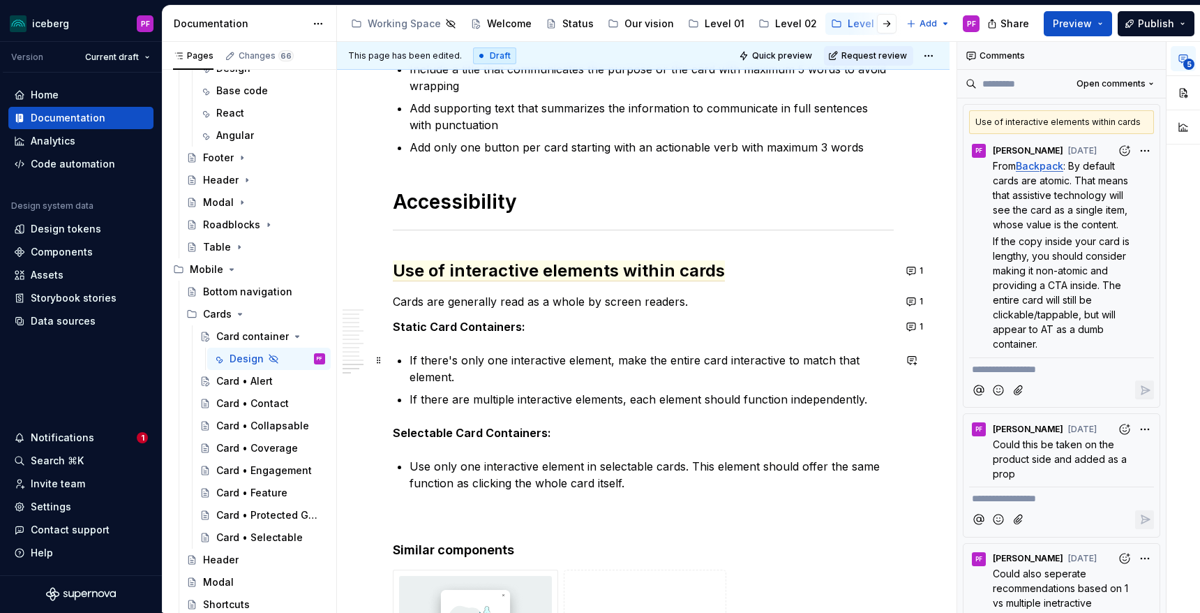
type textarea "*"
click at [441, 364] on p "If there's only one interactive element, make the entire card interactive to ma…" at bounding box center [652, 368] width 484 height 33
click at [922, 301] on button "1" at bounding box center [915, 302] width 27 height 20
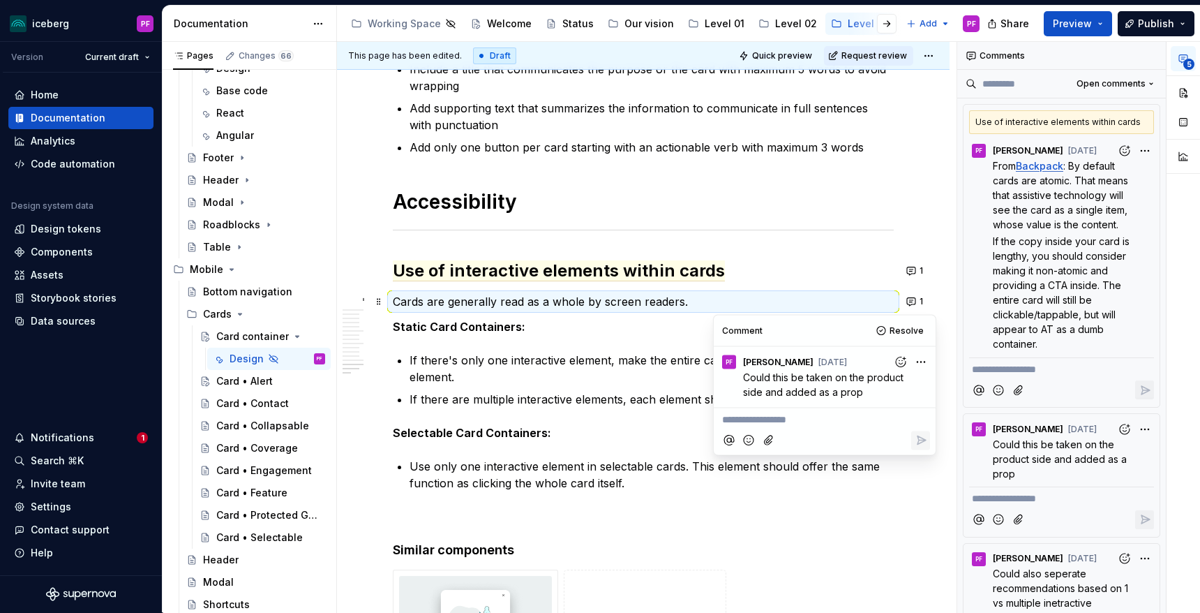
click at [731, 301] on p "Cards are generally read as a whole by screen readers." at bounding box center [643, 301] width 501 height 17
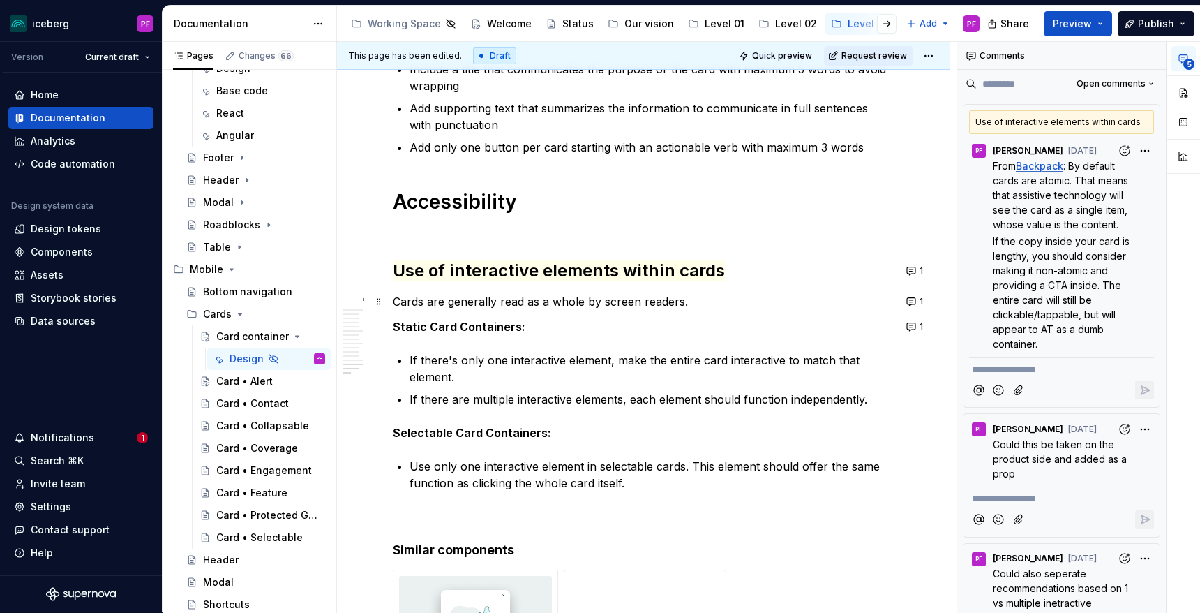
click at [717, 297] on p "Cards are generally read as a whole by screen readers." at bounding box center [643, 301] width 501 height 17
click at [775, 304] on p "Cards are generally read as a whole by screen readers. It is possible to break …" at bounding box center [643, 301] width 501 height 17
click at [860, 299] on p "Cards are generally read as a whole by screen readers. It is possible to separa…" at bounding box center [643, 301] width 501 height 17
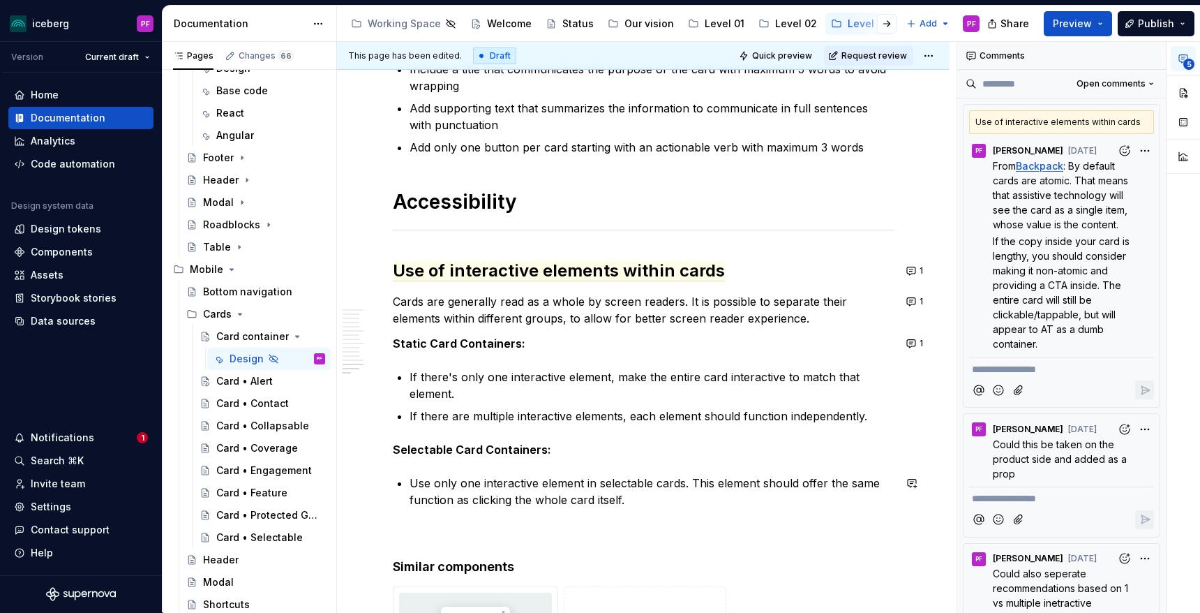
scroll to position [5008, 0]
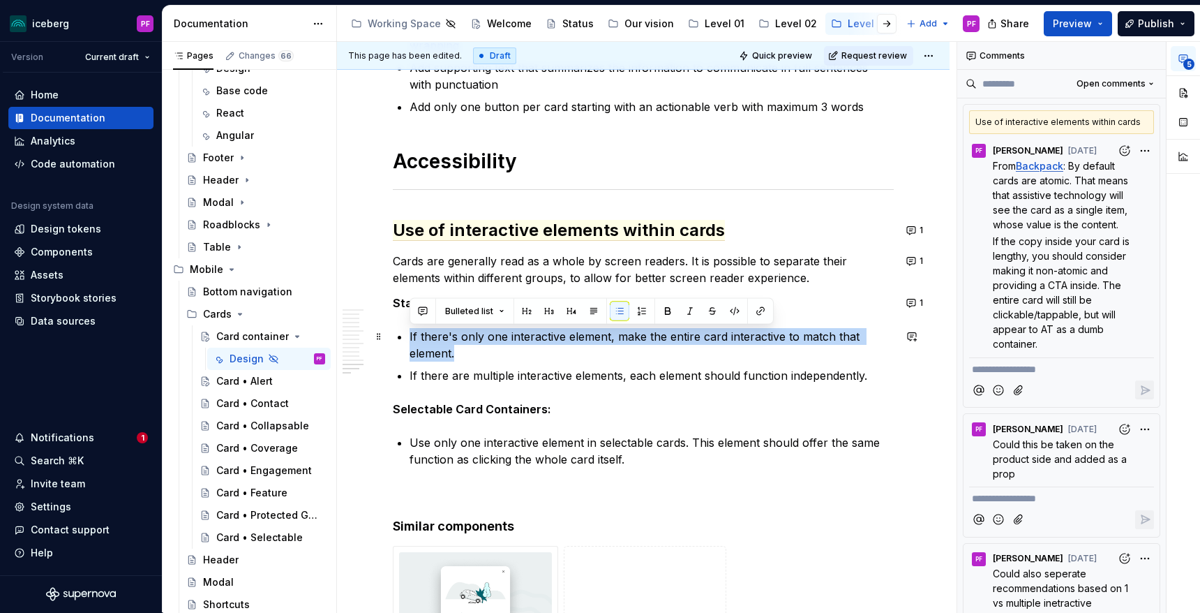
drag, startPoint x: 409, startPoint y: 332, endPoint x: 511, endPoint y: 352, distance: 104.5
click at [511, 352] on p "If there's only one interactive element, make the entire card interactive to ma…" at bounding box center [652, 344] width 484 height 33
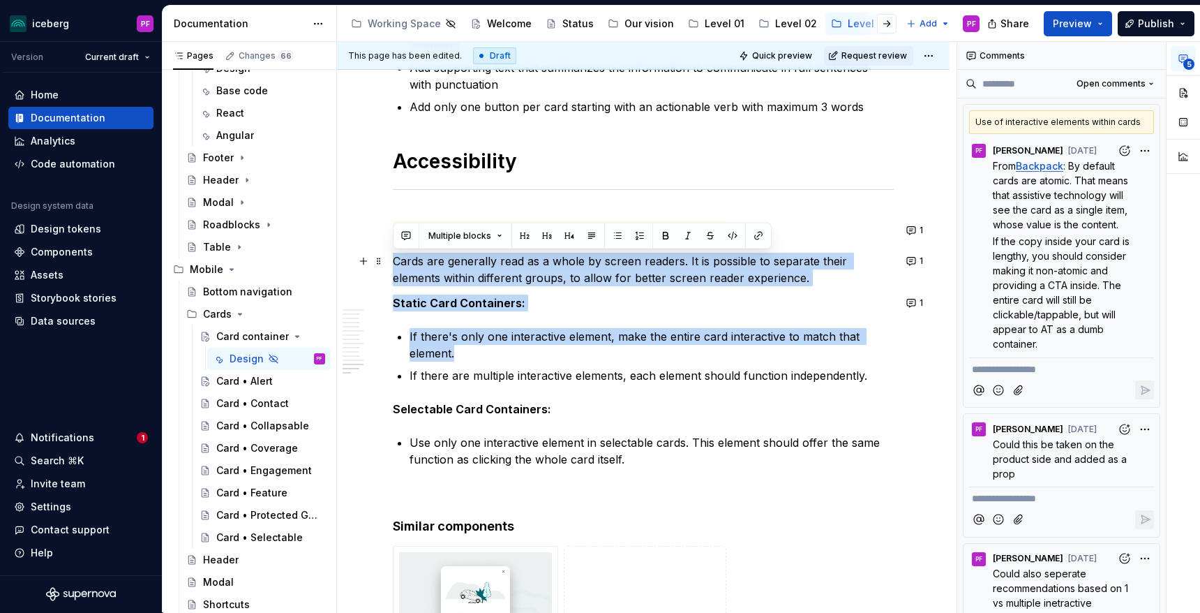
drag, startPoint x: 517, startPoint y: 356, endPoint x: 396, endPoint y: 259, distance: 154.8
click at [396, 259] on p "Cards are generally read as a whole by screen readers. It is possible to separa…" at bounding box center [643, 269] width 501 height 33
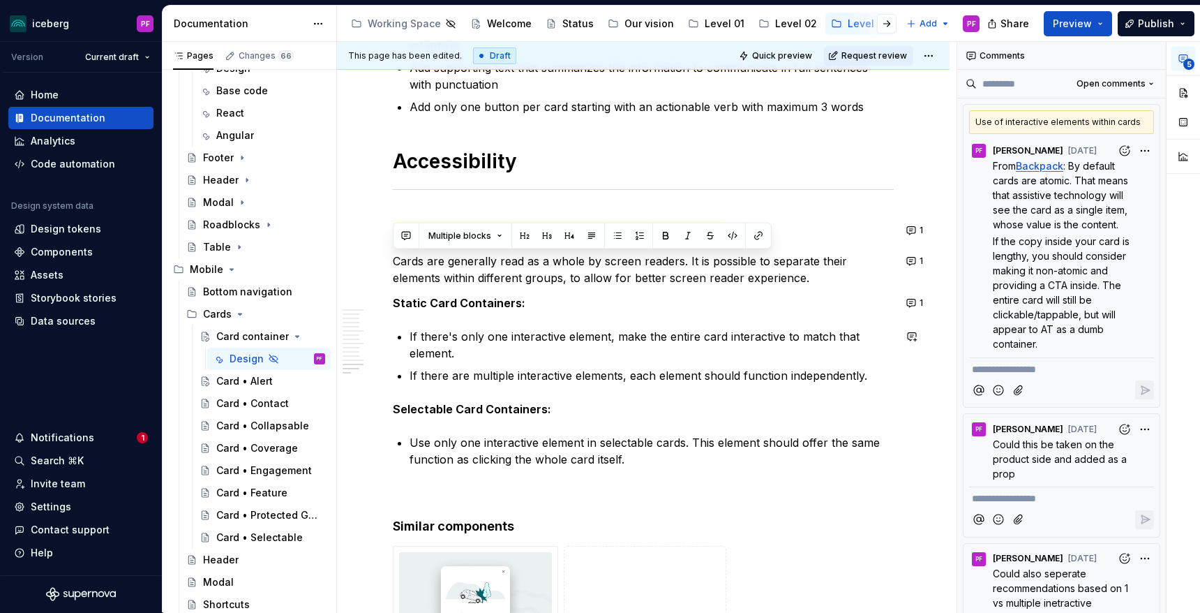
drag, startPoint x: 407, startPoint y: 262, endPoint x: 738, endPoint y: 404, distance: 359.8
click at [733, 443] on p "Use only one interactive element in selectable cards. This element should offer…" at bounding box center [652, 450] width 484 height 33
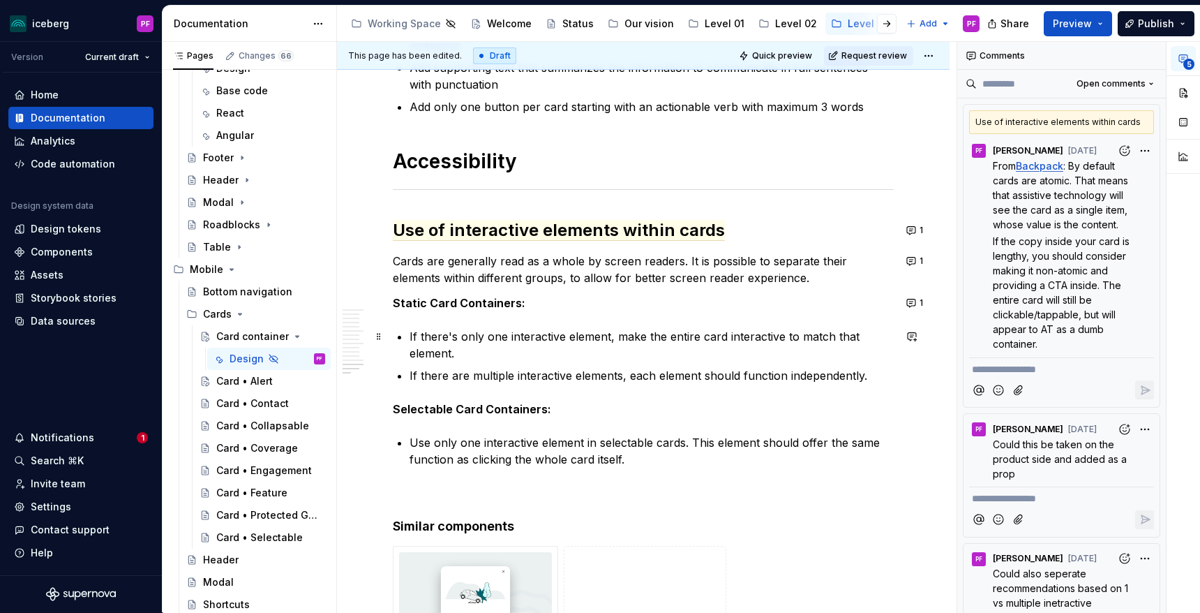
click at [614, 337] on p "If there's only one interactive element, make the entire card interactive to ma…" at bounding box center [652, 344] width 484 height 33
click at [869, 372] on p "If there are multiple interactive elements, each element should function indepe…" at bounding box center [652, 375] width 484 height 17
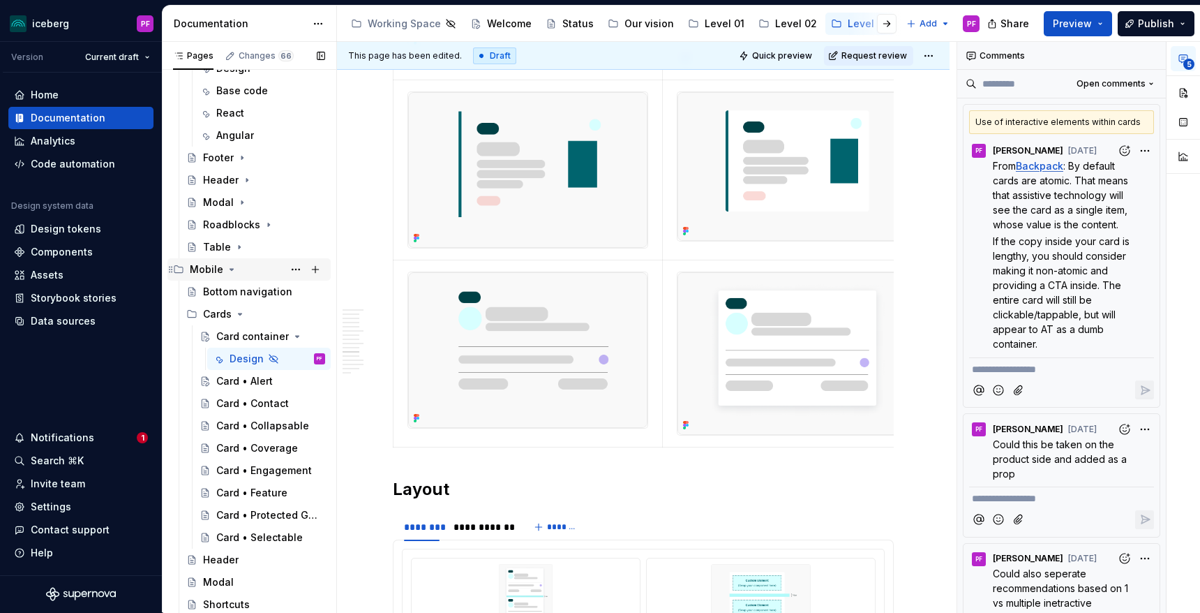
scroll to position [0, 0]
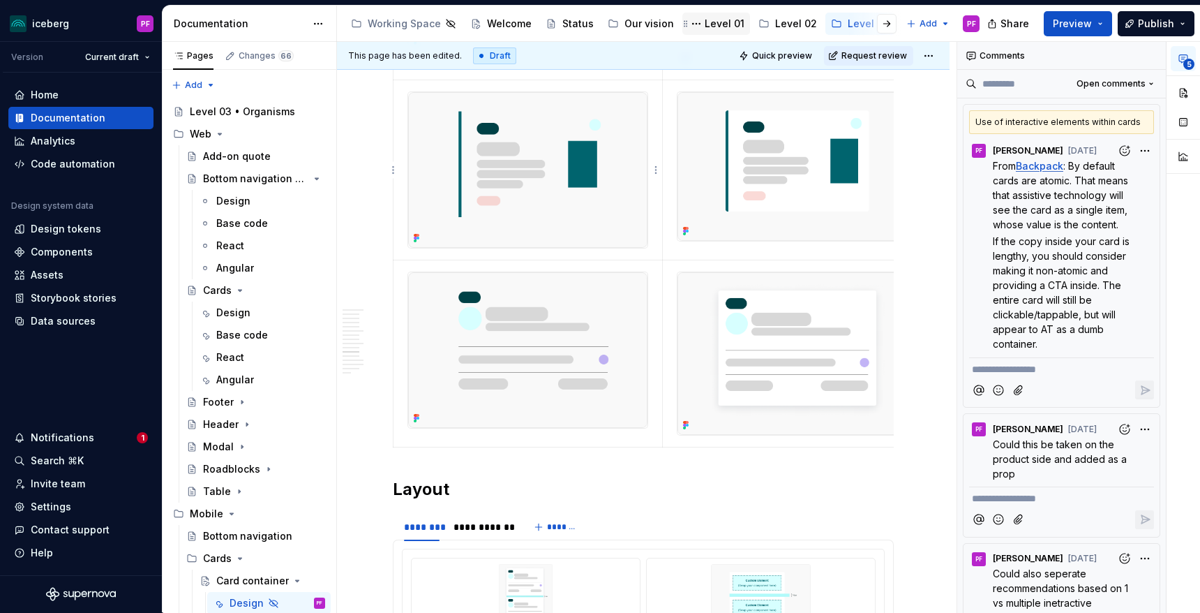
click at [705, 24] on div "Level 01" at bounding box center [725, 24] width 40 height 14
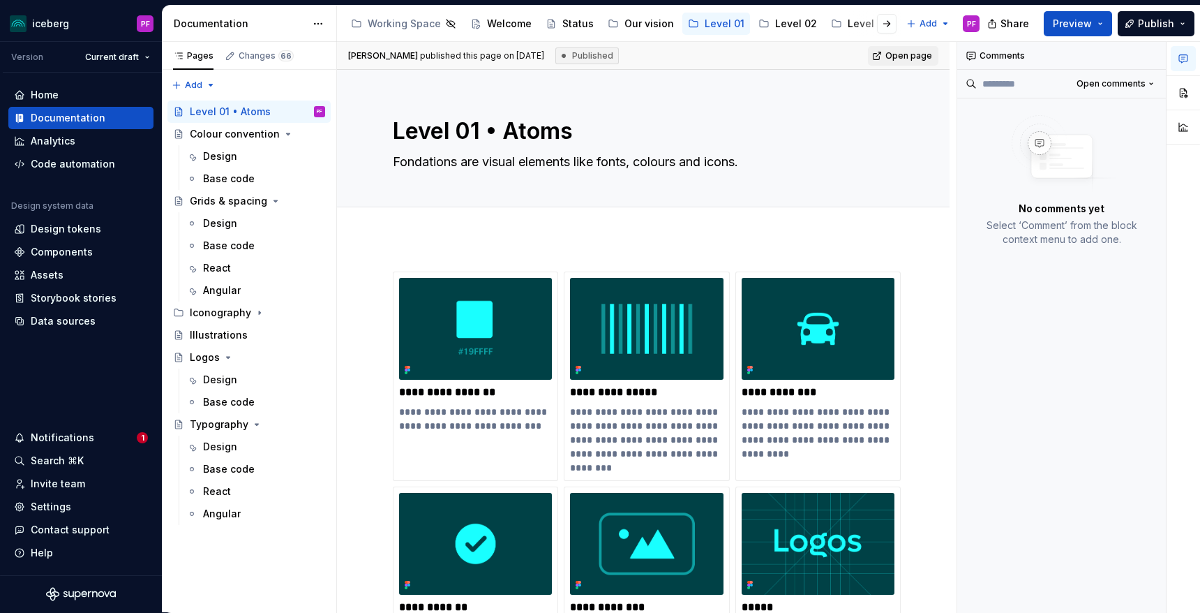
type textarea "*"
